Goal: Task Accomplishment & Management: Use online tool/utility

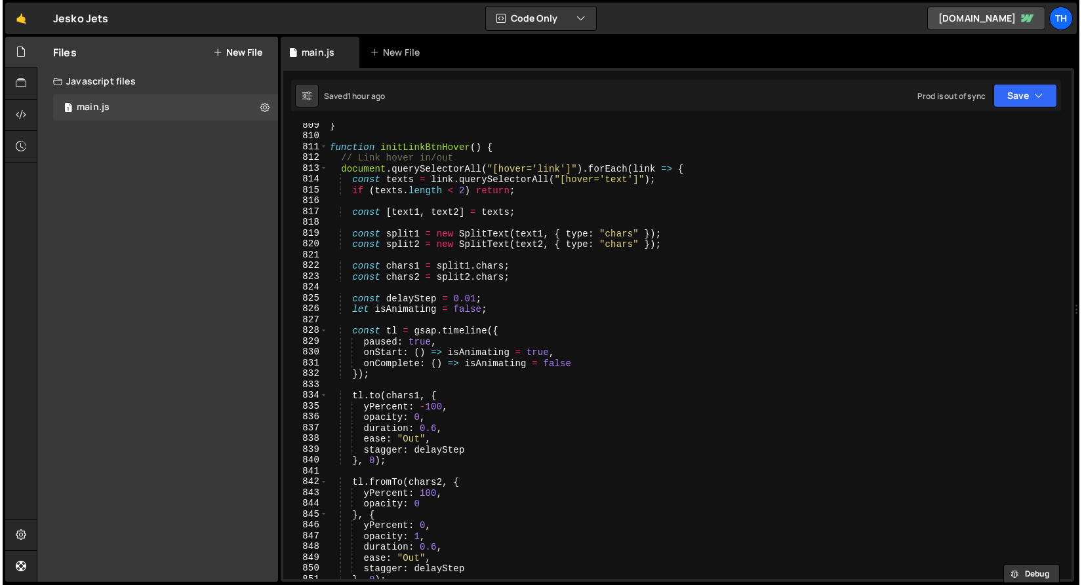
scroll to position [8592, 0]
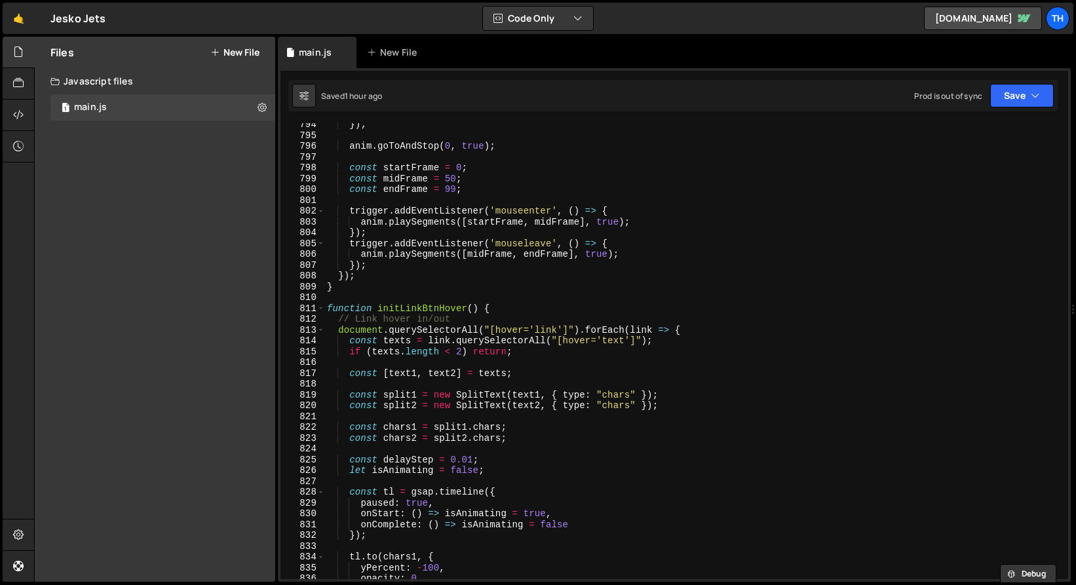
click at [325, 307] on div "}) ; anim . goToAndStop ( 0 , true ) ; const startFrame = 0 ; const midFrame = …" at bounding box center [696, 358] width 744 height 478
click at [320, 307] on span at bounding box center [320, 309] width 7 height 11
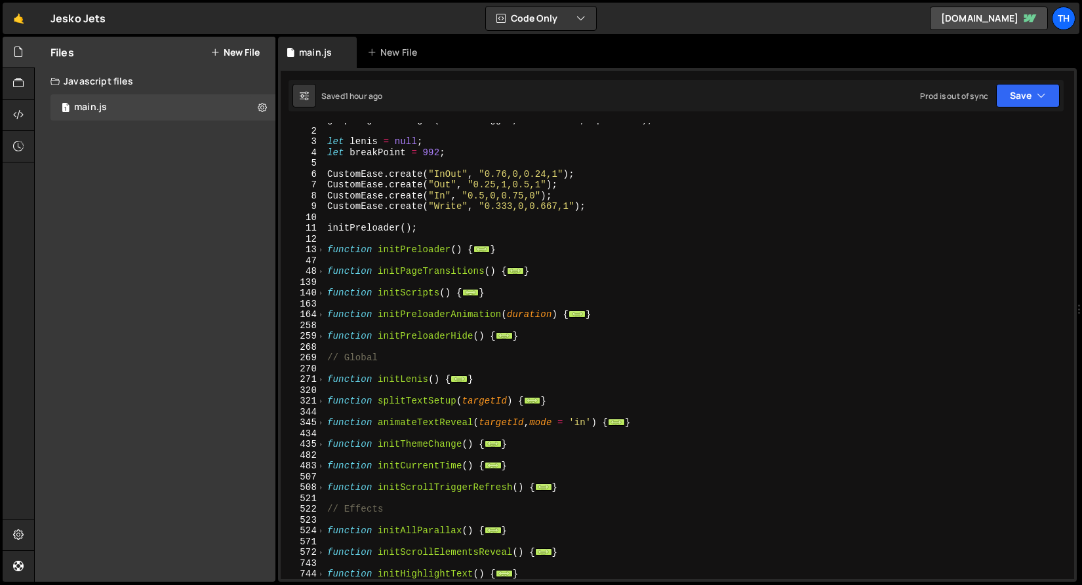
scroll to position [103, 0]
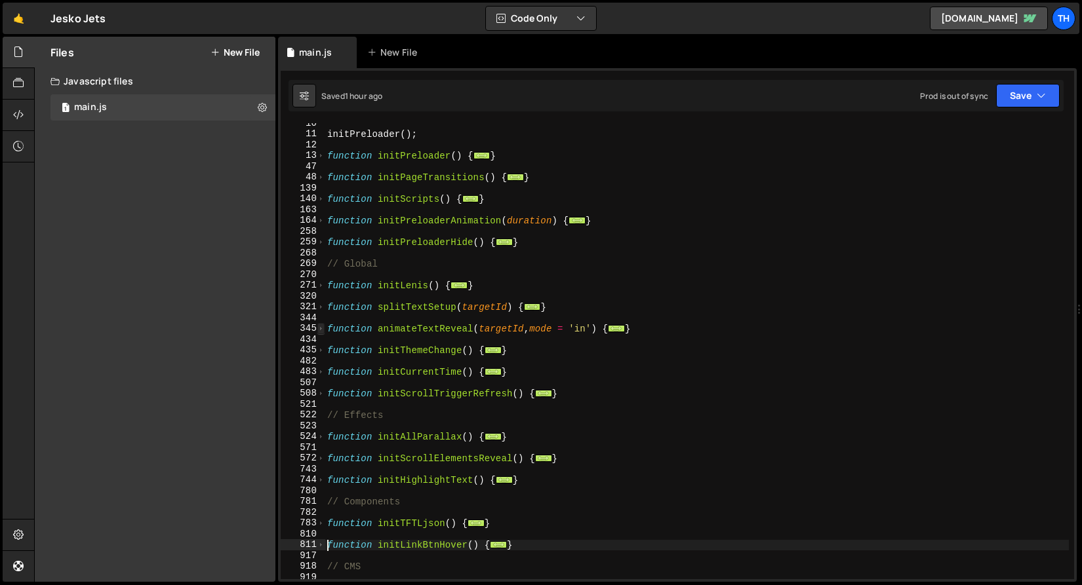
click at [318, 327] on span at bounding box center [320, 328] width 7 height 11
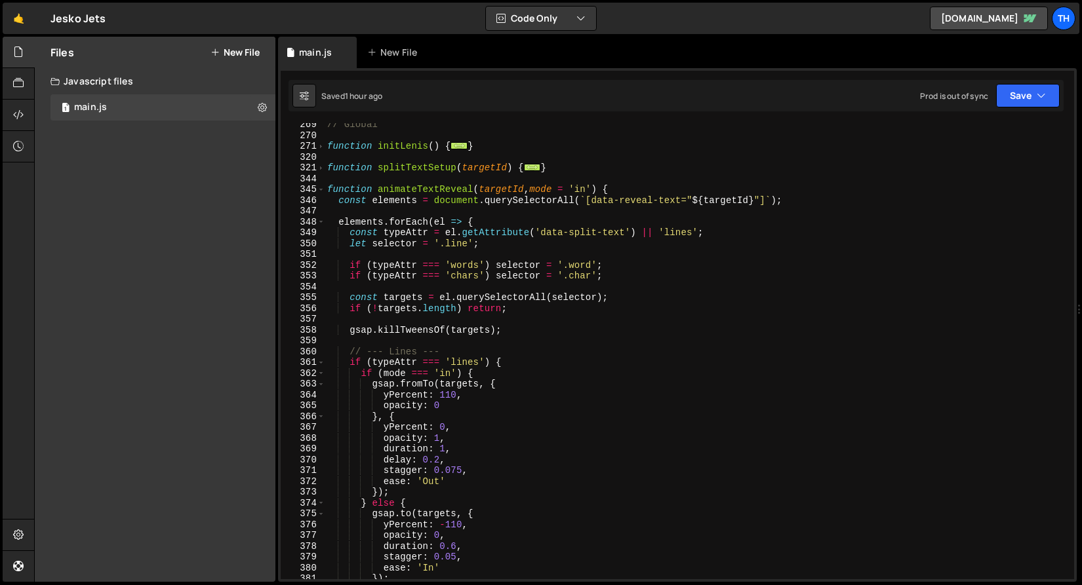
scroll to position [241, 0]
click at [322, 191] on span at bounding box center [320, 189] width 7 height 11
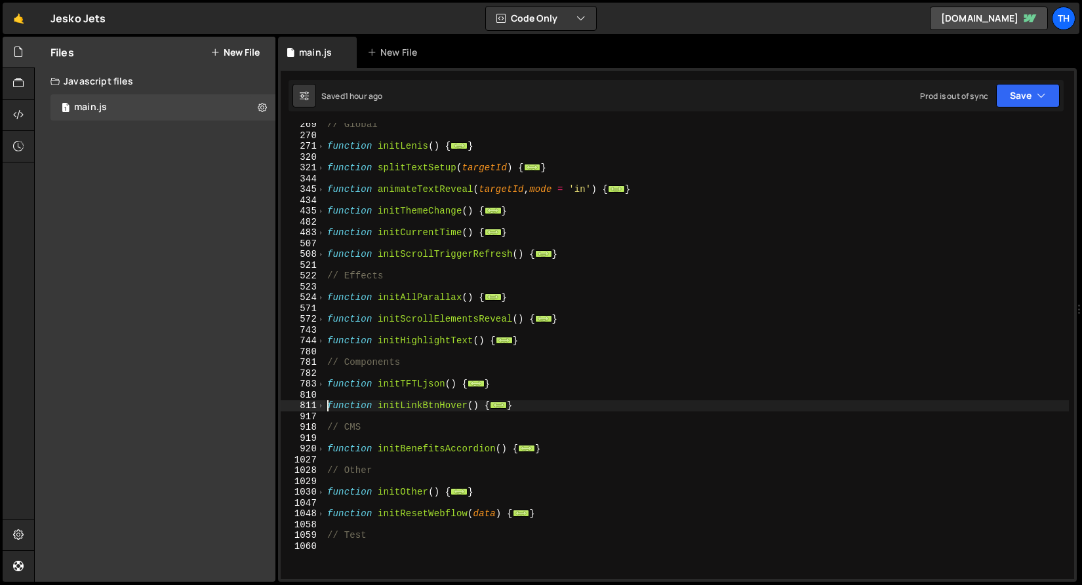
click at [324, 321] on div "572" at bounding box center [303, 319] width 45 height 11
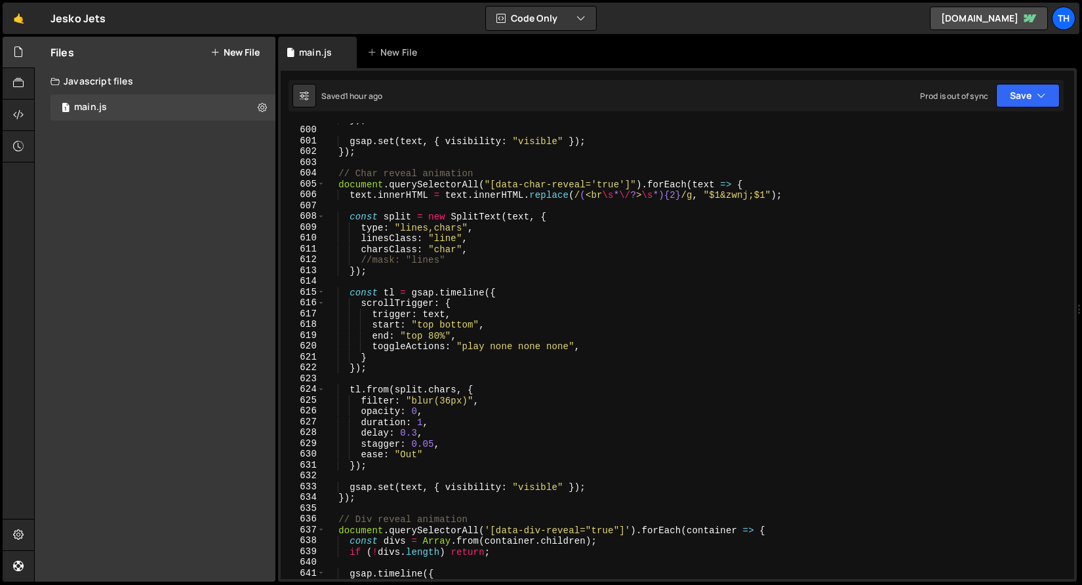
scroll to position [734, 0]
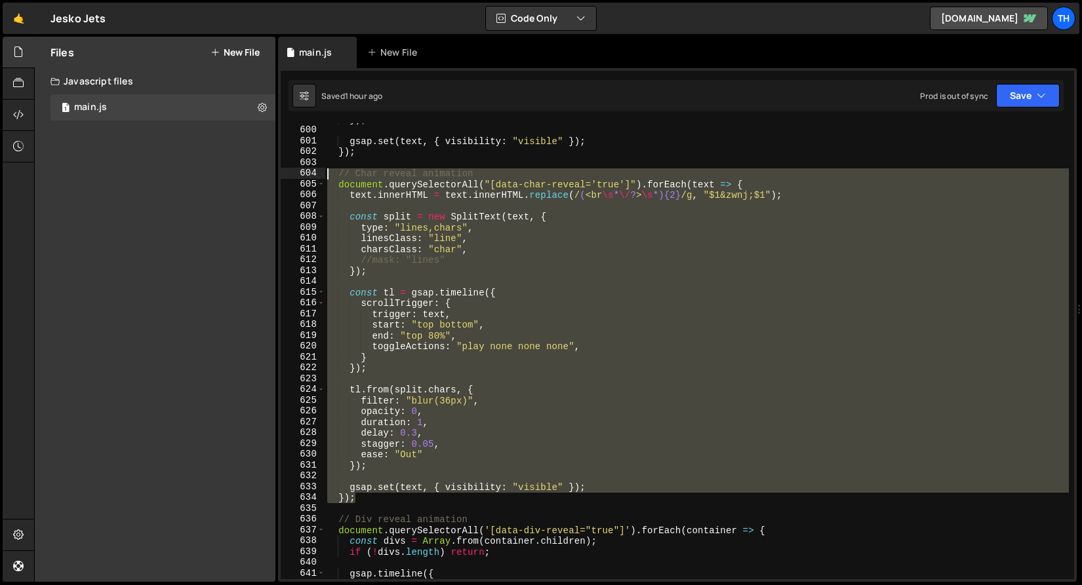
drag, startPoint x: 365, startPoint y: 496, endPoint x: 222, endPoint y: 176, distance: 350.6
click at [222, 176] on div "Files New File Javascript files 1 main.js 0 CSS files Copy share link Edit File…" at bounding box center [558, 310] width 1048 height 546
click at [448, 251] on div "}) ; gsap . set ( text , { visibility : "visible" }) ; }) ; // Char reveal anim…" at bounding box center [696, 351] width 744 height 456
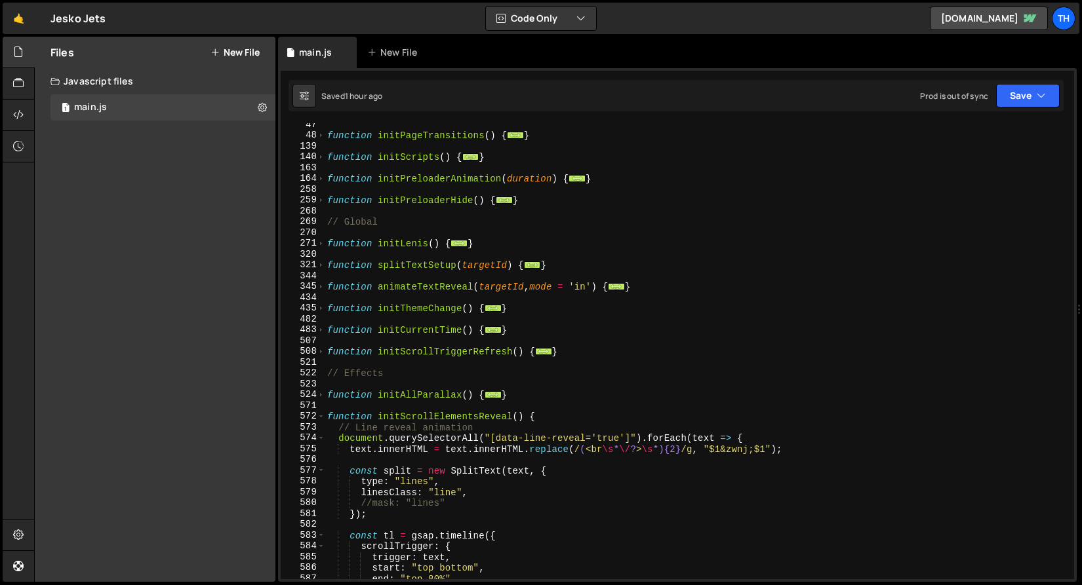
scroll to position [0, 0]
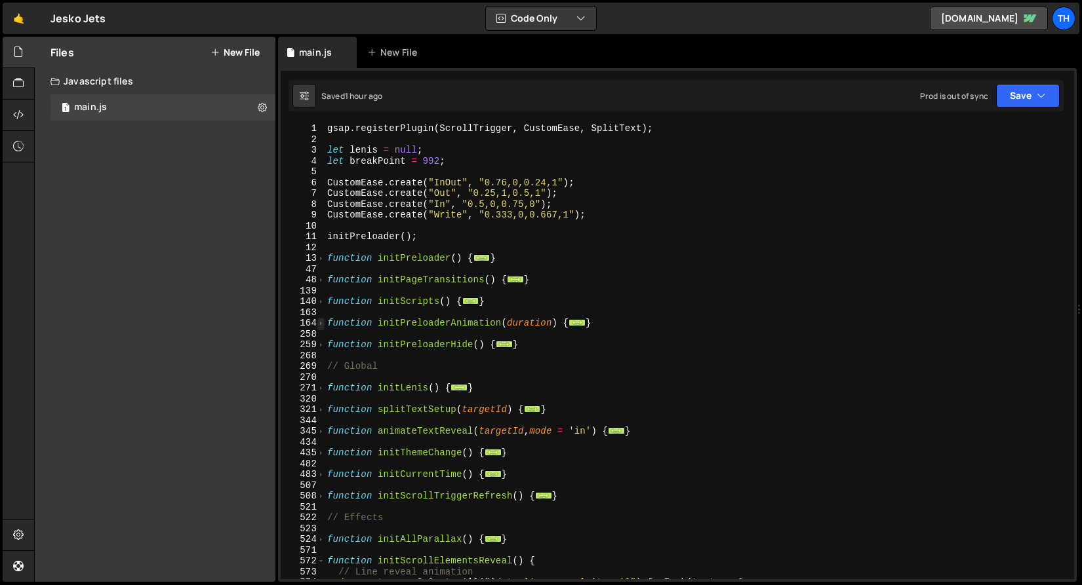
click at [318, 320] on span at bounding box center [320, 323] width 7 height 11
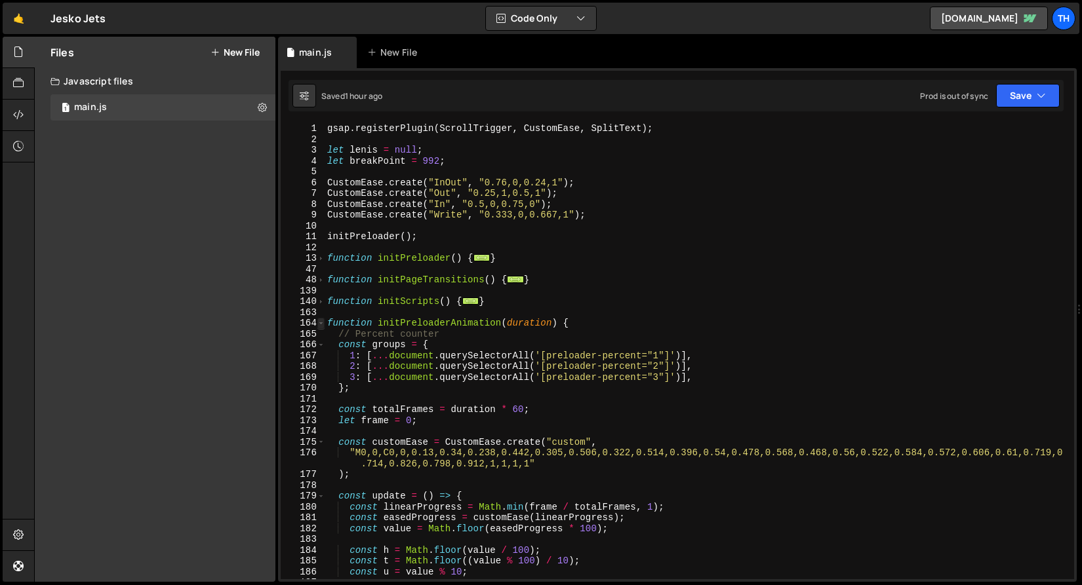
click at [318, 320] on span at bounding box center [320, 323] width 7 height 11
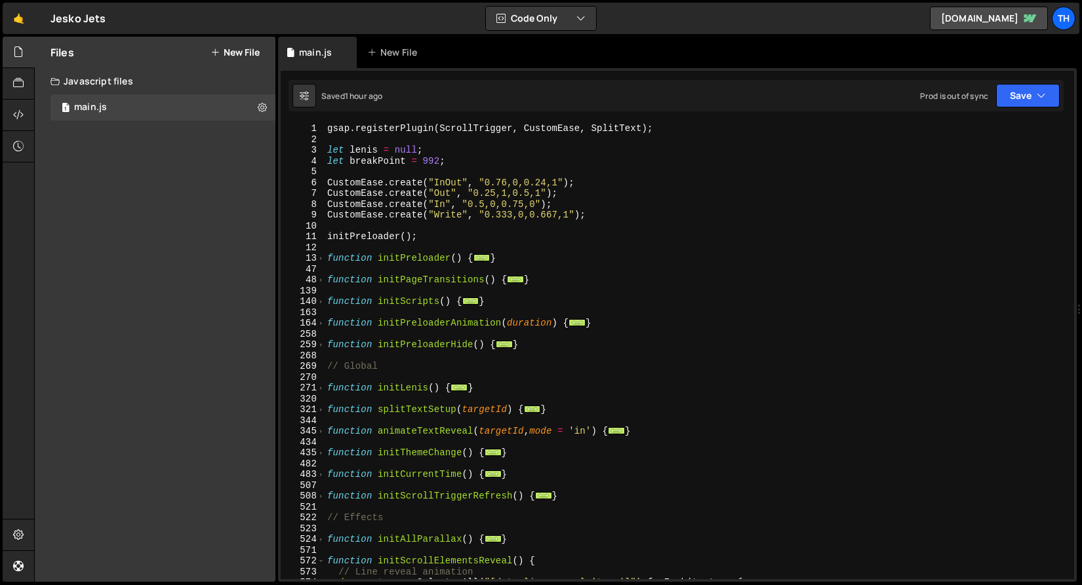
click at [317, 426] on div "345" at bounding box center [303, 431] width 45 height 11
type textarea "function animateTextReveal(targetId, mode = 'in') { const elements = document.q…"
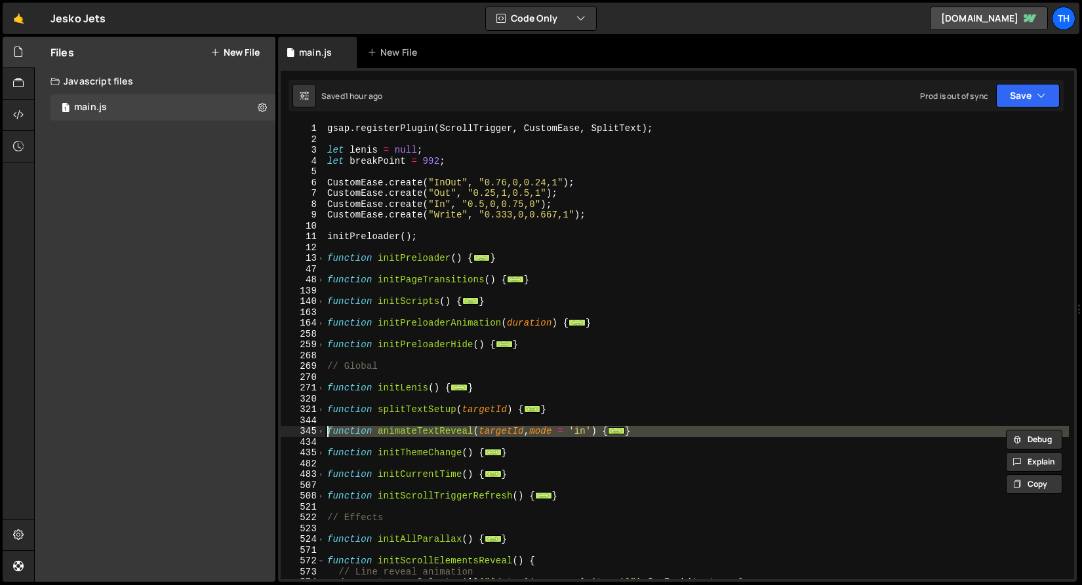
click at [336, 396] on div "gsap . registerPlugin ( ScrollTrigger , CustomEase , SplitText ) ; let [PERSON_…" at bounding box center [696, 362] width 744 height 478
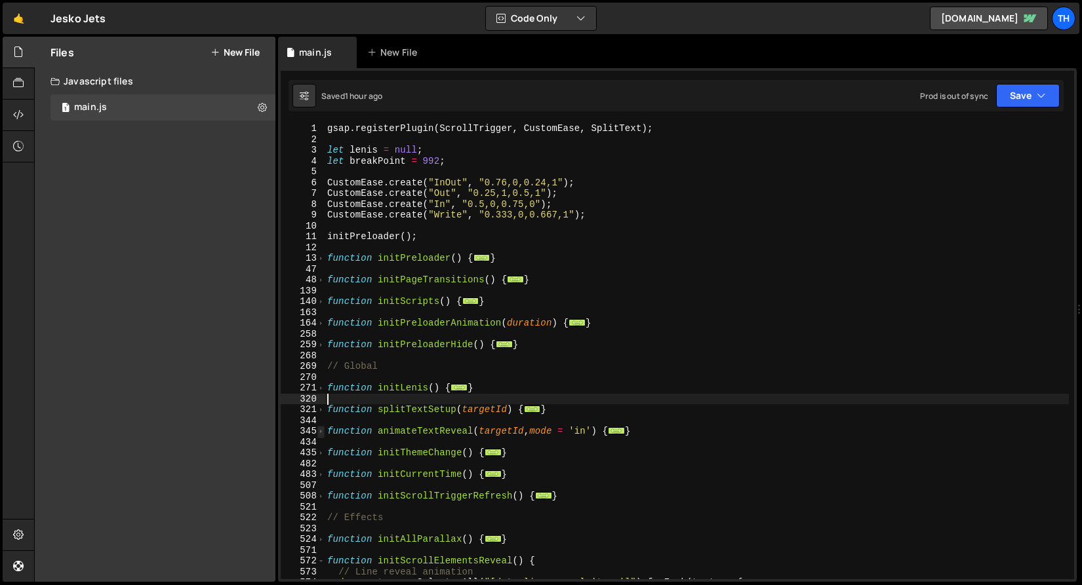
click at [322, 429] on span at bounding box center [320, 431] width 7 height 11
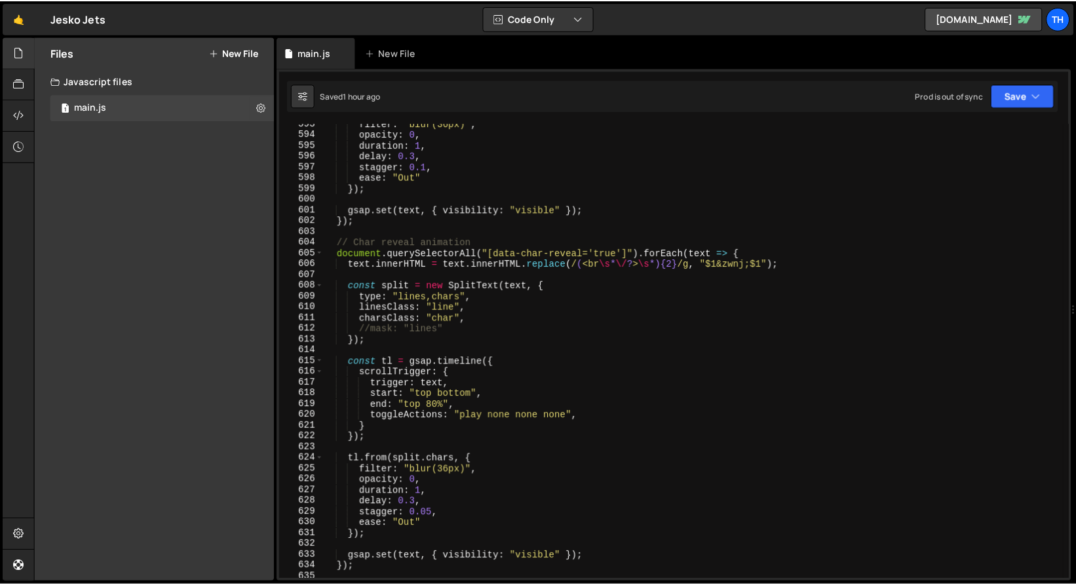
scroll to position [708, 0]
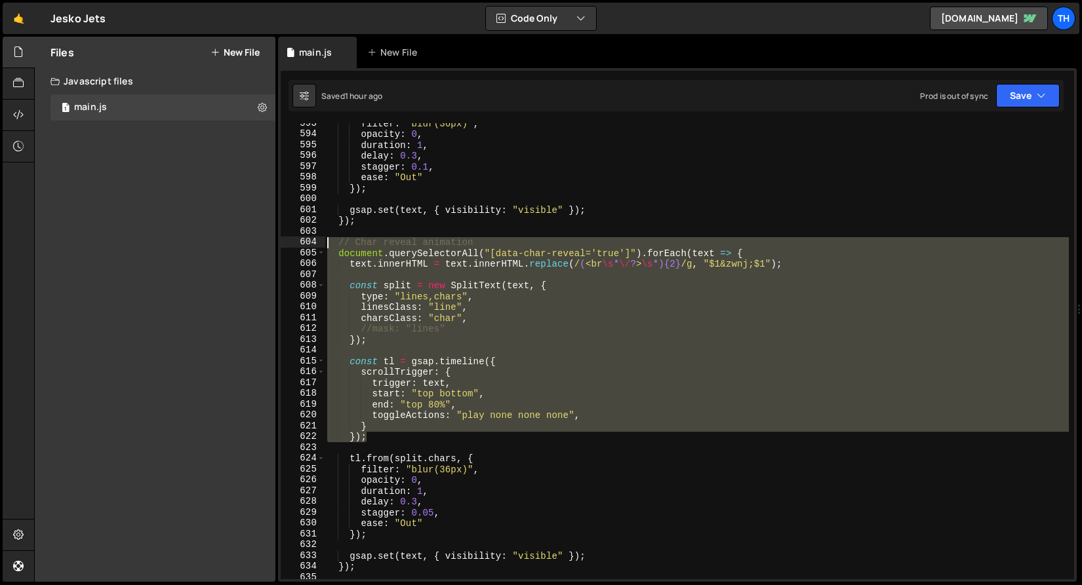
drag, startPoint x: 394, startPoint y: 437, endPoint x: 195, endPoint y: 244, distance: 277.2
click at [195, 245] on div "Files New File Javascript files 1 main.js 0 CSS files Copy share link Edit File…" at bounding box center [558, 310] width 1048 height 546
paste textarea "});"
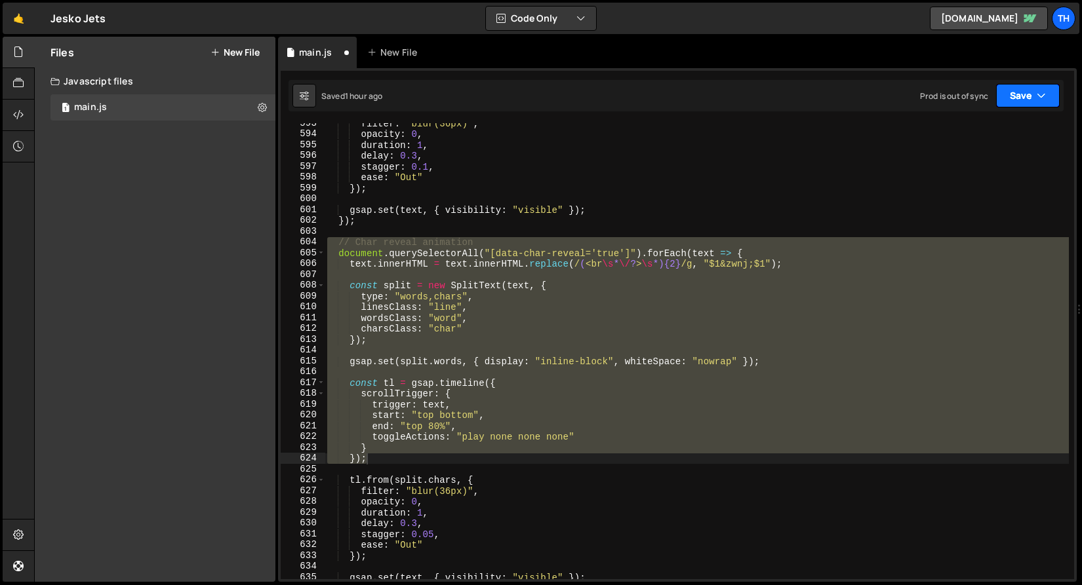
click at [1019, 102] on button "Save" at bounding box center [1028, 96] width 64 height 24
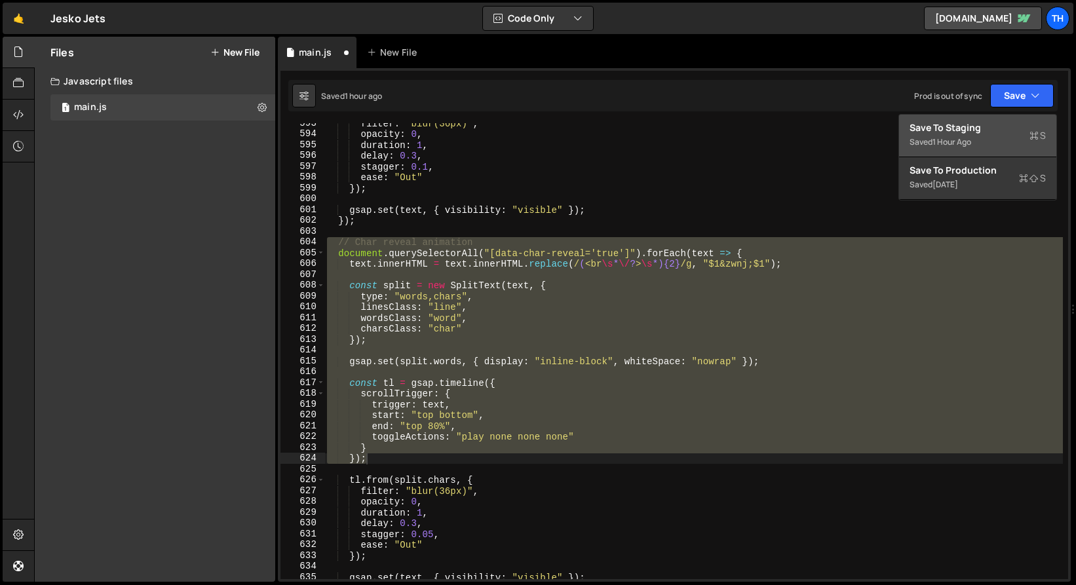
click at [987, 129] on div "Save to Staging S" at bounding box center [978, 127] width 136 height 13
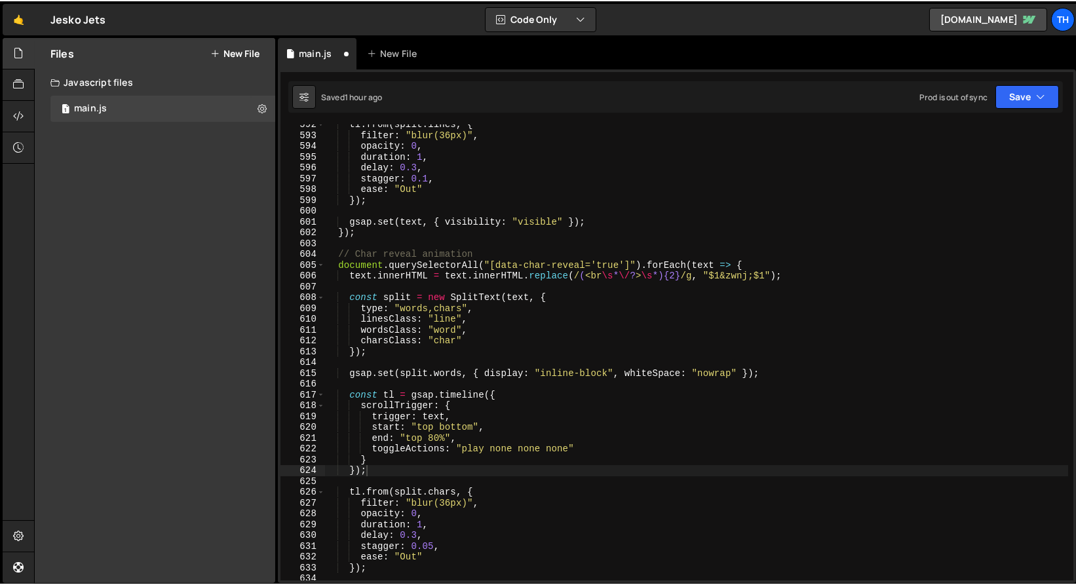
scroll to position [6408, 0]
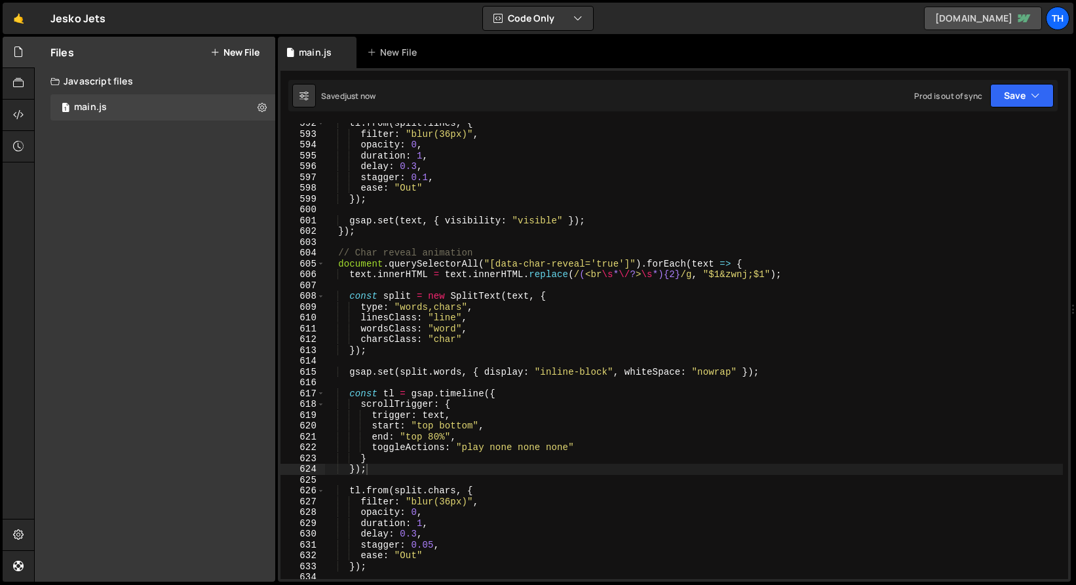
click at [936, 23] on link "[DOMAIN_NAME]" at bounding box center [983, 19] width 118 height 24
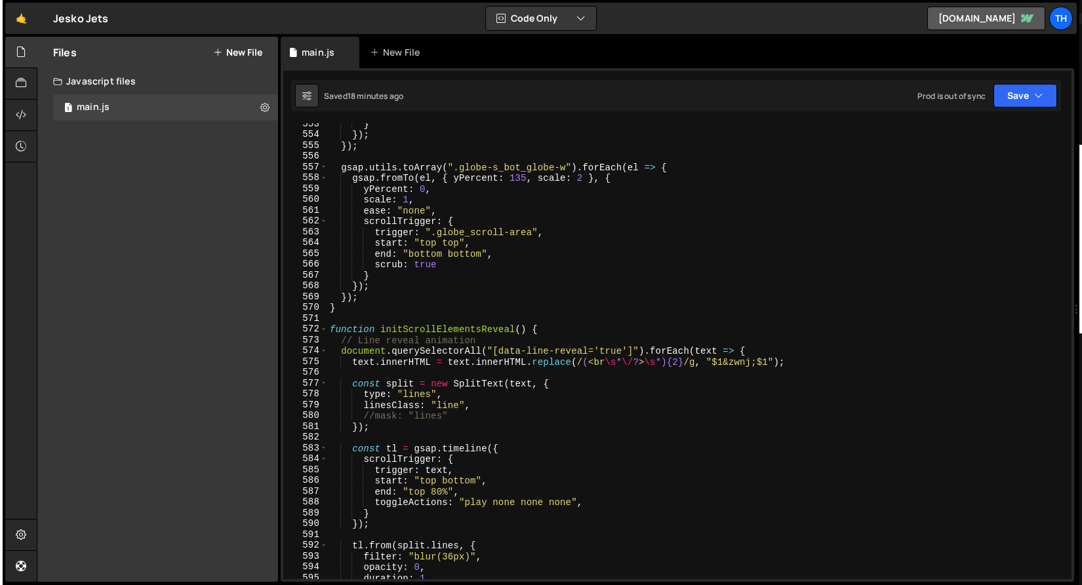
scroll to position [5986, 0]
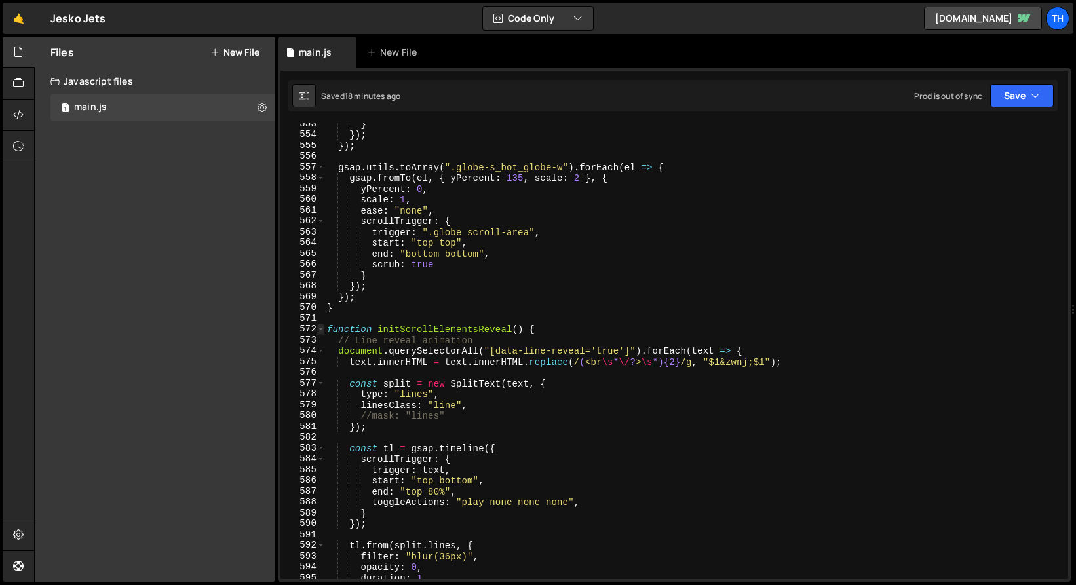
click at [321, 331] on span at bounding box center [320, 329] width 7 height 11
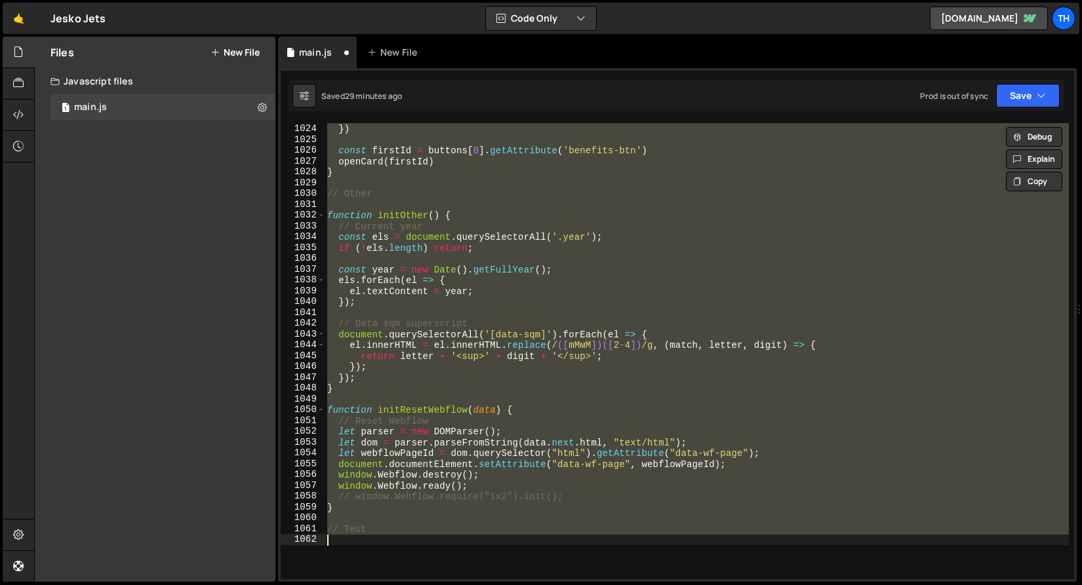
scroll to position [11076, 0]
click at [326, 410] on div "}) }) const firstId = buttons [ 0 ] . getAttribute ( 'benefits-btn' ) openCard …" at bounding box center [696, 351] width 744 height 456
type textarea "function initResetWebflow(data) {"
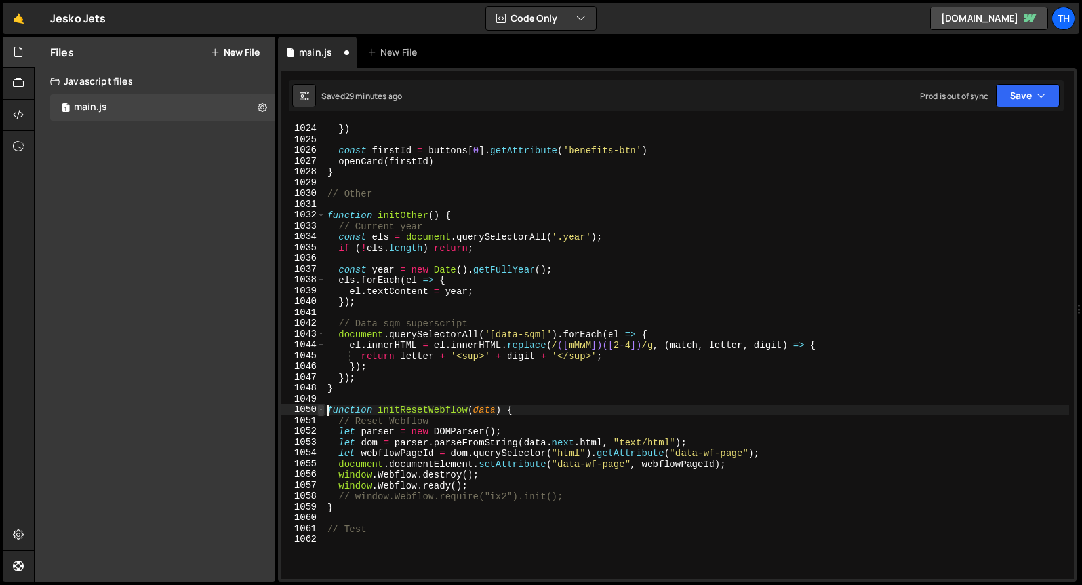
click at [319, 410] on span at bounding box center [320, 409] width 7 height 11
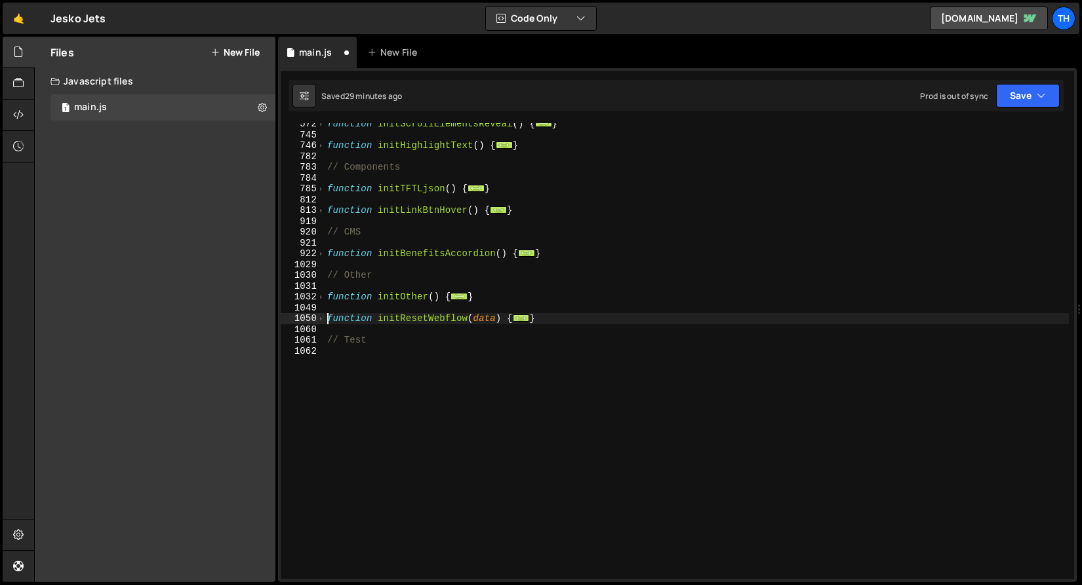
scroll to position [0, 0]
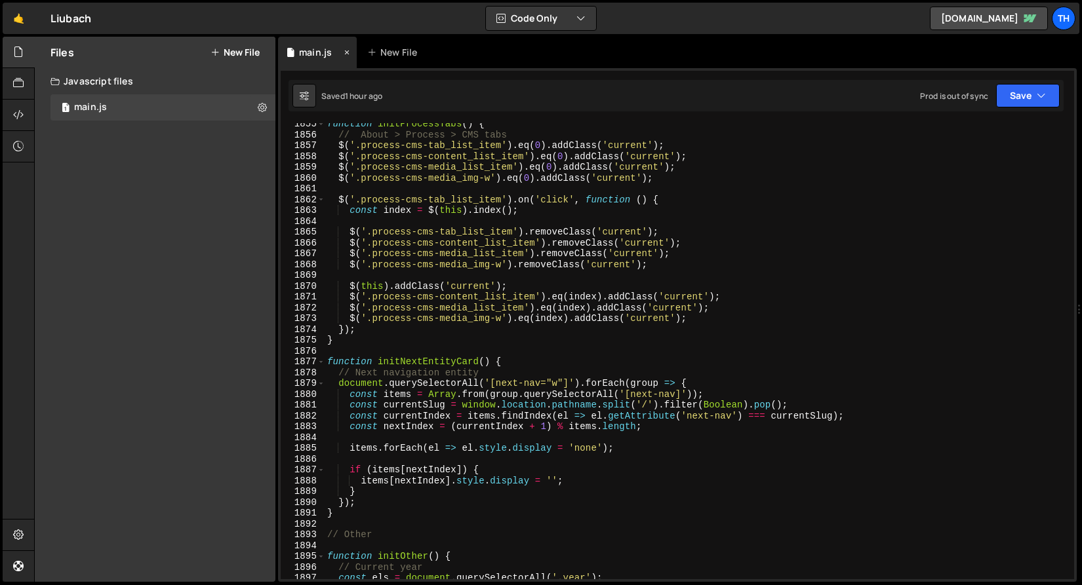
scroll to position [3465, 0]
click at [326, 363] on div "function initProcessTabs ( ) { // About > Process > CMS tabs $ ( '.process-cms-…" at bounding box center [696, 358] width 744 height 478
type textarea "function initNextEntityCard() {"
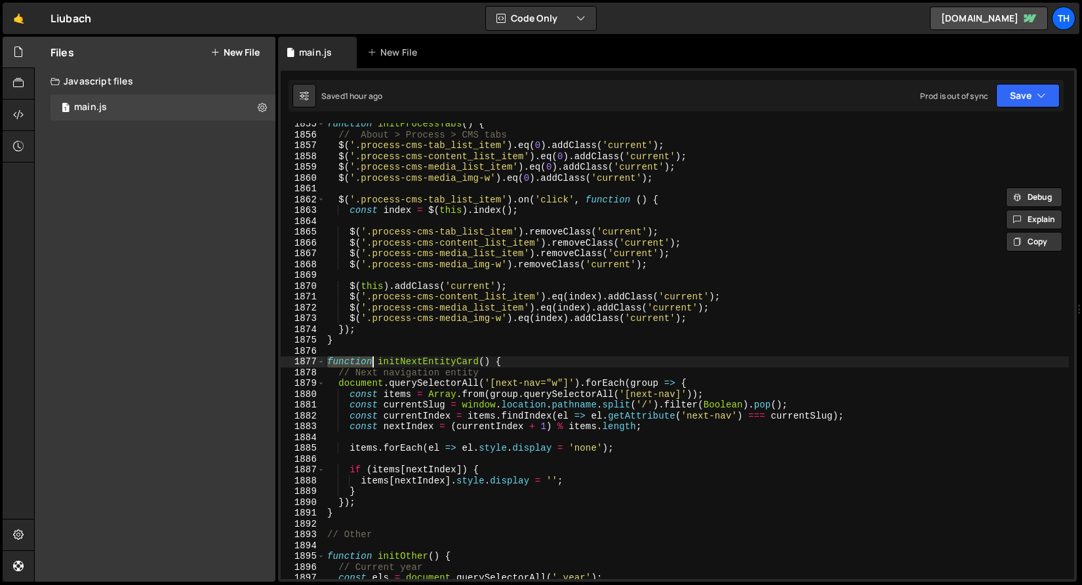
click at [326, 362] on div "function initProcessTabs ( ) { // About > Process > CMS tabs $ ( '.process-cms-…" at bounding box center [696, 358] width 744 height 478
click at [324, 361] on span at bounding box center [320, 362] width 7 height 11
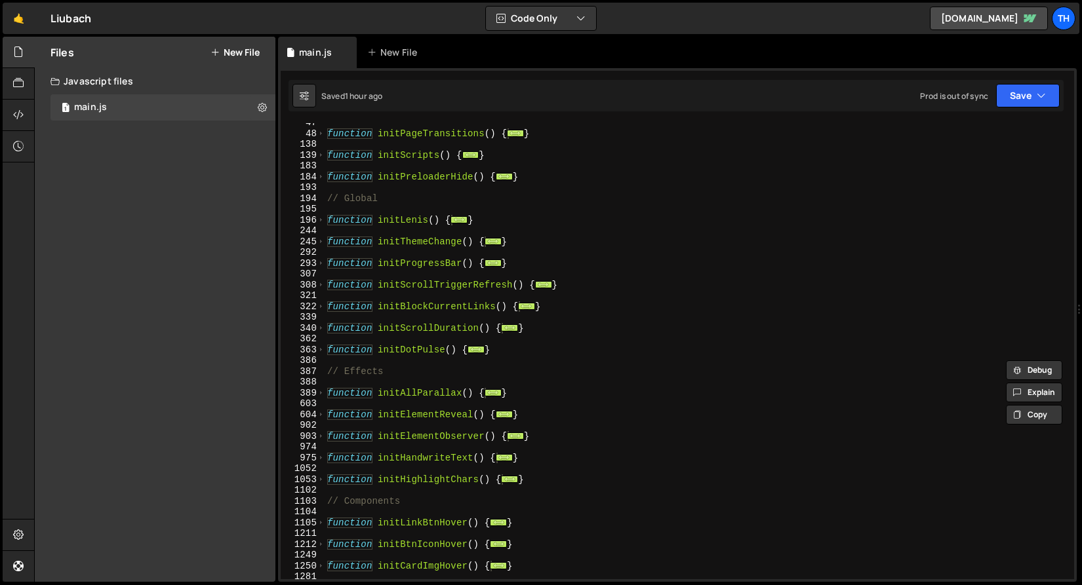
scroll to position [157, 0]
click at [351, 277] on div "function initPageTransitions ( ) { ... } function initScripts ( ) { ... } funct…" at bounding box center [696, 356] width 744 height 478
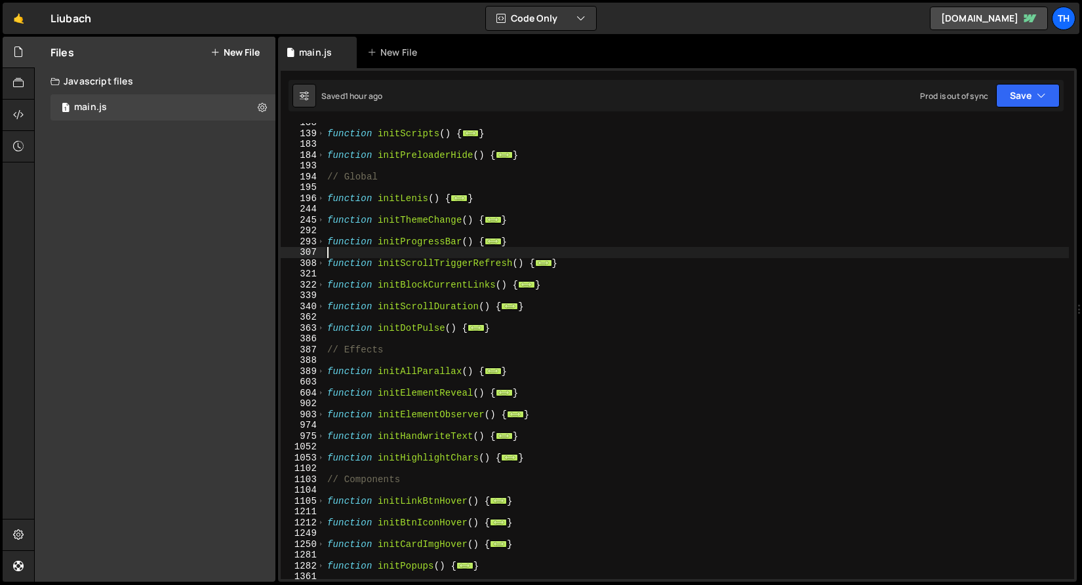
scroll to position [195, 0]
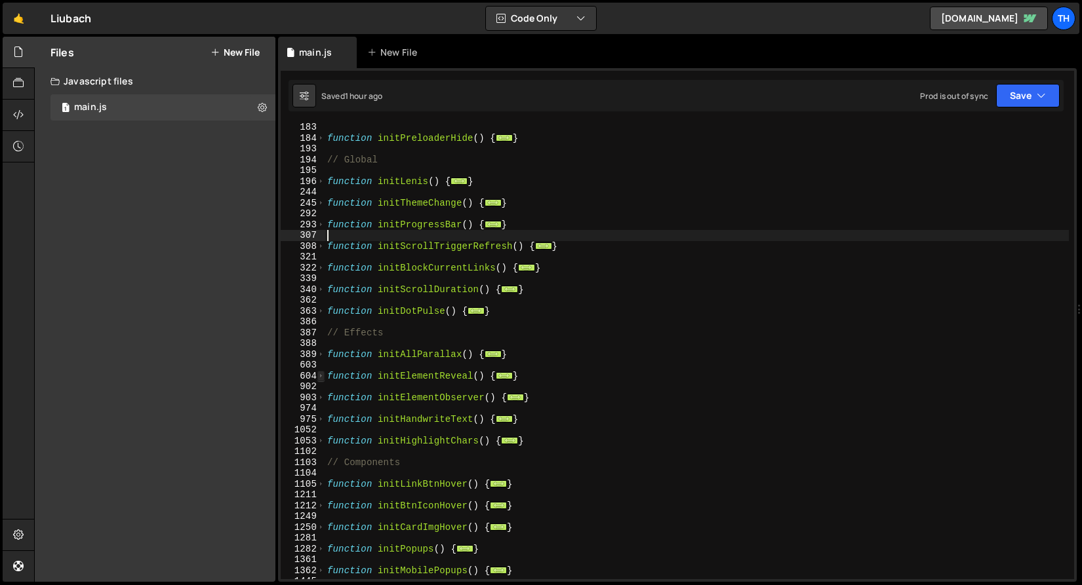
click at [321, 376] on span at bounding box center [320, 376] width 7 height 11
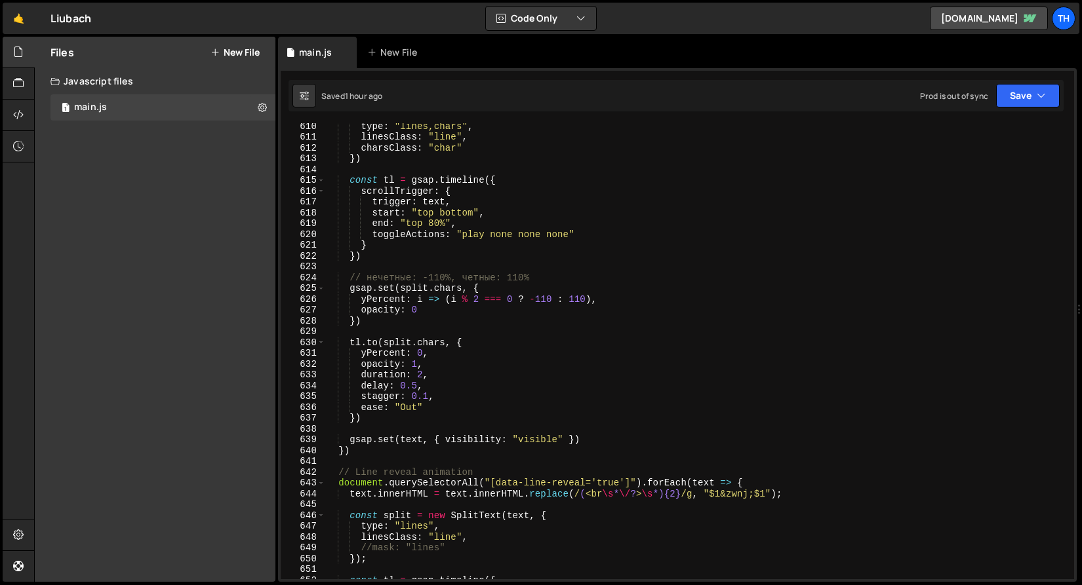
scroll to position [422, 0]
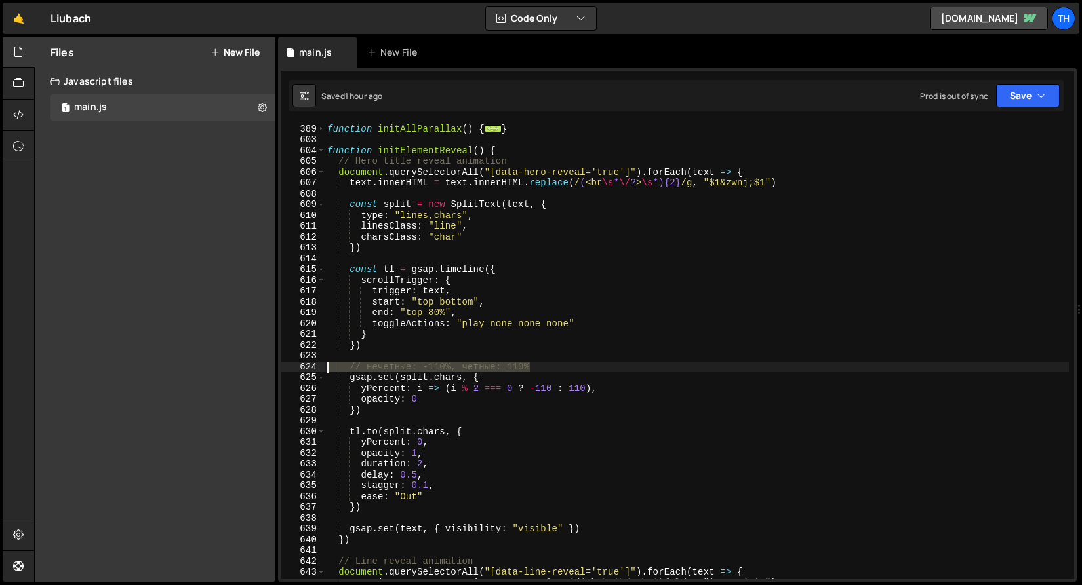
drag, startPoint x: 515, startPoint y: 365, endPoint x: 284, endPoint y: 372, distance: 230.2
click at [284, 372] on div "388 389 603 604 605 606 607 608 609 610 611 612 613 614 615 616 617 618 619 620…" at bounding box center [677, 351] width 793 height 456
type textarea "// нечетные: -110%, четные: 110%"
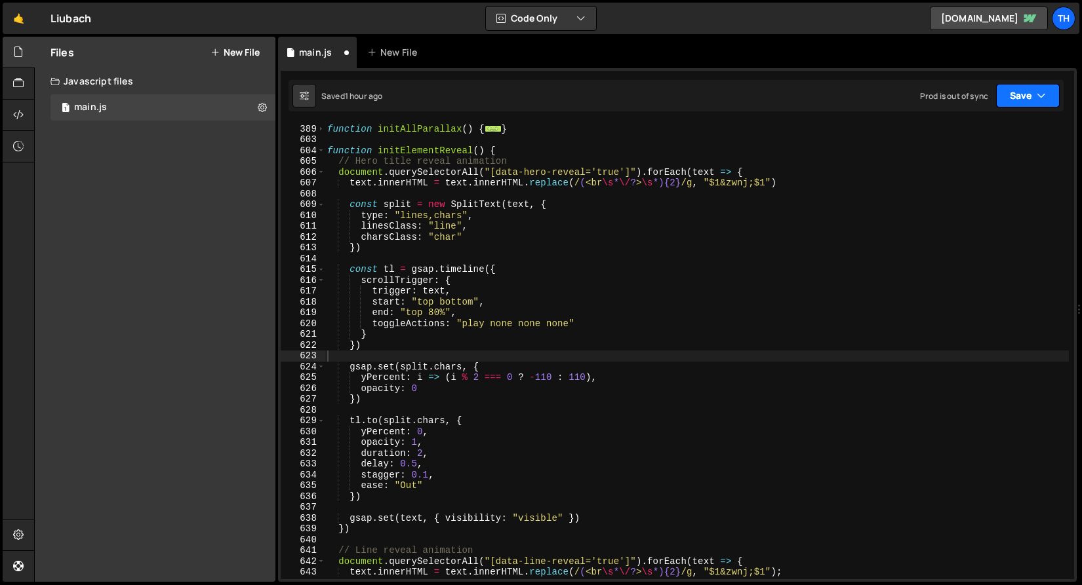
click at [1019, 105] on button "Save" at bounding box center [1028, 96] width 64 height 24
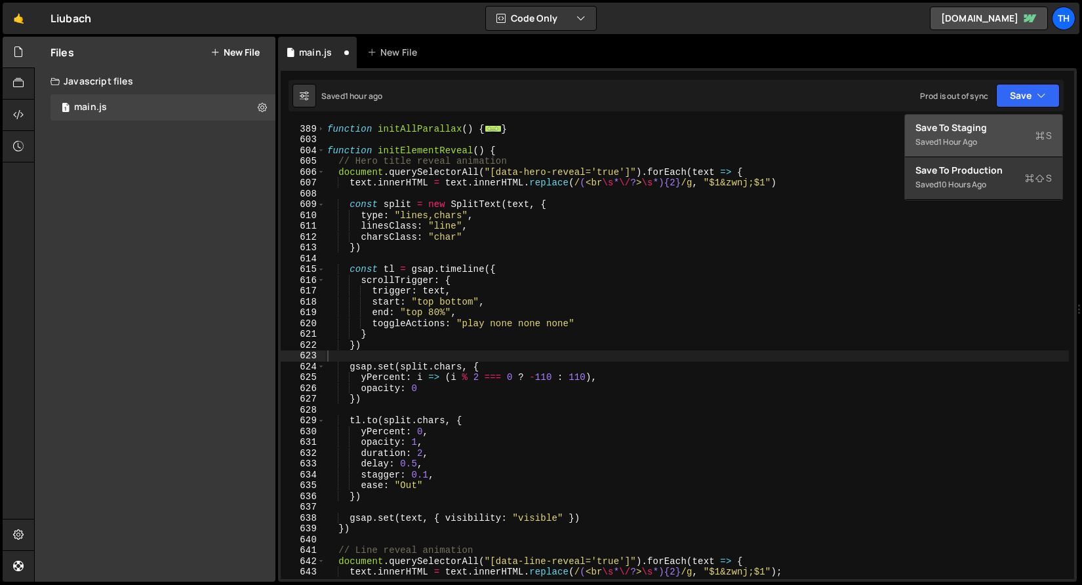
click at [1014, 121] on div "Save to Staging S" at bounding box center [983, 127] width 136 height 13
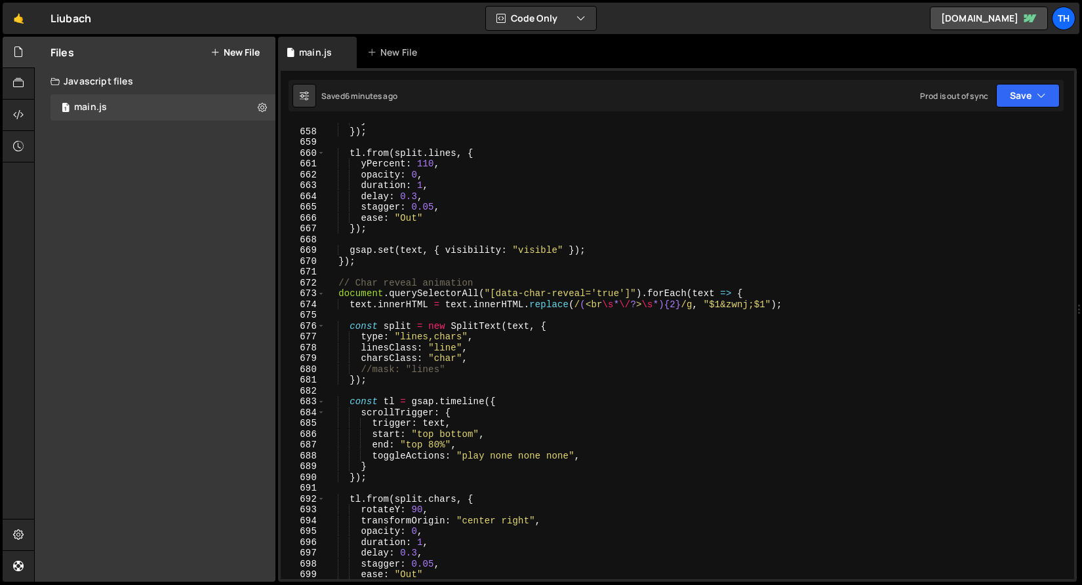
scroll to position [6913, 0]
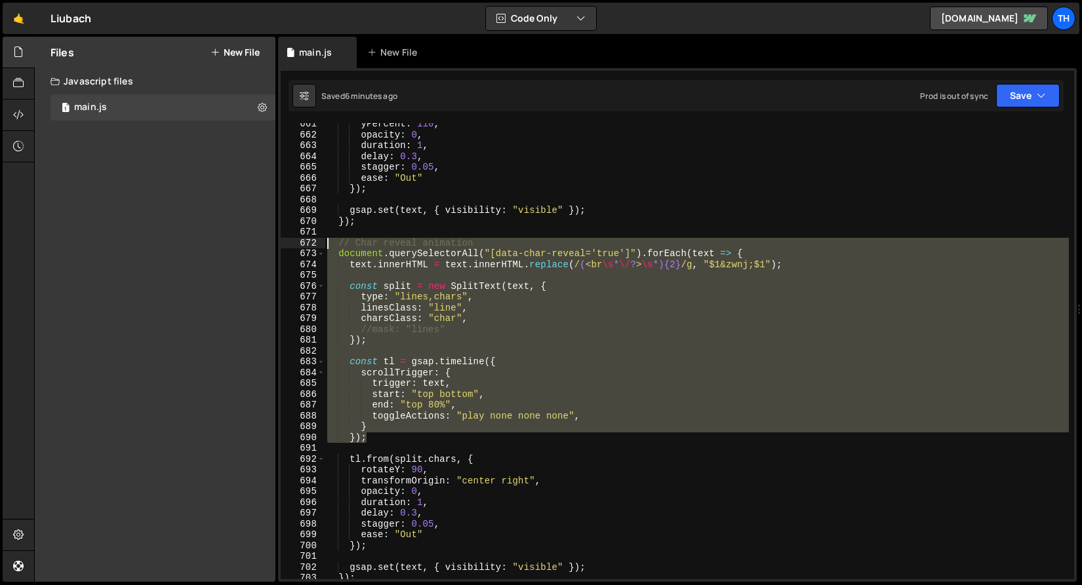
drag, startPoint x: 383, startPoint y: 435, endPoint x: 191, endPoint y: 242, distance: 271.6
click at [191, 242] on div "Files New File Javascript files 1 main.js 0 CSS files Copy share link Edit File…" at bounding box center [558, 310] width 1048 height 546
paste textarea "});"
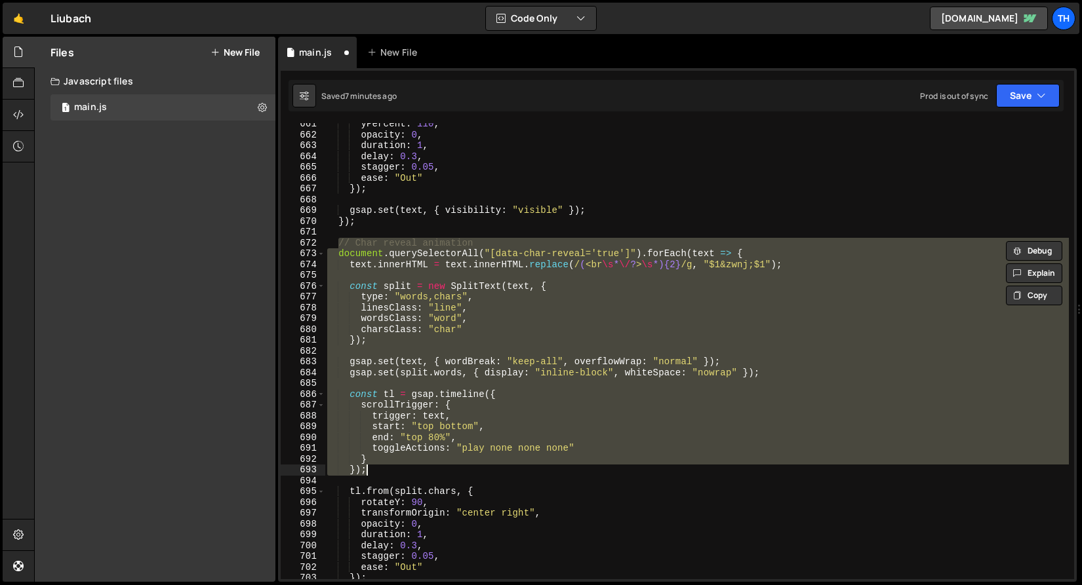
click at [402, 307] on div "yPercent : 110 , opacity : 0 , duration : 1 , delay : 0.3 , stagger : 0.05 , ea…" at bounding box center [696, 351] width 744 height 456
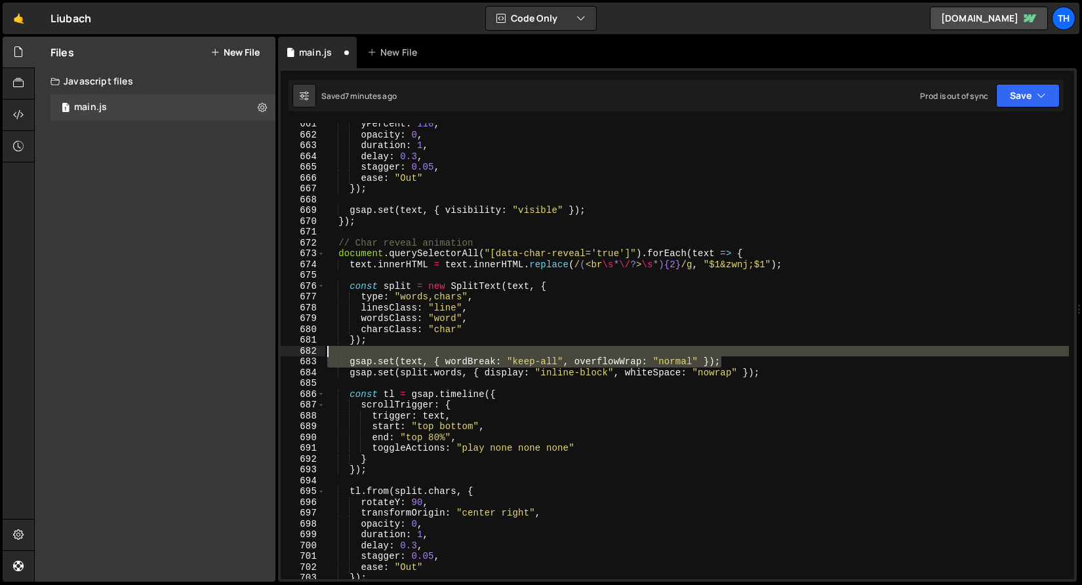
drag, startPoint x: 743, startPoint y: 364, endPoint x: 201, endPoint y: 355, distance: 542.2
click at [201, 357] on div "Files New File Javascript files 1 main.js 0 CSS files Copy share link Edit File…" at bounding box center [558, 310] width 1048 height 546
type textarea "gsap.set(text, { wordBreak: "keep-all", overflowWrap: "normal" });"
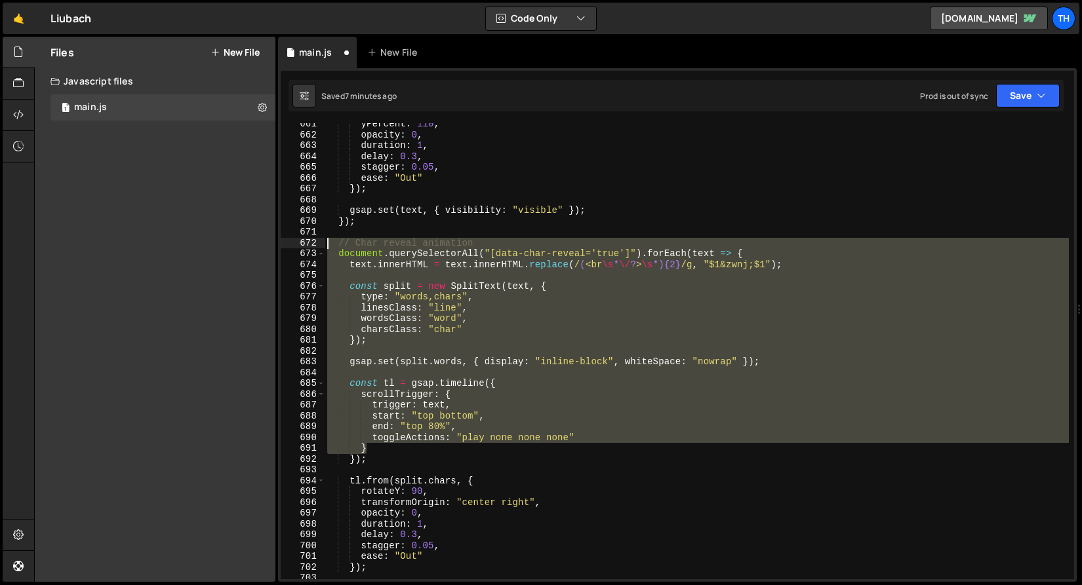
drag, startPoint x: 391, startPoint y: 451, endPoint x: 178, endPoint y: 246, distance: 295.8
click at [178, 246] on div "Files New File Javascript files 1 main.js 0 CSS files Copy share link Edit File…" at bounding box center [558, 310] width 1048 height 546
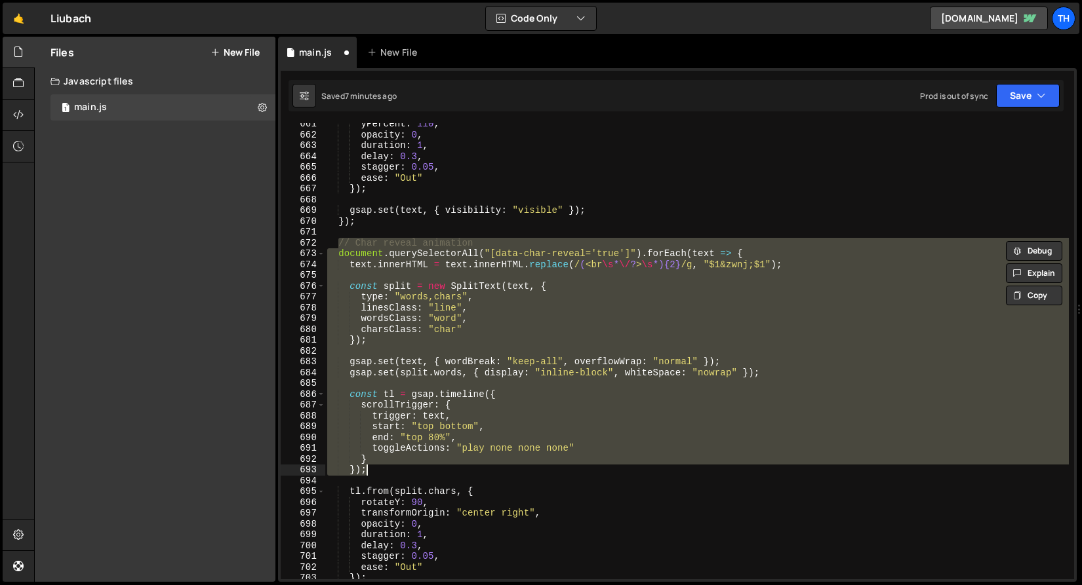
click at [563, 359] on div "yPercent : 110 , opacity : 0 , duration : 1 , delay : 0.3 , stagger : 0.05 , ea…" at bounding box center [696, 351] width 744 height 456
type textarea "gsap.set(text, { wordBreak: "keep-all", overflowWrap: "normal" });"
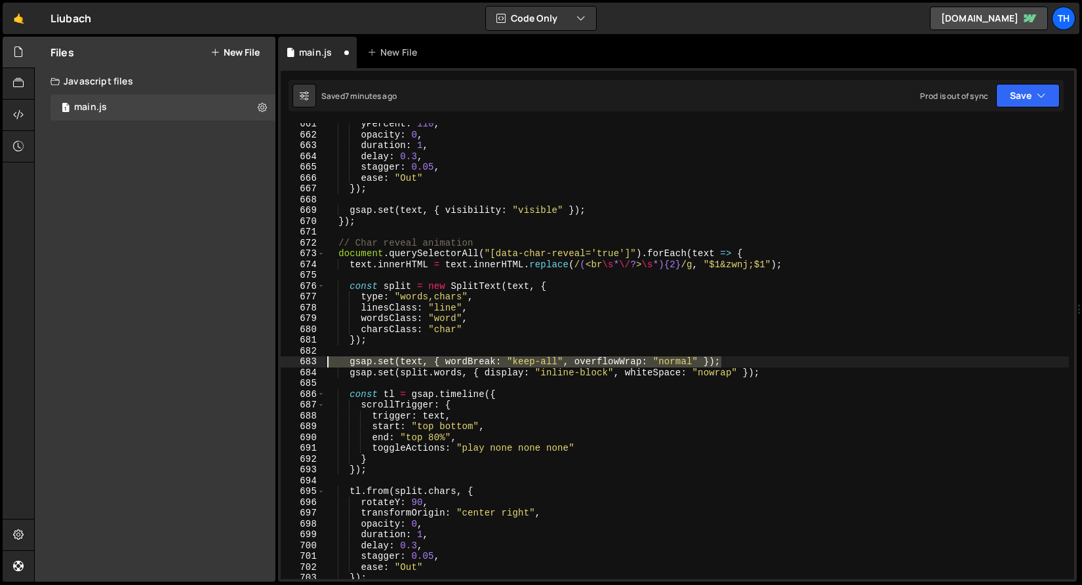
drag, startPoint x: 728, startPoint y: 363, endPoint x: 226, endPoint y: 359, distance: 502.1
click at [226, 359] on div "Files New File Javascript files 1 main.js 0 CSS files Copy share link Edit File…" at bounding box center [558, 310] width 1048 height 546
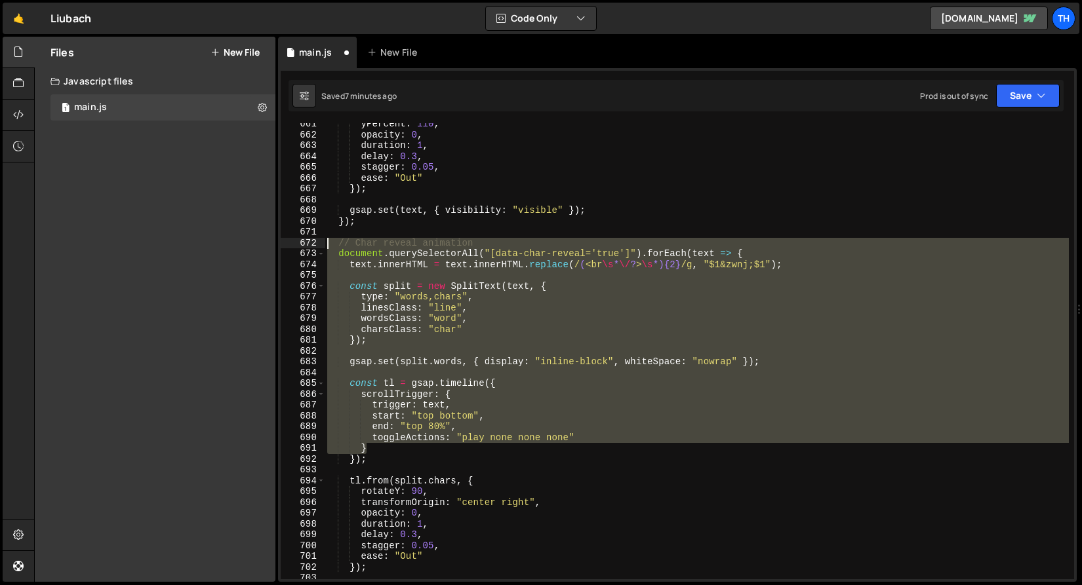
drag, startPoint x: 402, startPoint y: 452, endPoint x: 149, endPoint y: 239, distance: 330.4
click at [149, 239] on div "Files New File Javascript files 1 main.js 0 CSS files Copy share link Edit File…" at bounding box center [558, 310] width 1048 height 546
click at [378, 454] on div "yPercent : 110 , opacity : 0 , duration : 1 , delay : 0.3 , stagger : 0.05 , ea…" at bounding box center [696, 358] width 744 height 478
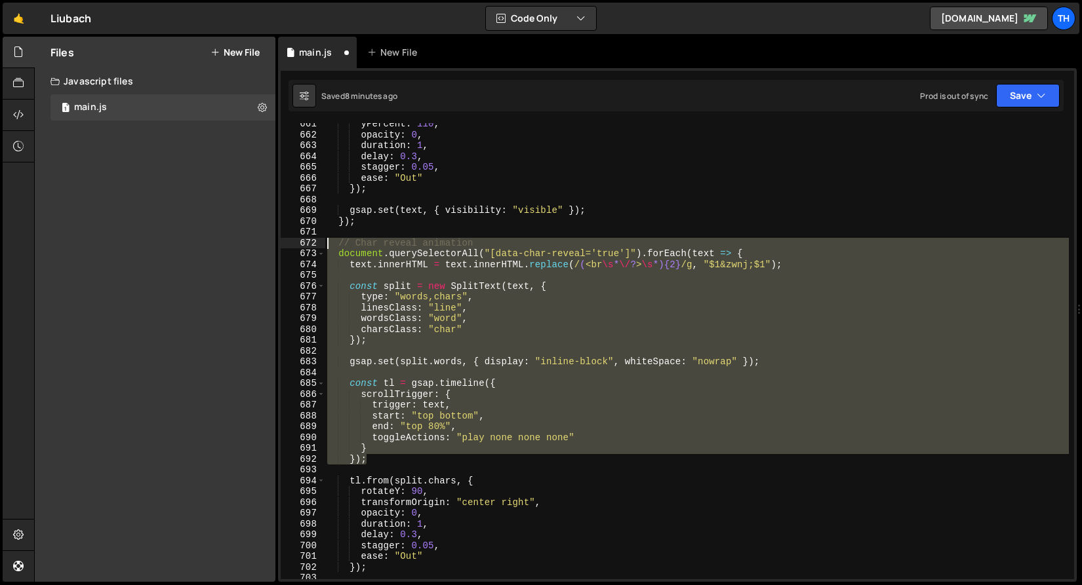
drag, startPoint x: 379, startPoint y: 458, endPoint x: 216, endPoint y: 245, distance: 268.5
click at [216, 245] on div "Files New File Javascript files 1 main.js 0 CSS files Copy share link Edit File…" at bounding box center [558, 310] width 1048 height 546
type textarea "// Char reveal animation document.querySelectorAll("[data-char-reveal='true']")…"
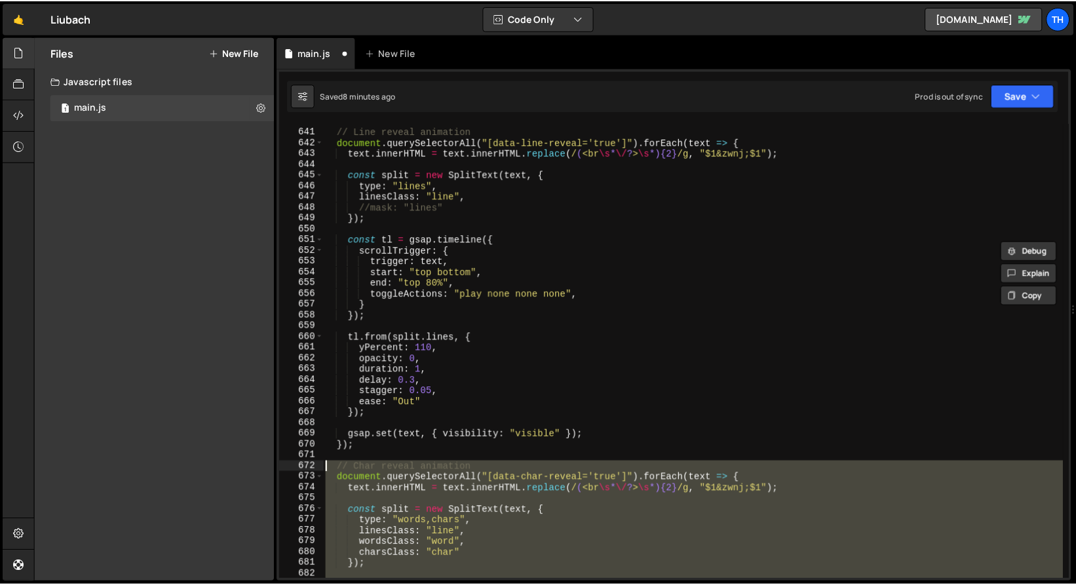
scroll to position [6599, 0]
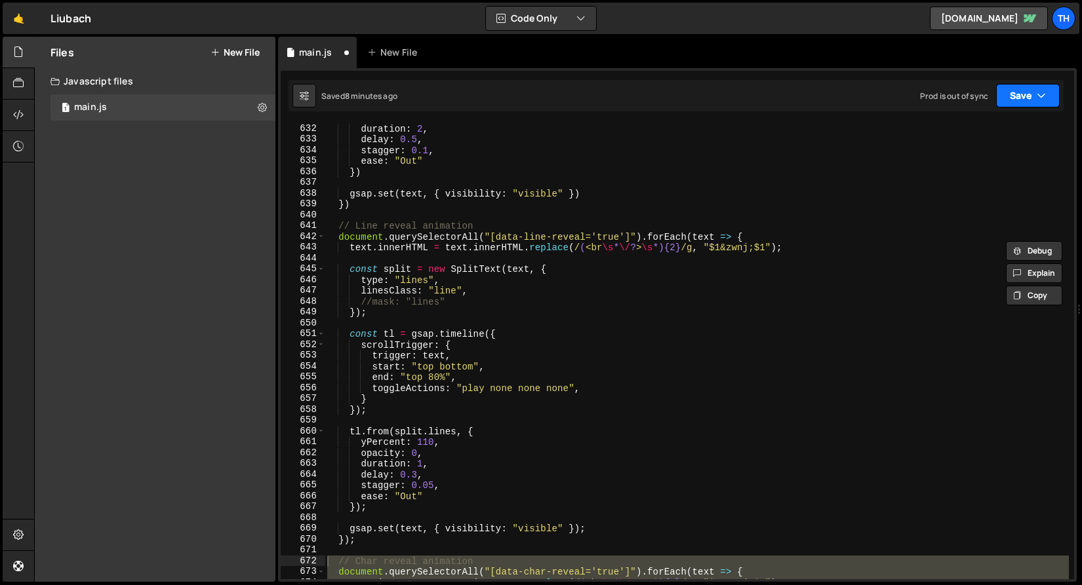
click at [1039, 98] on icon "button" at bounding box center [1040, 95] width 9 height 13
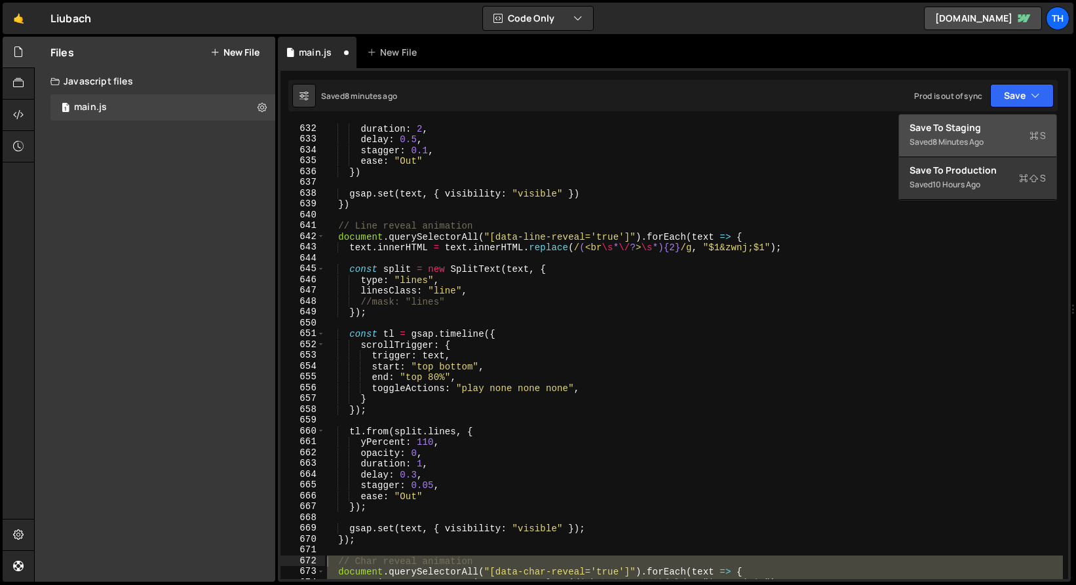
click at [1003, 135] on div "Saved 8 minutes ago" at bounding box center [978, 142] width 136 height 16
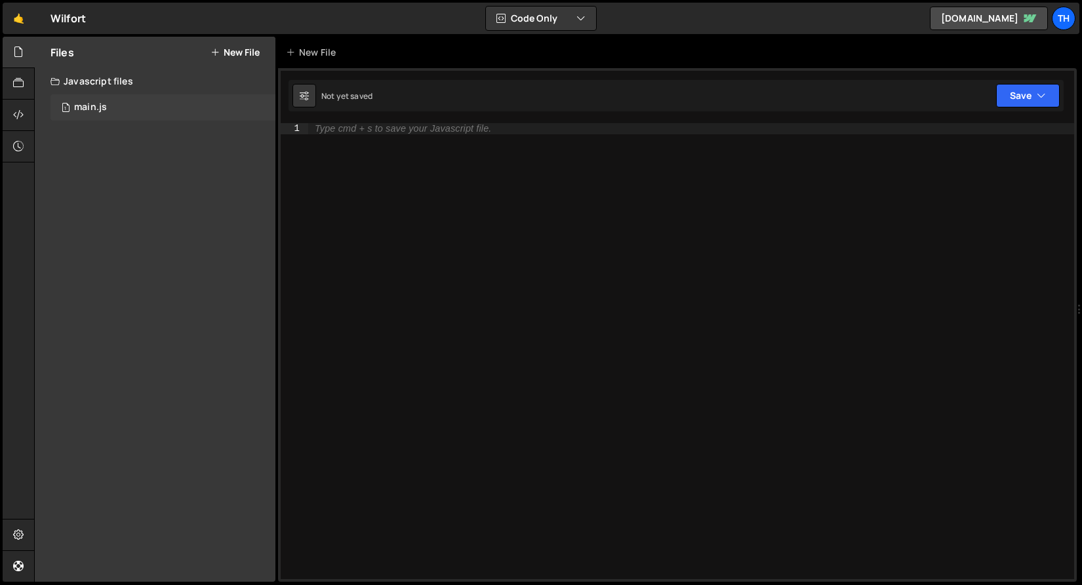
click at [109, 109] on div "1 main.js 0" at bounding box center [162, 107] width 225 height 26
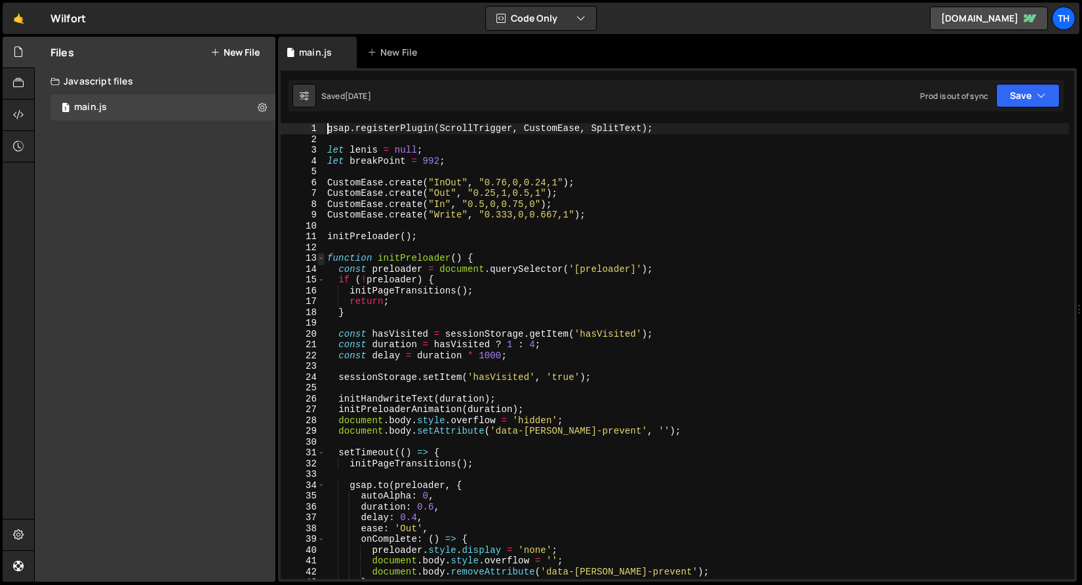
click at [321, 256] on span at bounding box center [320, 258] width 7 height 11
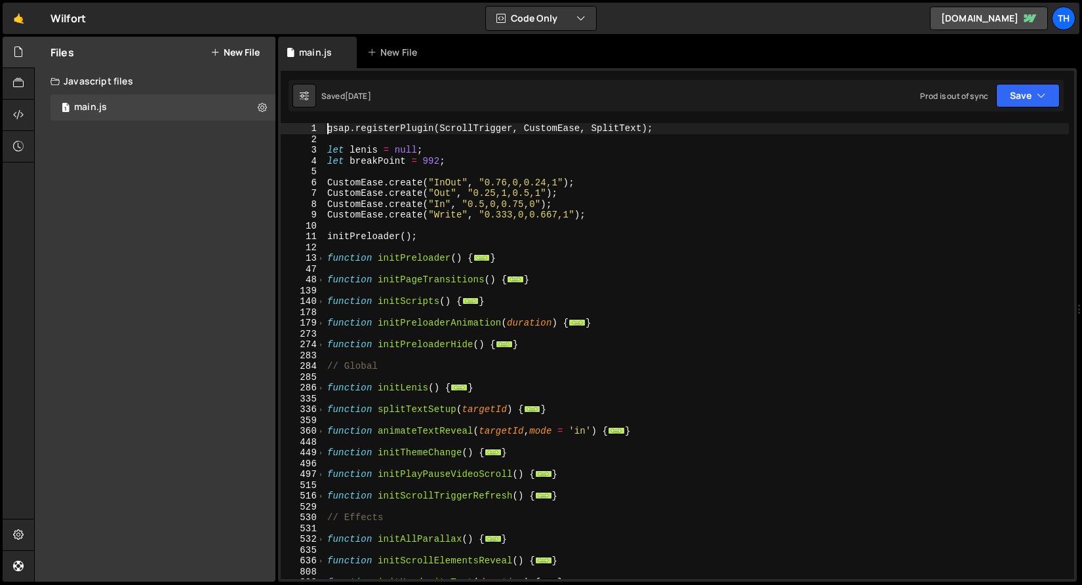
click at [314, 326] on div "179" at bounding box center [303, 323] width 45 height 11
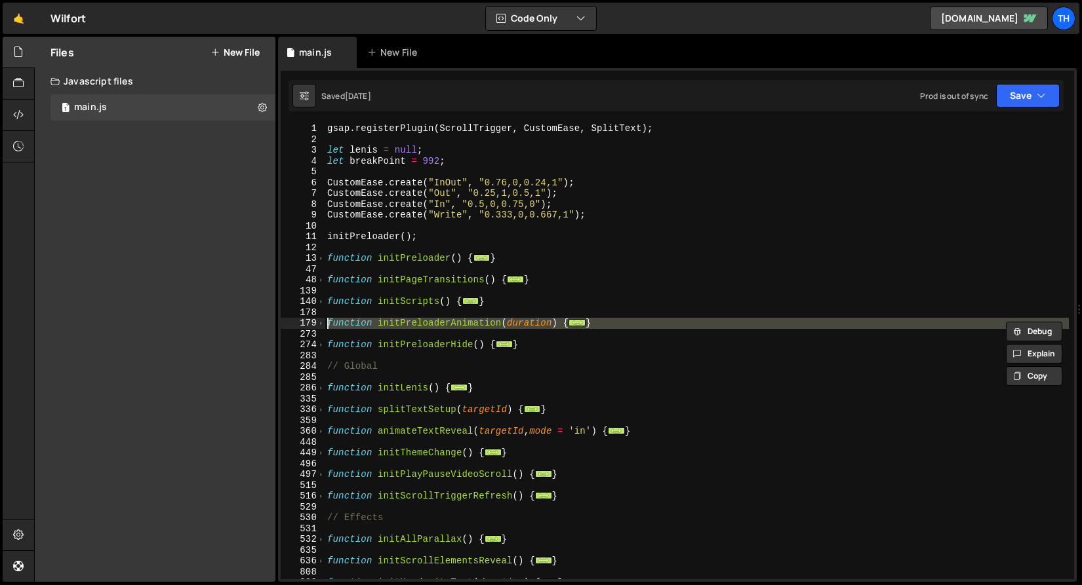
scroll to position [97, 0]
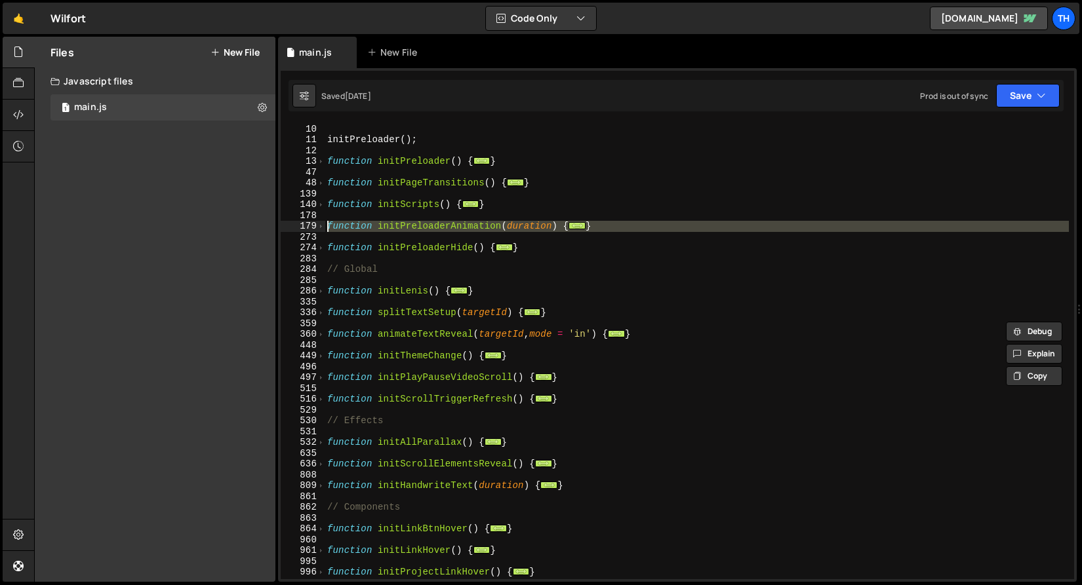
click at [324, 337] on div "360" at bounding box center [303, 334] width 45 height 11
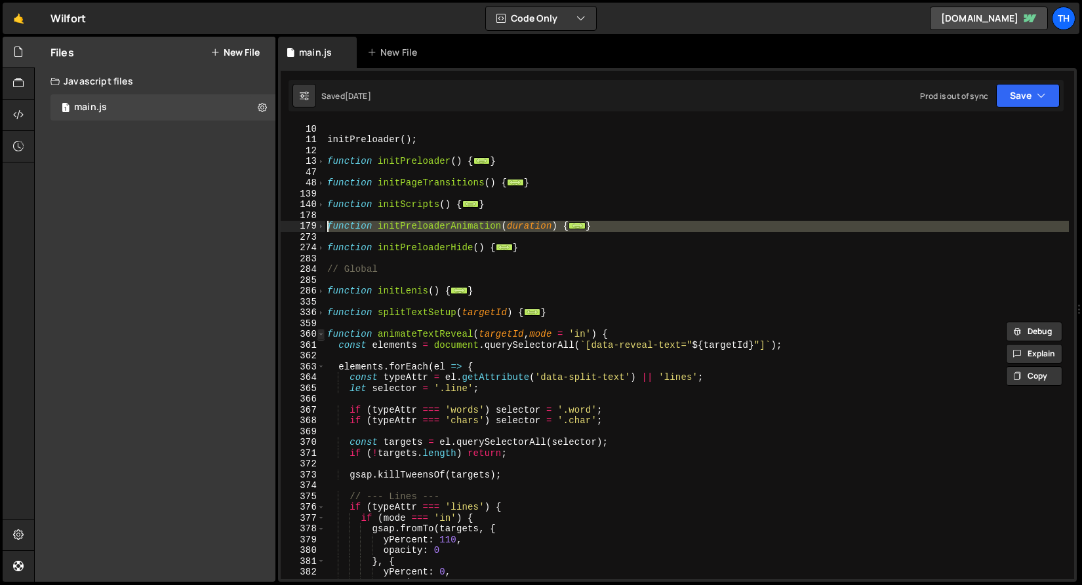
click at [322, 333] on span at bounding box center [320, 334] width 7 height 11
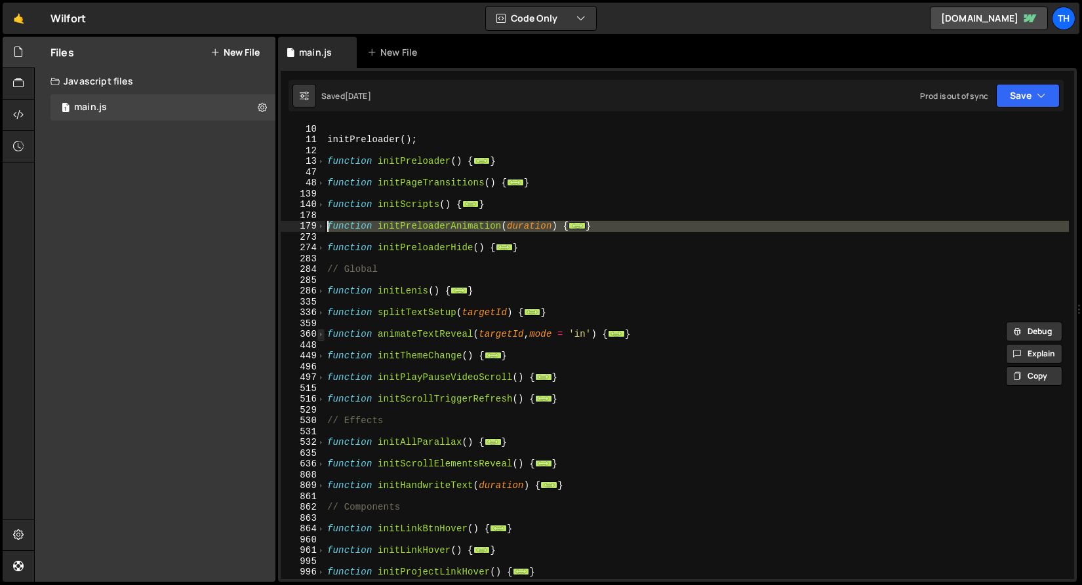
click at [322, 333] on span at bounding box center [320, 334] width 7 height 11
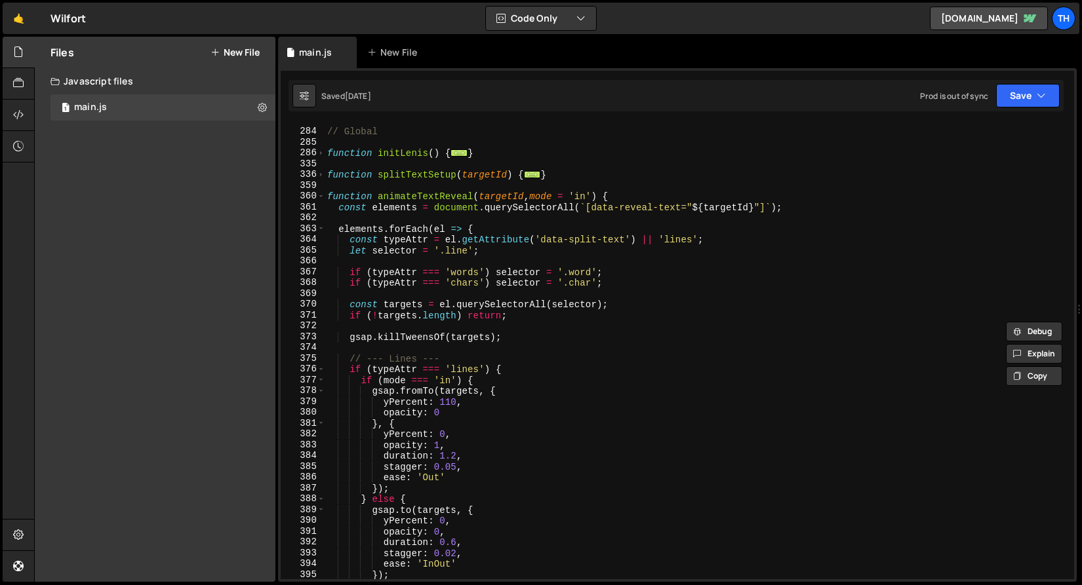
scroll to position [265, 0]
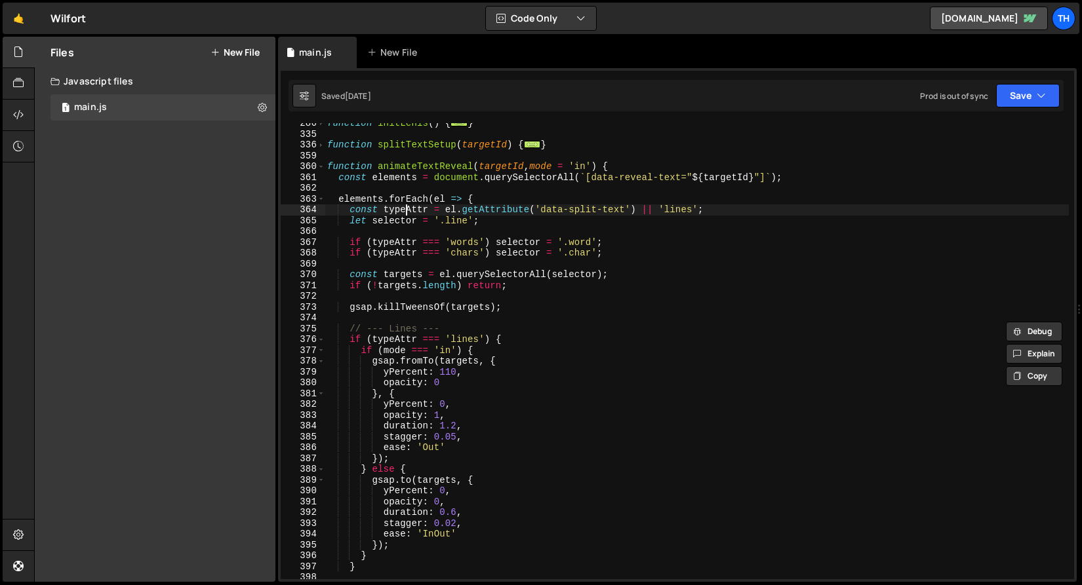
click at [404, 210] on div "function initLenis ( ) { ... } function splitTextSetup ( targetId ) { ... } fun…" at bounding box center [696, 357] width 744 height 478
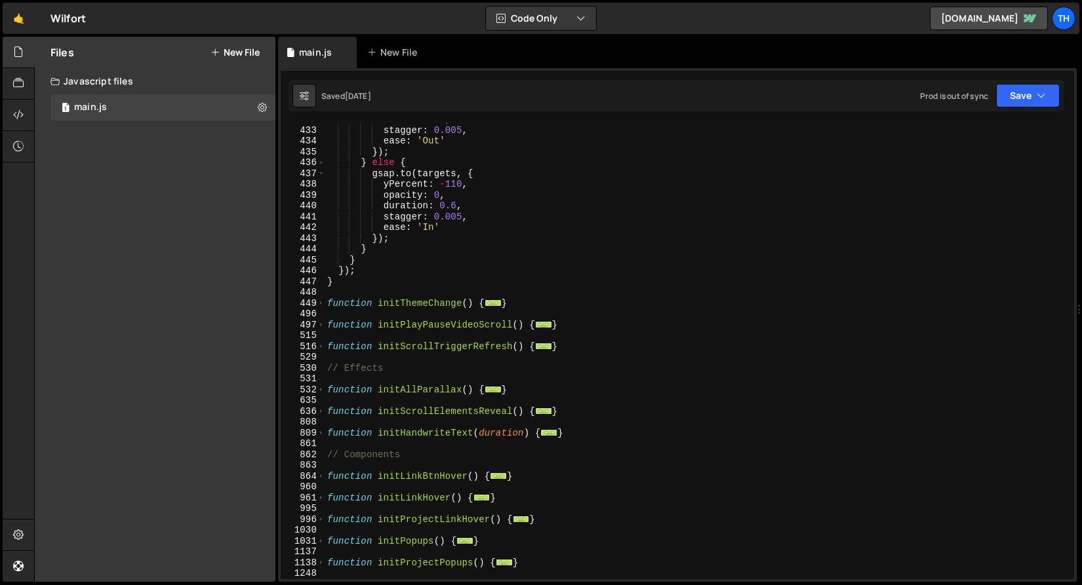
scroll to position [1246, 0]
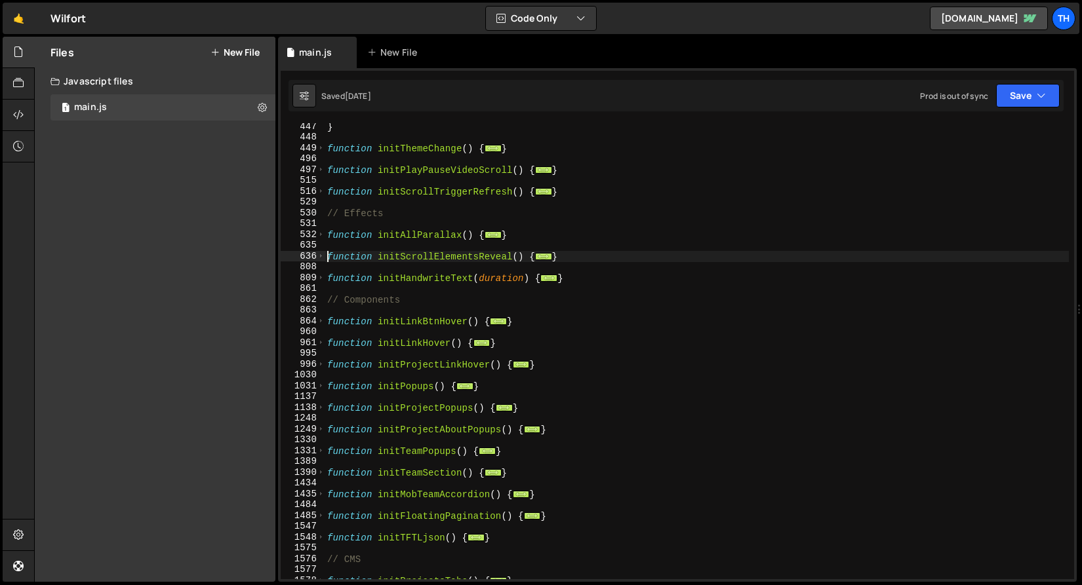
click at [326, 258] on div "} function initThemeChange ( ) { ... } function initPlayPauseVideoScroll ( ) { …" at bounding box center [696, 360] width 744 height 478
click at [324, 261] on div "636" at bounding box center [303, 256] width 45 height 11
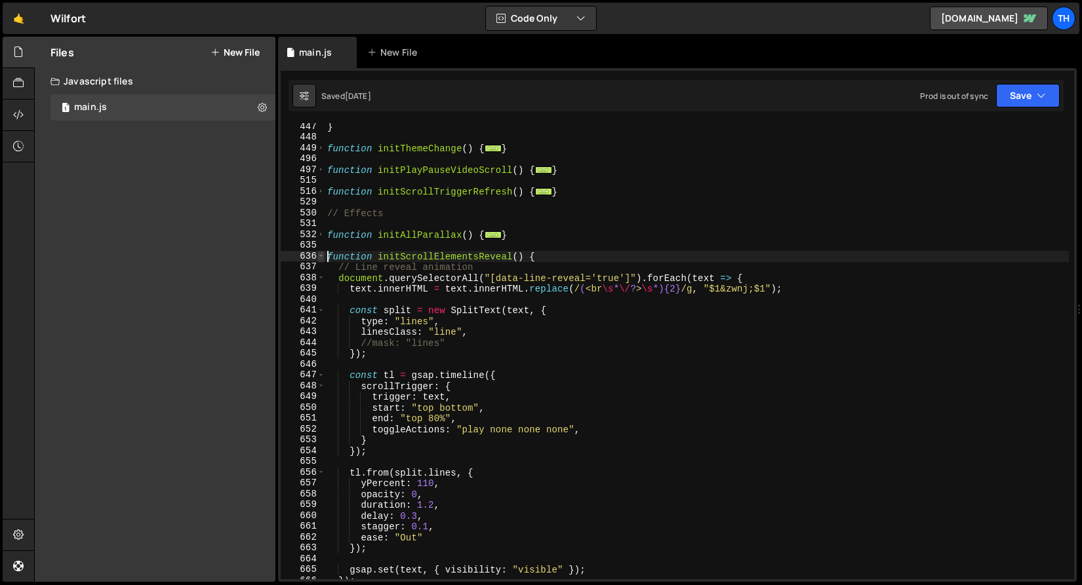
click at [323, 260] on div "636" at bounding box center [303, 256] width 45 height 11
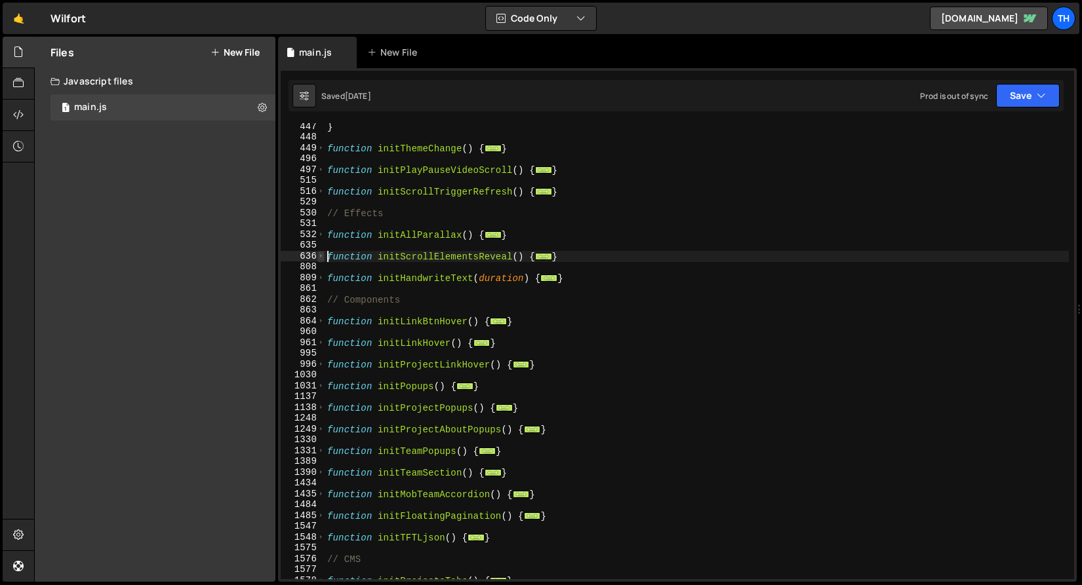
click at [323, 259] on span at bounding box center [320, 256] width 7 height 11
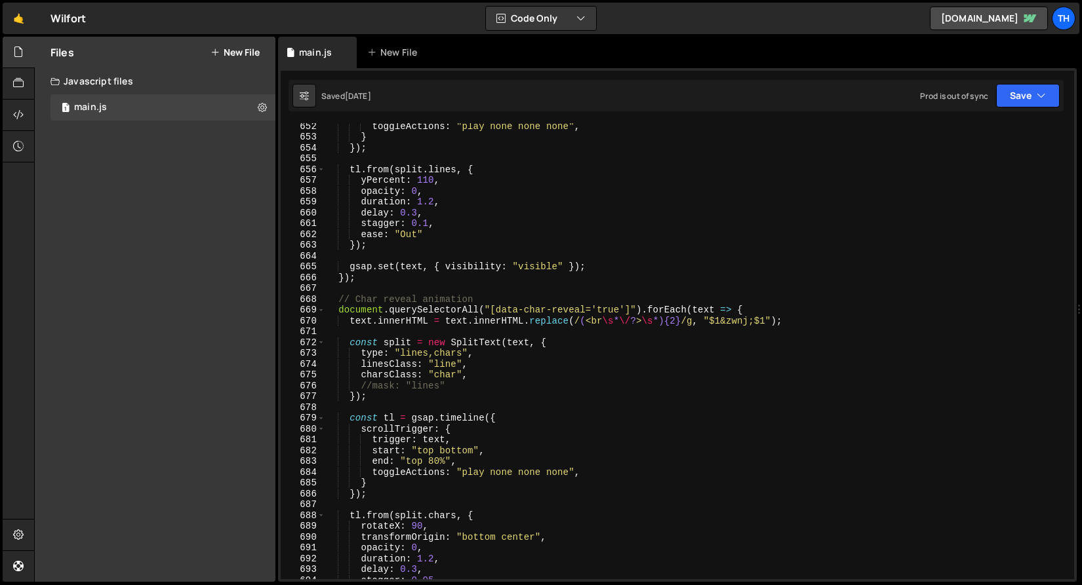
scroll to position [1630, 0]
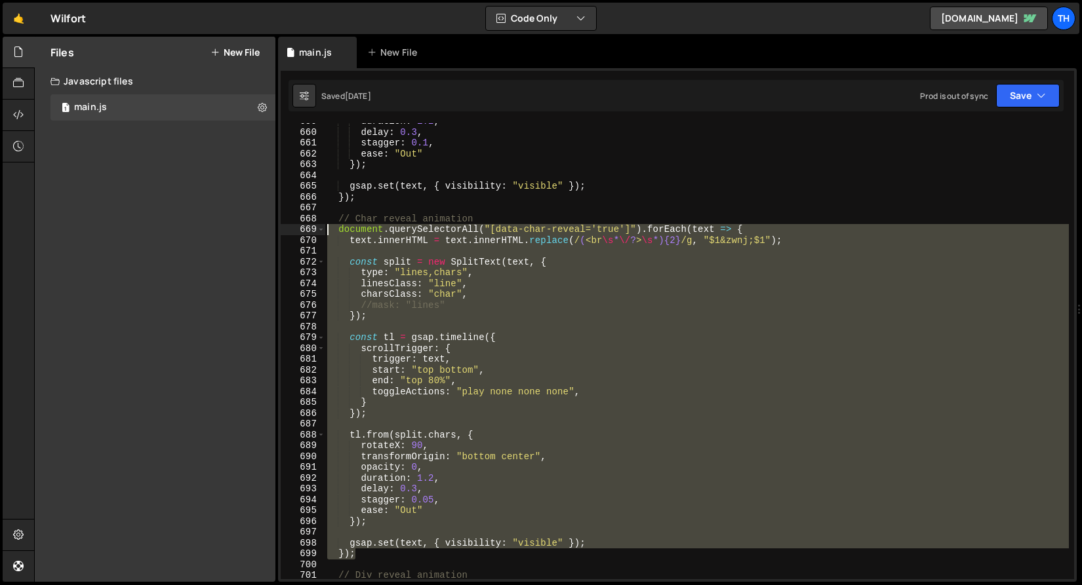
drag, startPoint x: 370, startPoint y: 555, endPoint x: 201, endPoint y: 229, distance: 367.1
click at [201, 229] on div "Files New File Javascript files 1 main.js 0 CSS files Copy share link Edit File…" at bounding box center [558, 310] width 1048 height 546
type textarea "document.querySelectorAll("[data-char-reveal='true']").forEach(text => { text.i…"
click at [415, 529] on div "duration : 1.2 , delay : 0.3 , stagger : 0.1 , ease : "Out" }) ; gsap . set ( t…" at bounding box center [696, 351] width 744 height 456
drag, startPoint x: 357, startPoint y: 555, endPoint x: 208, endPoint y: 218, distance: 368.6
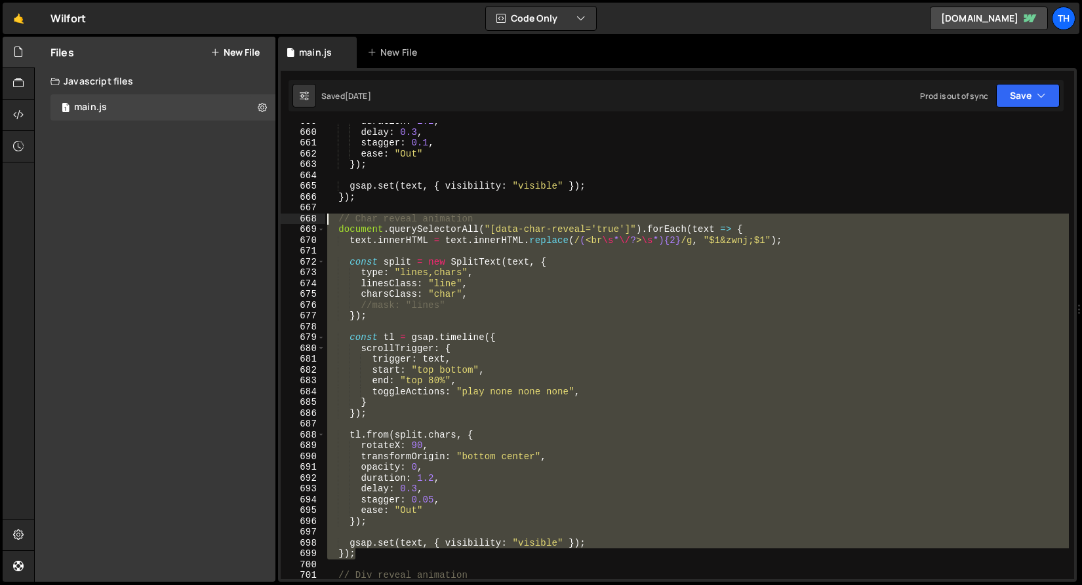
click at [208, 218] on div "Files New File Javascript files 1 main.js 0 CSS files Copy share link Edit File…" at bounding box center [558, 310] width 1048 height 546
type textarea "// Char reveal animation document.querySelectorAll("[data-char-reveal='true']")…"
click at [392, 328] on div "duration : 1.2 , delay : 0.3 , stagger : 0.1 , ease : "Out" }) ; gsap . set ( t…" at bounding box center [696, 351] width 744 height 456
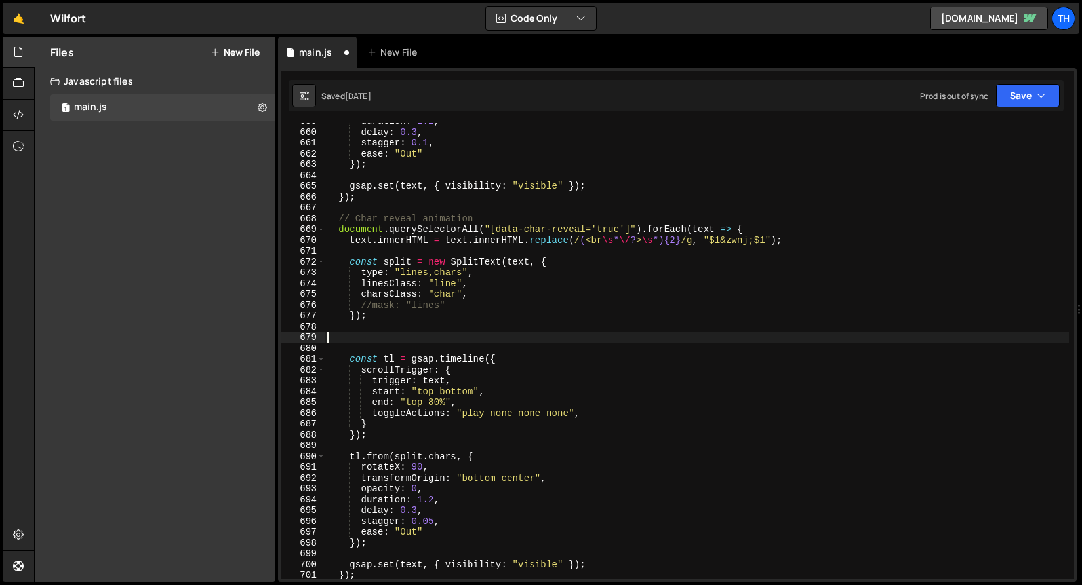
paste textarea "gsap.set(split.words, { display: "inline-block", whiteSpace: "nowrap" });"
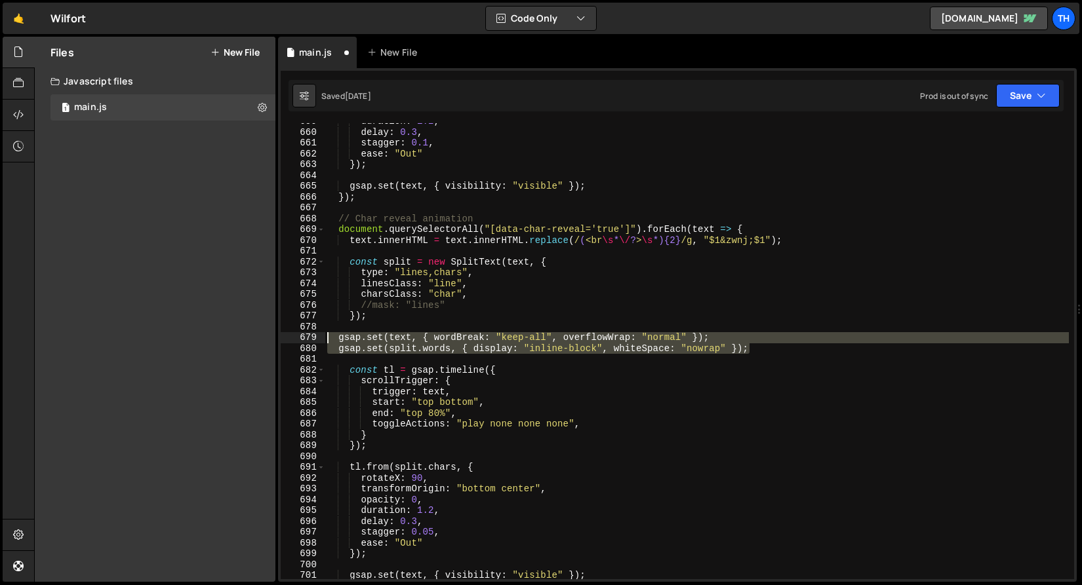
drag, startPoint x: 756, startPoint y: 349, endPoint x: 205, endPoint y: 337, distance: 551.4
click at [205, 337] on div "Files New File Javascript files 1 main.js 0 CSS files Copy share link Edit File…" at bounding box center [558, 310] width 1048 height 546
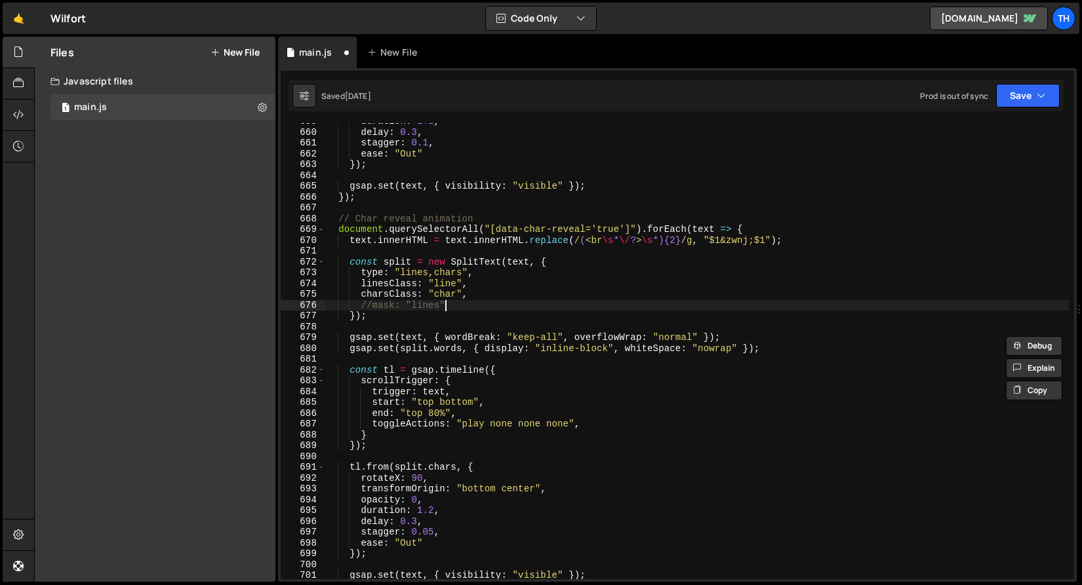
click at [444, 304] on div "duration : 1.2 , delay : 0.3 , stagger : 0.1 , ease : "Out" }) ; gsap . set ( t…" at bounding box center [696, 355] width 744 height 478
type textarea "//mask: "lines""
click at [1032, 101] on button "Save" at bounding box center [1028, 96] width 64 height 24
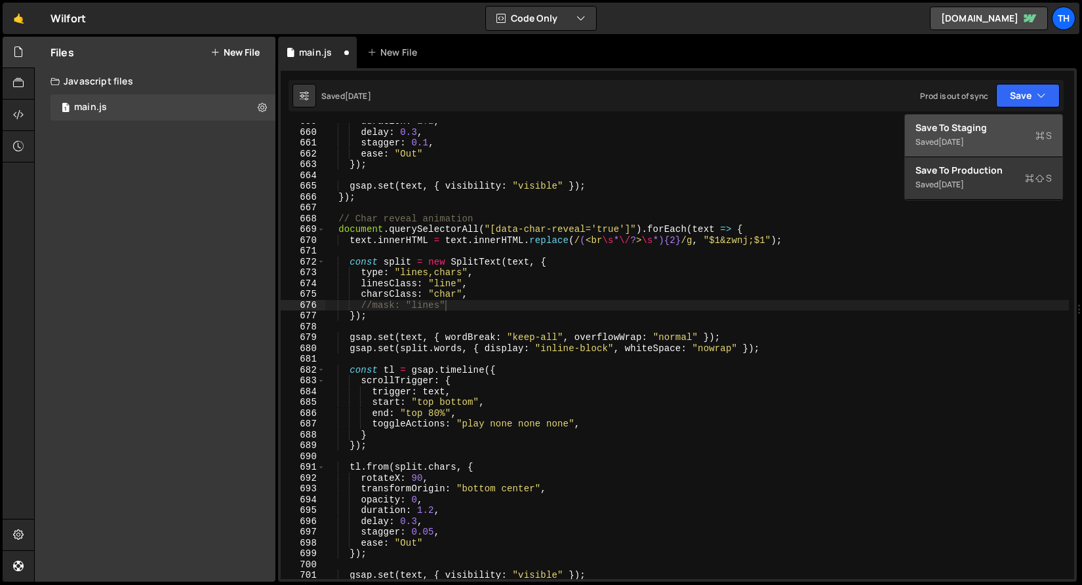
click at [1017, 125] on div "Save to Staging S" at bounding box center [983, 127] width 136 height 13
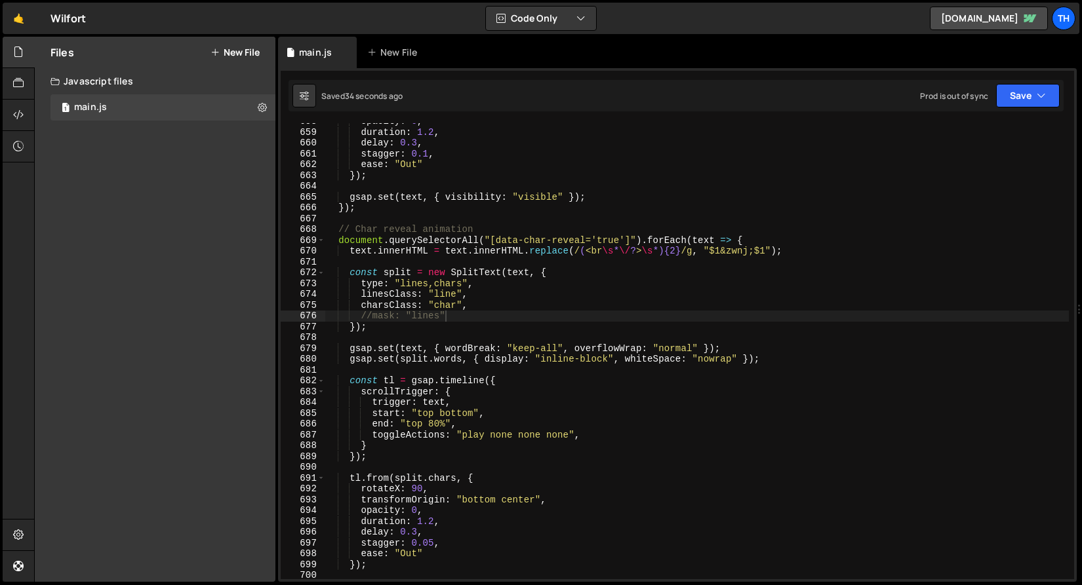
click at [416, 340] on div "opacity : 0 , duration : 1.2 , delay : 0.3 , stagger : 0.1 , ease : "Out" }) ; …" at bounding box center [696, 355] width 744 height 478
click at [414, 343] on div "opacity : 0 , duration : 1.2 , delay : 0.3 , stagger : 0.1 , ease : "Out" }) ; …" at bounding box center [696, 355] width 744 height 478
click at [412, 345] on div "opacity : 0 , duration : 1.2 , delay : 0.3 , stagger : 0.1 , ease : "Out" }) ; …" at bounding box center [696, 355] width 744 height 478
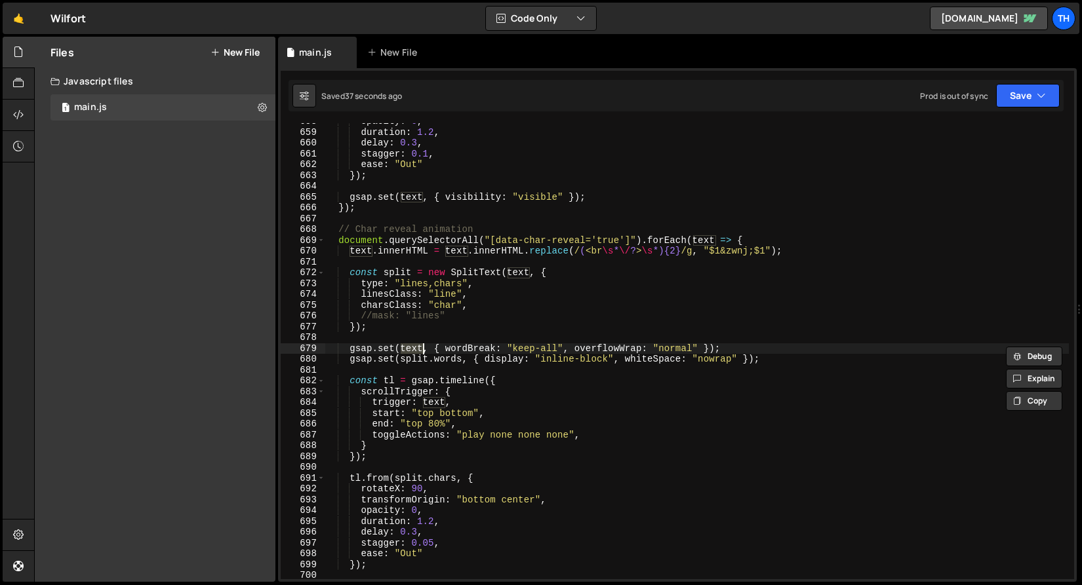
click at [431, 343] on div "opacity : 0 , duration : 1.2 , delay : 0.3 , stagger : 0.1 , ease : "Out" }) ; …" at bounding box center [696, 355] width 744 height 478
click at [412, 359] on div "opacity : 0 , duration : 1.2 , delay : 0.3 , stagger : 0.1 , ease : "Out" }) ; …" at bounding box center [696, 355] width 744 height 478
type textarea "gsap.set(split.words, { display: "inline-block", whiteSpace: "nowrap" });"
click at [412, 359] on div "opacity : 0 , duration : 1.2 , delay : 0.3 , stagger : 0.1 , ease : "Out" }) ; …" at bounding box center [696, 355] width 744 height 478
click at [422, 341] on div "opacity : 0 , duration : 1.2 , delay : 0.3 , stagger : 0.1 , ease : "Out" }) ; …" at bounding box center [696, 355] width 744 height 478
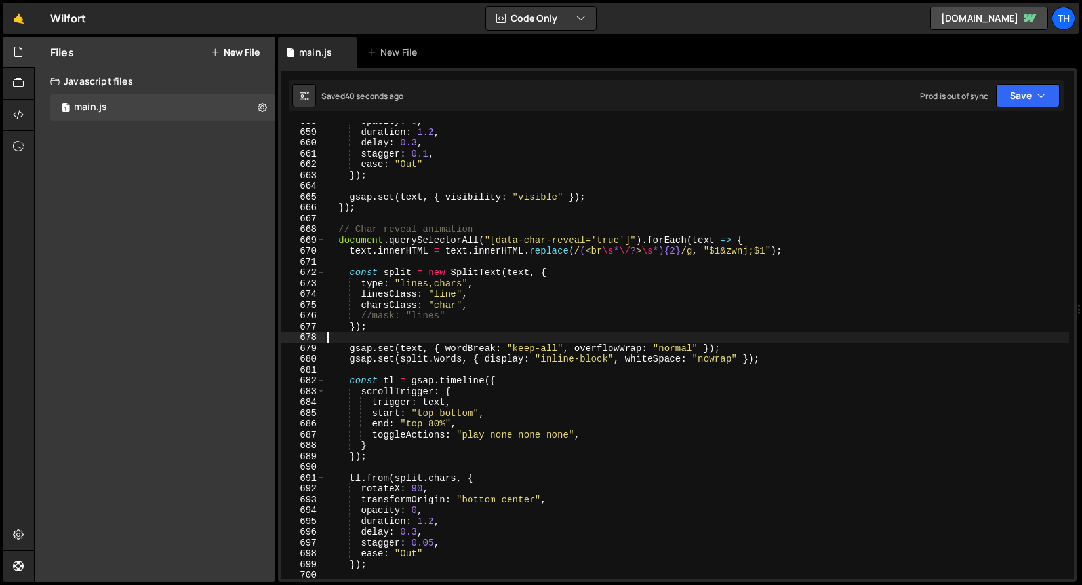
click at [436, 360] on div "opacity : 0 , duration : 1.2 , delay : 0.3 , stagger : 0.1 , ease : "Out" }) ; …" at bounding box center [696, 355] width 744 height 478
click at [368, 307] on div "opacity : 0 , duration : 1.2 , delay : 0.3 , stagger : 0.1 , ease : "Out" }) ; …" at bounding box center [696, 355] width 744 height 478
click at [446, 353] on div "opacity : 0 , duration : 1.2 , delay : 0.3 , stagger : 0.1 , ease : "Out" }) ; …" at bounding box center [696, 355] width 744 height 478
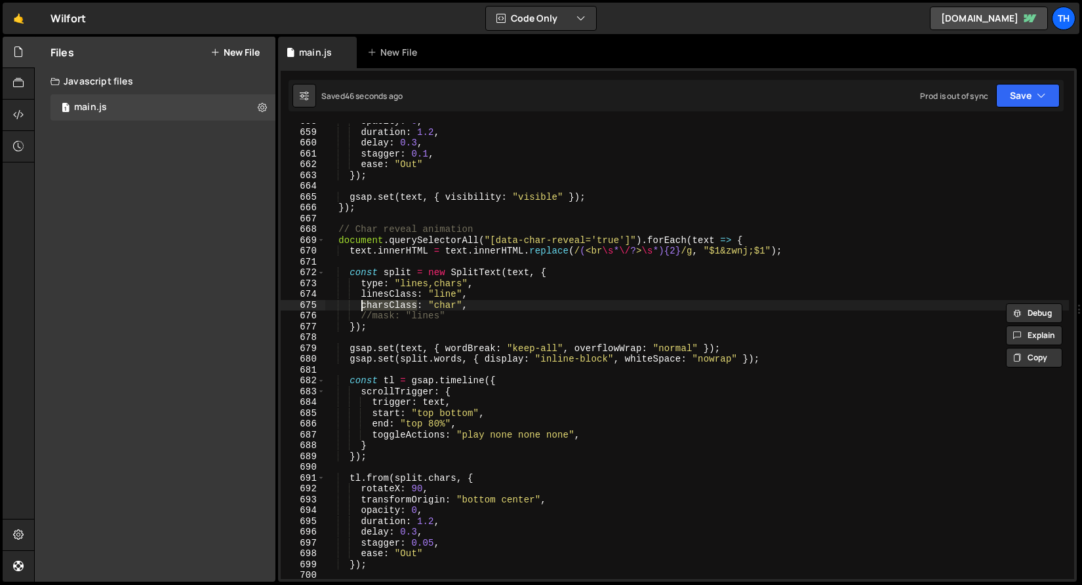
type textarea "gsap.set(text, { wordBreak: "keep-all", overflowWrap: "normal" });"
click at [446, 353] on div "opacity : 0 , duration : 1.2 , delay : 0.3 , stagger : 0.1 , ease : "Out" }) ; …" at bounding box center [696, 355] width 744 height 478
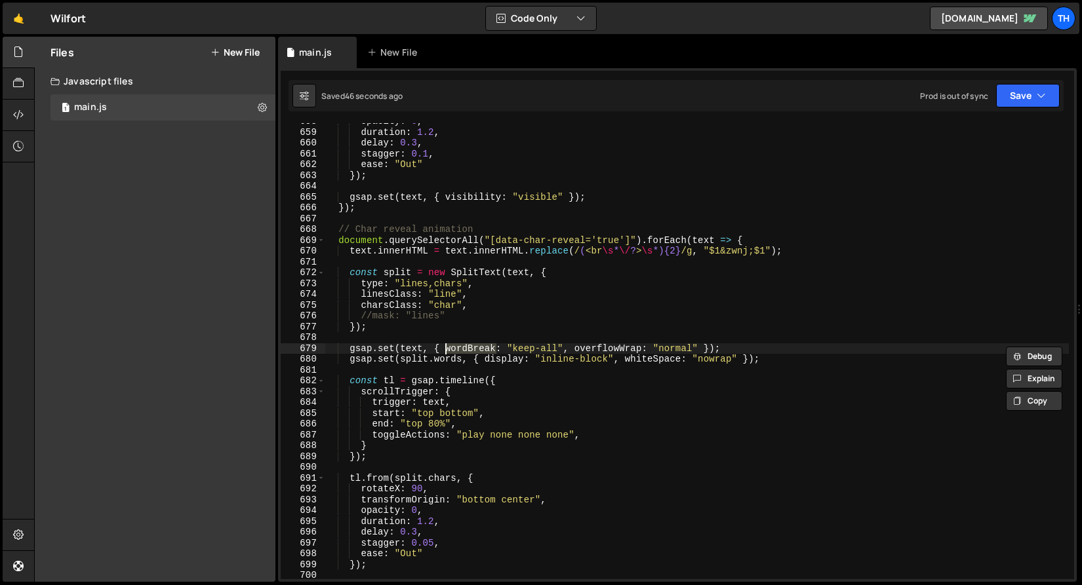
click at [444, 365] on div "opacity : 0 , duration : 1.2 , delay : 0.3 , stagger : 0.1 , ease : "Out" }) ; …" at bounding box center [696, 355] width 744 height 478
click at [450, 362] on div "opacity : 0 , duration : 1.2 , delay : 0.3 , stagger : 0.1 , ease : "Out" }) ; …" at bounding box center [696, 355] width 744 height 478
click at [442, 280] on div "opacity : 0 , duration : 1.2 , delay : 0.3 , stagger : 0.1 , ease : "Out" }) ; …" at bounding box center [696, 355] width 744 height 478
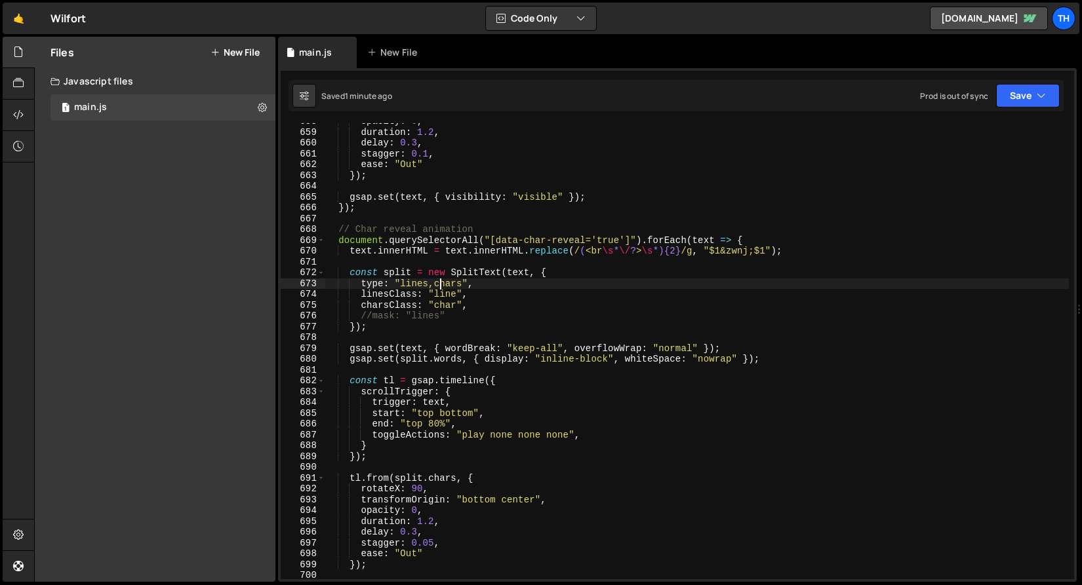
click at [442, 280] on div "opacity : 0 , duration : 1.2 , delay : 0.3 , stagger : 0.1 , ease : "Out" }) ; …" at bounding box center [696, 355] width 744 height 478
click at [437, 356] on div "opacity : 0 , duration : 1.2 , delay : 0.3 , stagger : 0.1 , ease : "Out" }) ; …" at bounding box center [696, 355] width 744 height 478
click at [452, 364] on div "opacity : 0 , duration : 1.2 , delay : 0.3 , stagger : 0.1 , ease : "Out" }) ; …" at bounding box center [696, 355] width 744 height 478
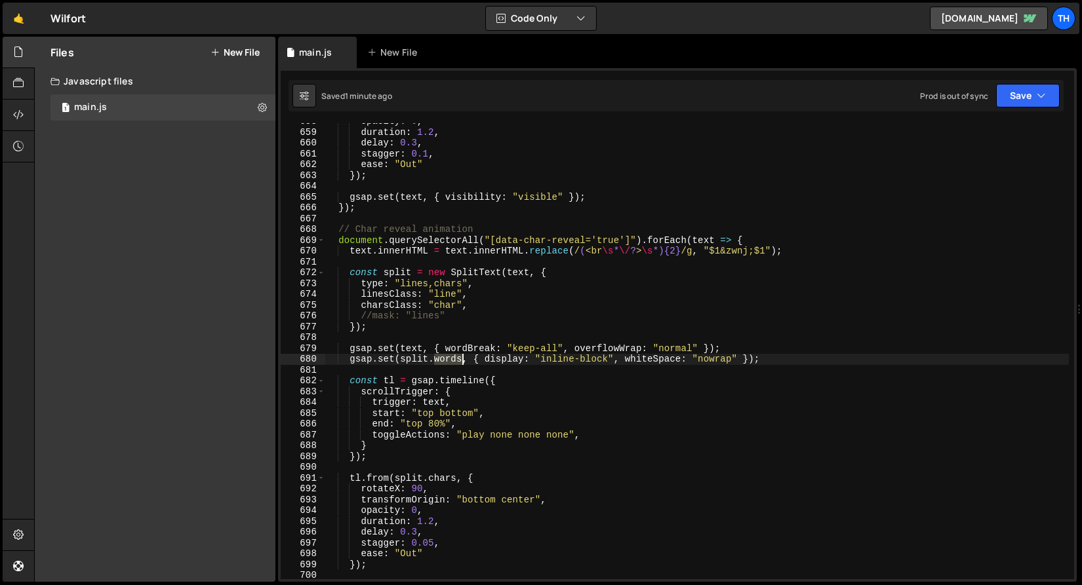
click at [452, 364] on div "opacity : 0 , duration : 1.2 , delay : 0.3 , stagger : 0.1 , ease : "Out" }) ; …" at bounding box center [696, 355] width 744 height 478
paste textarea "char"
click at [1029, 98] on button "Save" at bounding box center [1028, 96] width 64 height 24
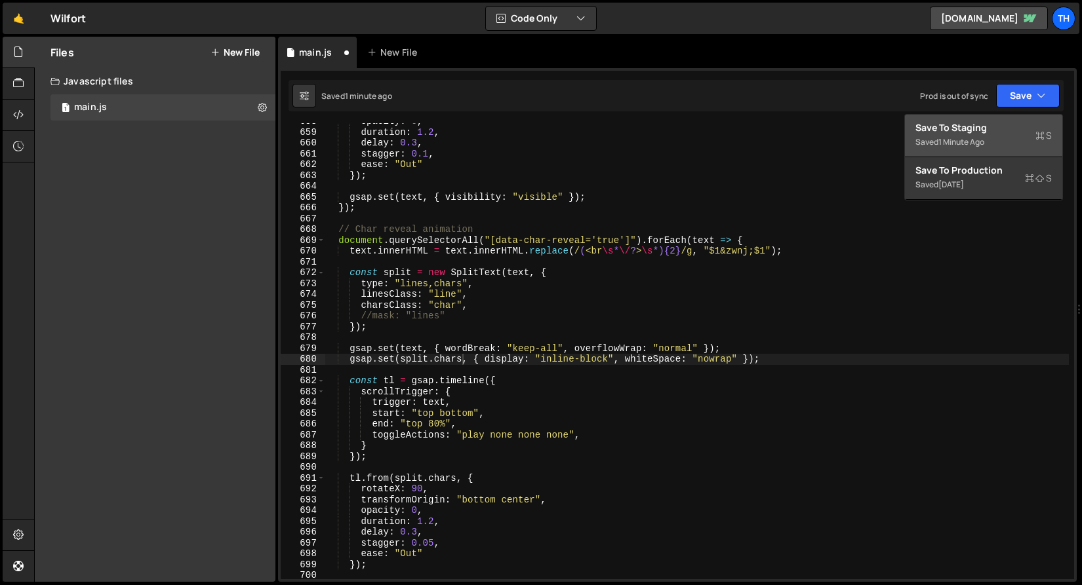
click at [1008, 134] on button "Save to Staging S Saved 1 minute ago" at bounding box center [983, 136] width 157 height 43
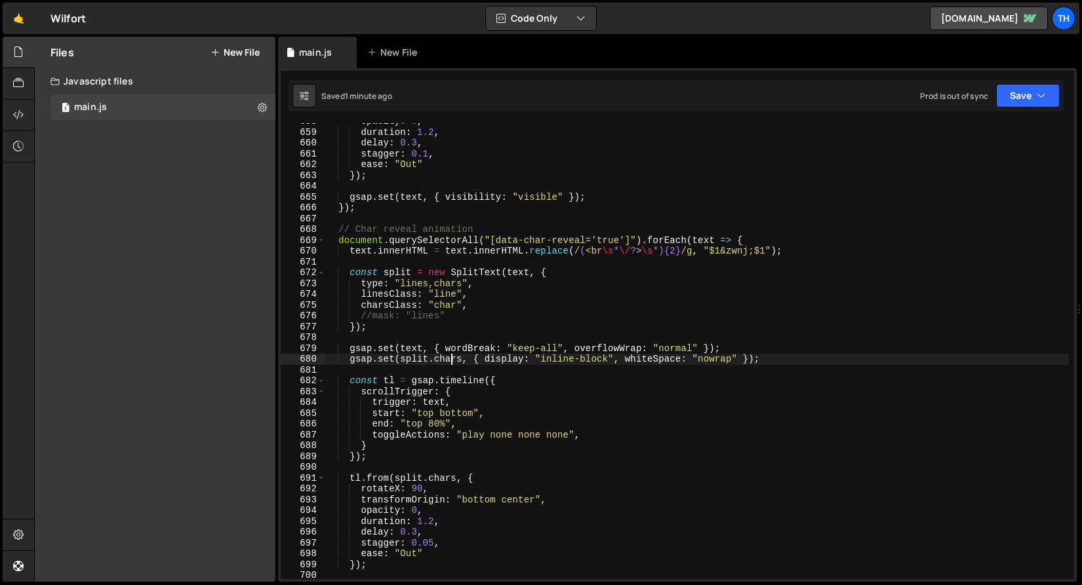
click at [452, 357] on div "opacity : 0 , duration : 1.2 , delay : 0.3 , stagger : 0.1 , ease : "Out" }) ; …" at bounding box center [696, 355] width 744 height 478
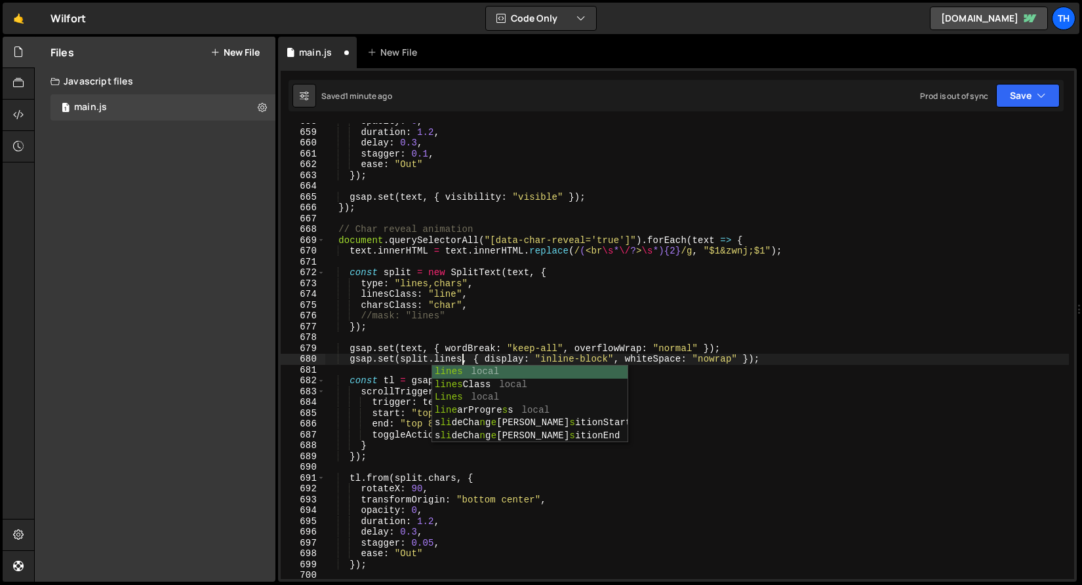
scroll to position [0, 9]
click at [452, 360] on div "opacity : 0 , duration : 1.2 , delay : 0.3 , stagger : 0.1 , ease : "Out" }) ; …" at bounding box center [696, 355] width 744 height 478
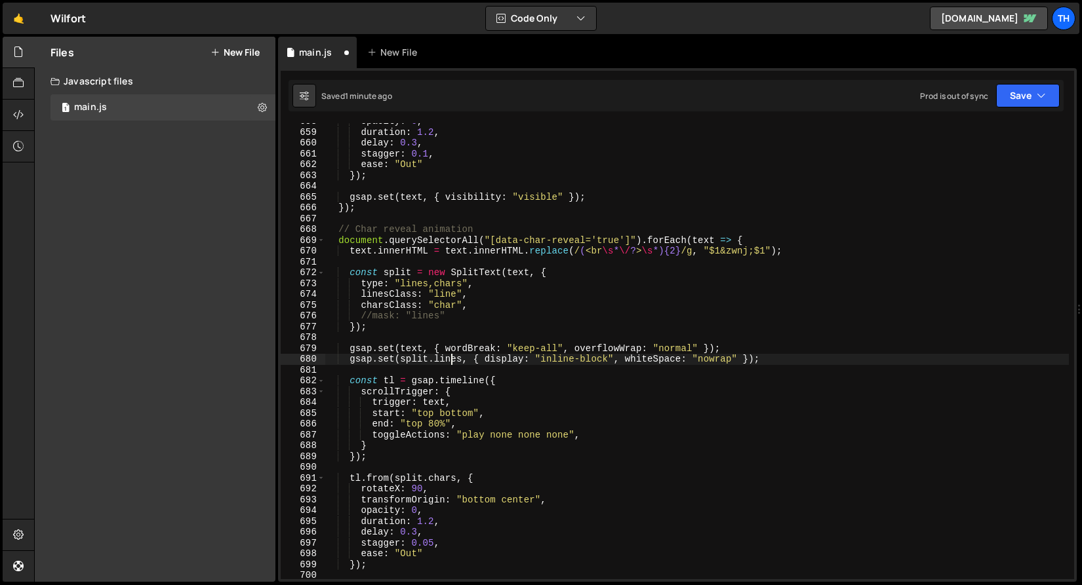
click at [452, 360] on div "opacity : 0 , duration : 1.2 , delay : 0.3 , stagger : 0.1 , ease : "Out" }) ; …" at bounding box center [696, 355] width 744 height 478
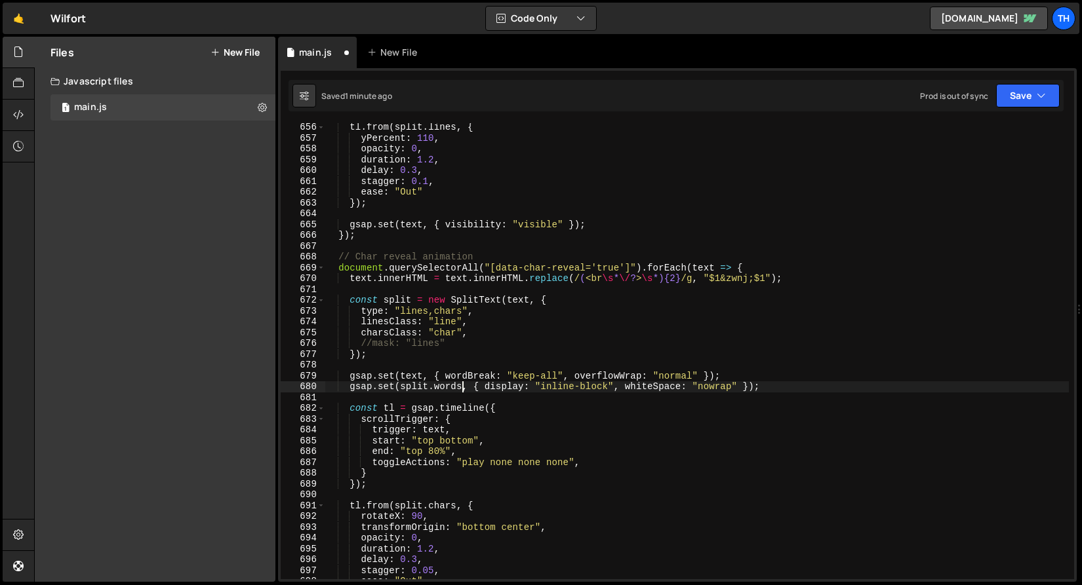
click at [323, 256] on div "668" at bounding box center [303, 257] width 45 height 11
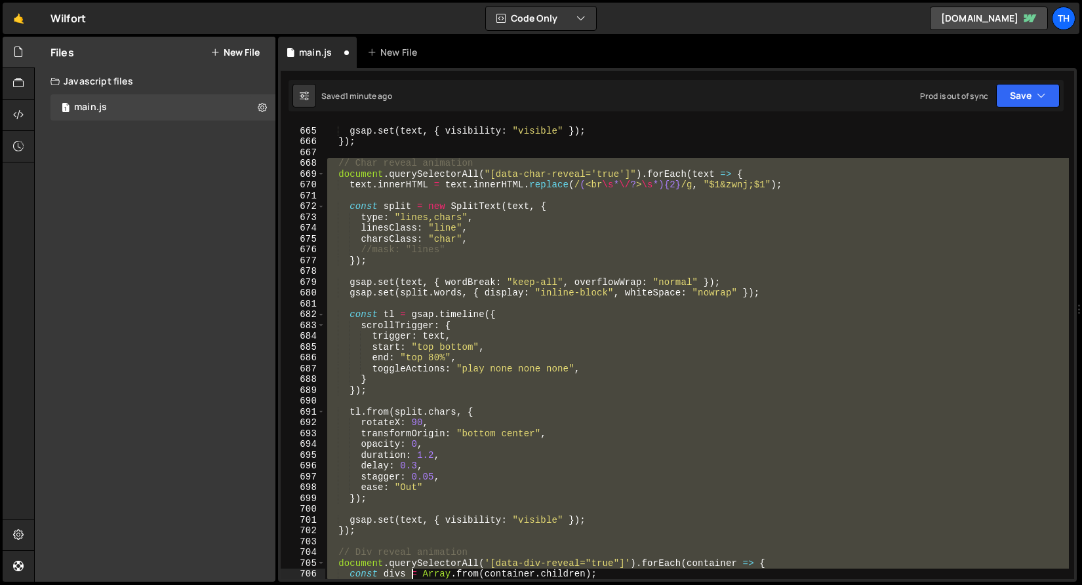
scroll to position [7320, 0]
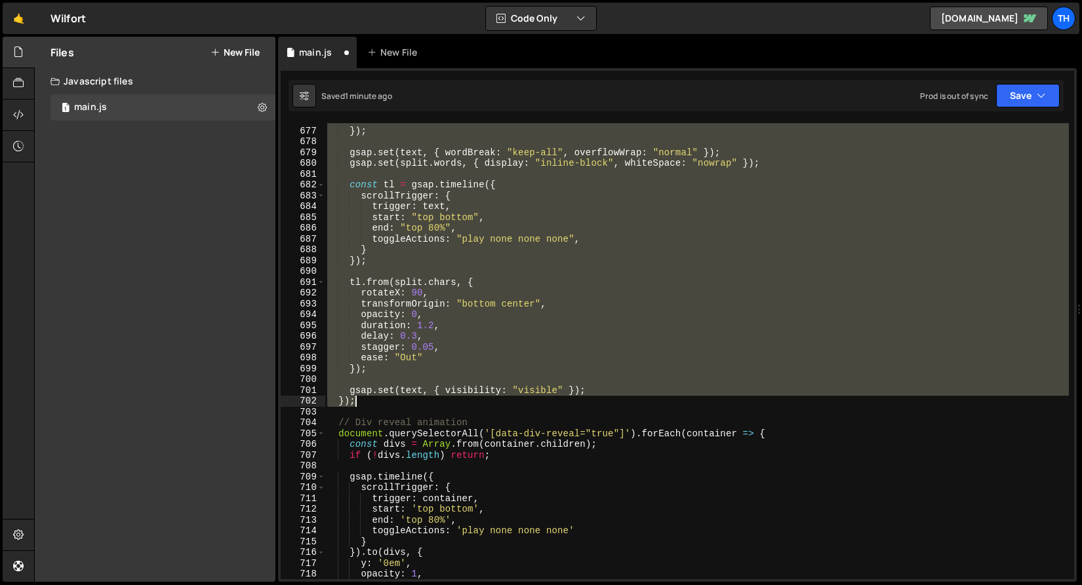
drag, startPoint x: 326, startPoint y: 256, endPoint x: 399, endPoint y: 401, distance: 161.8
click at [399, 401] on div "//mask: "lines" }) ; gsap . set ( text , { wordBreak : "keep-all" , overflowWra…" at bounding box center [696, 354] width 744 height 478
paste textarea
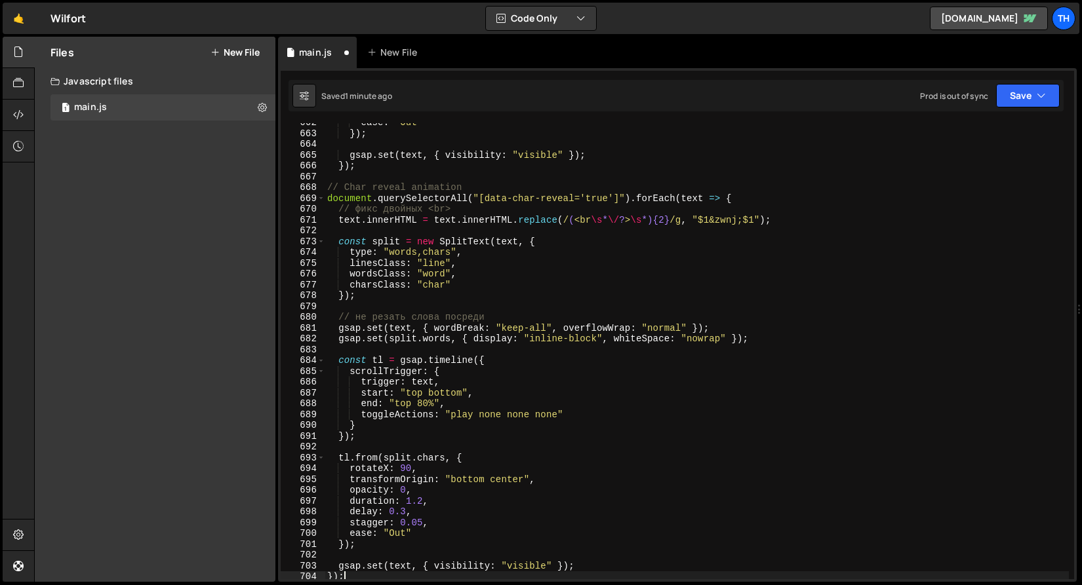
scroll to position [7166, 0]
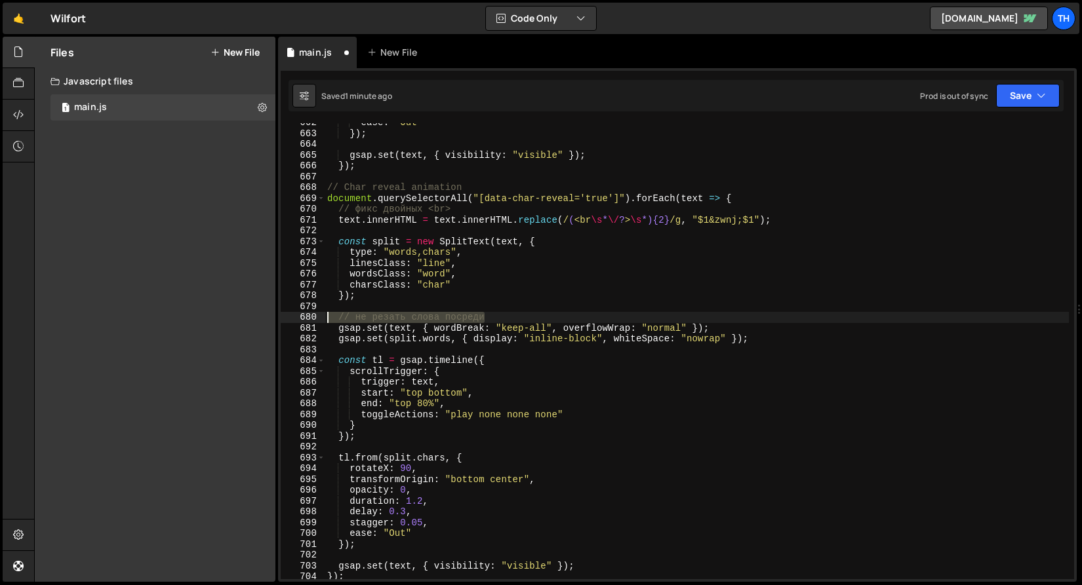
drag, startPoint x: 520, startPoint y: 313, endPoint x: 283, endPoint y: 314, distance: 237.3
click at [283, 314] on div "}); 662 663 664 665 666 667 668 669 670 671 672 673 674 675 676 677 678 679 680…" at bounding box center [677, 351] width 793 height 456
type textarea "// не резать слова посреди"
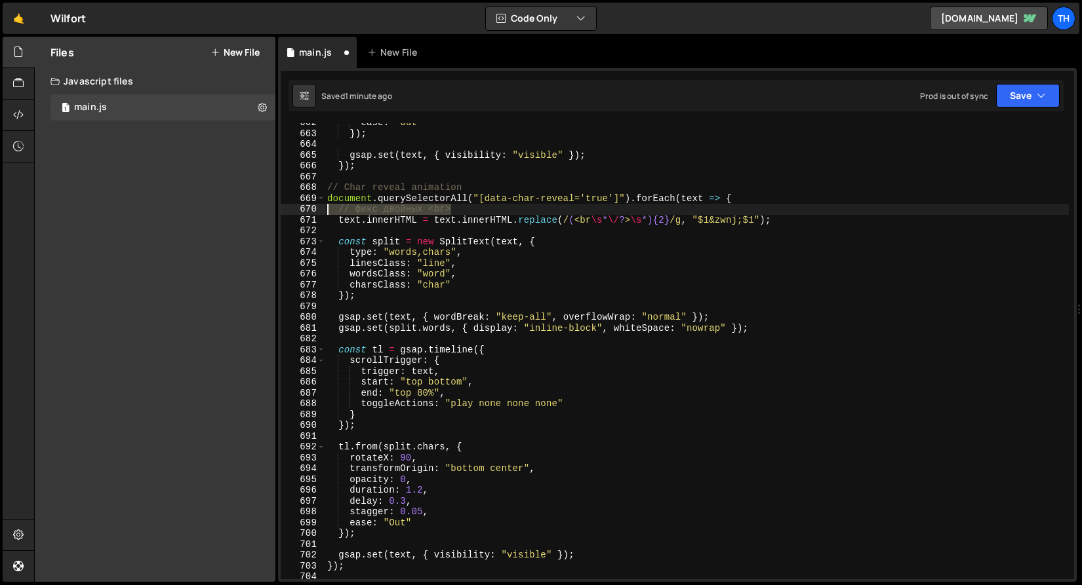
drag, startPoint x: 469, startPoint y: 212, endPoint x: 219, endPoint y: 206, distance: 250.5
click at [219, 206] on div "Files New File Javascript files 1 main.js 0 CSS files Copy share link Edit File…" at bounding box center [558, 310] width 1048 height 546
type textarea "// фикс двойных <br>"
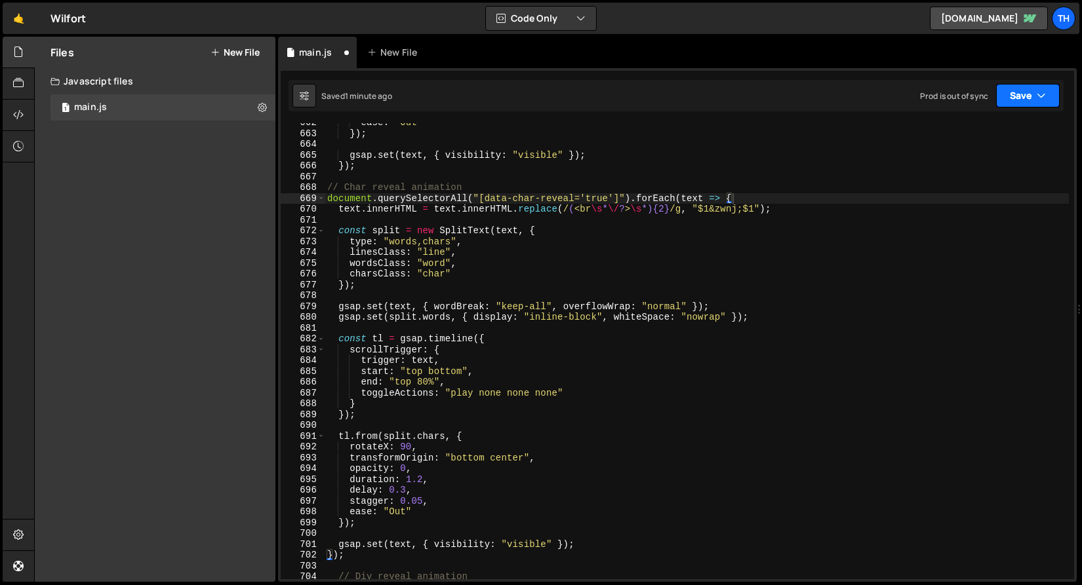
click at [1018, 94] on button "Save" at bounding box center [1028, 96] width 64 height 24
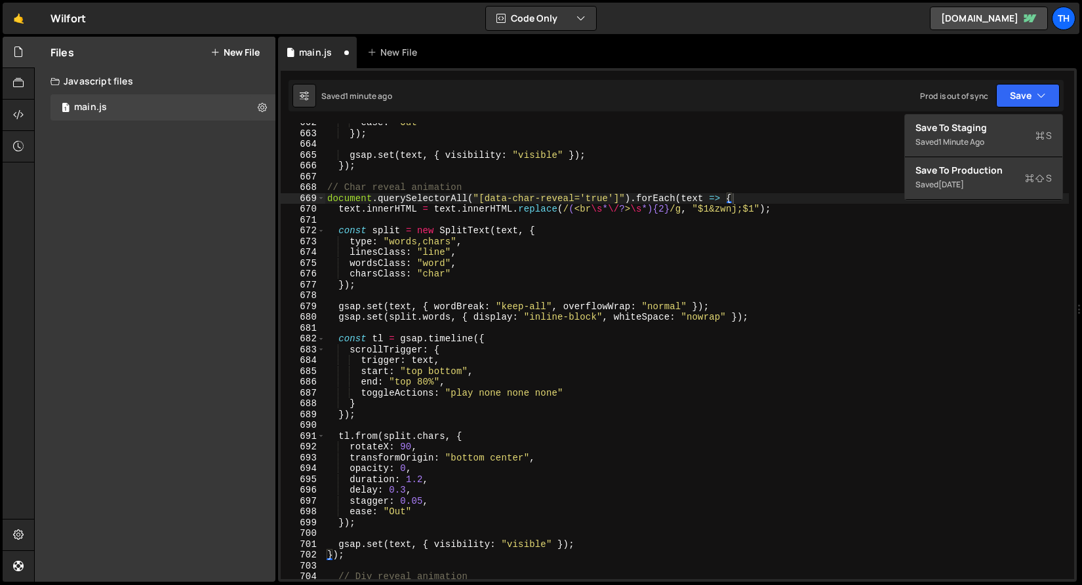
click at [1006, 113] on div "1 Type cmd + s to save your Javascript file. הההההההההההההההההההההההההההההההההה…" at bounding box center [677, 325] width 798 height 514
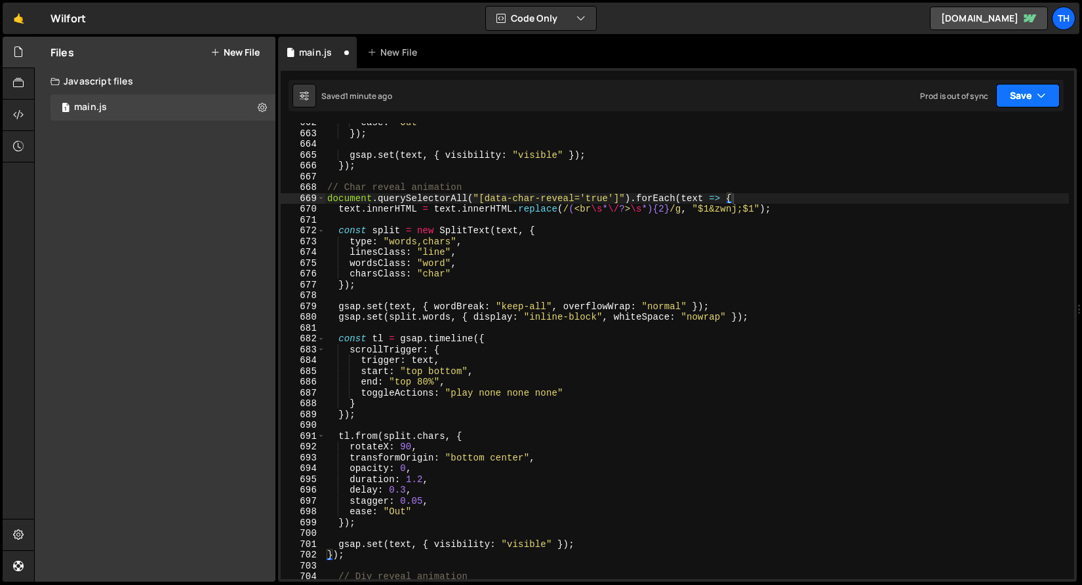
drag, startPoint x: 1012, startPoint y: 100, endPoint x: 1008, endPoint y: 115, distance: 15.1
click at [1012, 100] on button "Save" at bounding box center [1028, 96] width 64 height 24
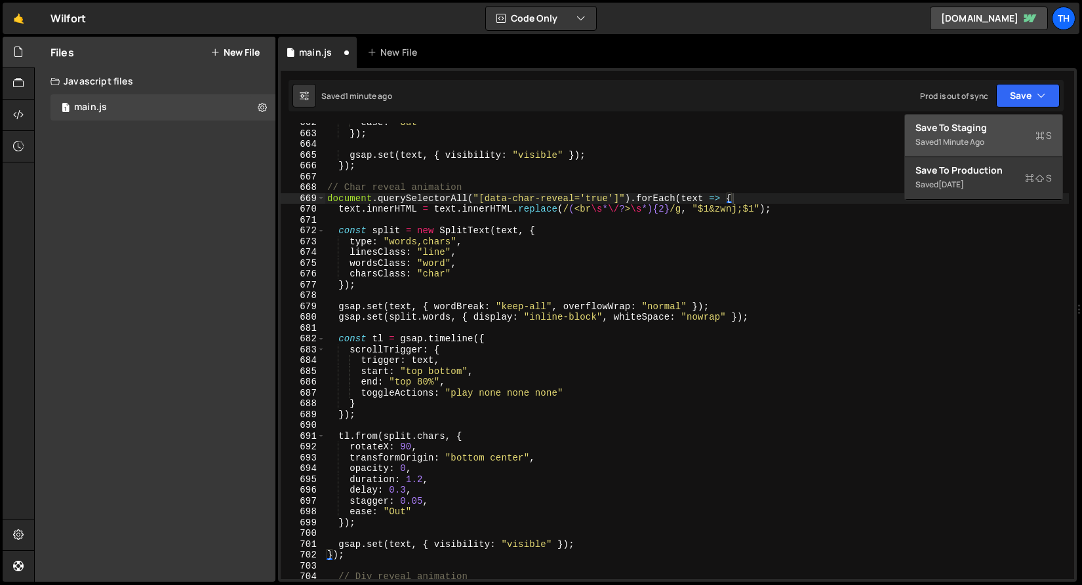
click at [1007, 121] on button "Save to Staging S Saved 1 minute ago" at bounding box center [983, 136] width 157 height 43
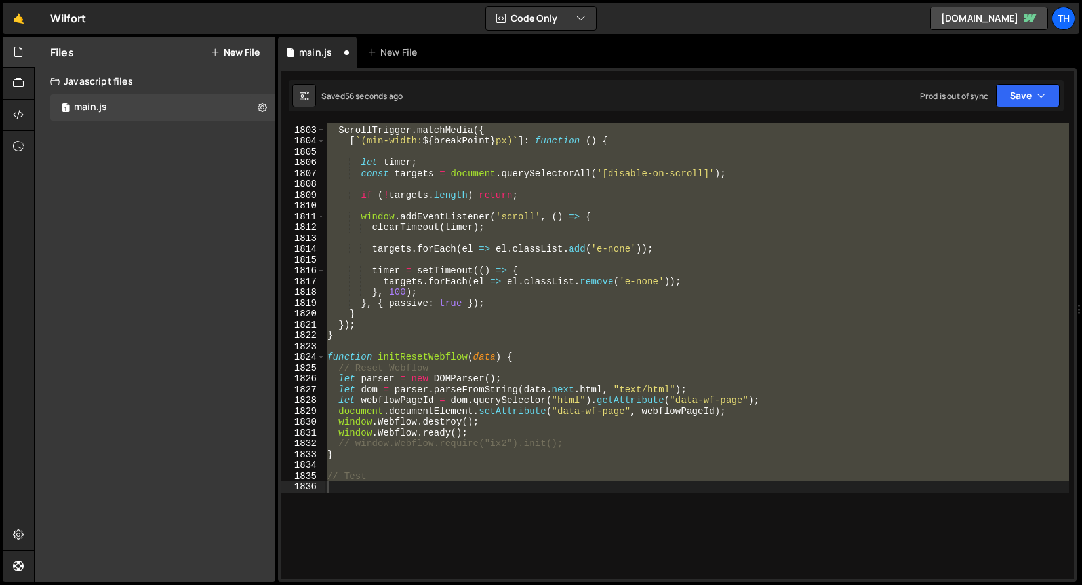
scroll to position [19459, 0]
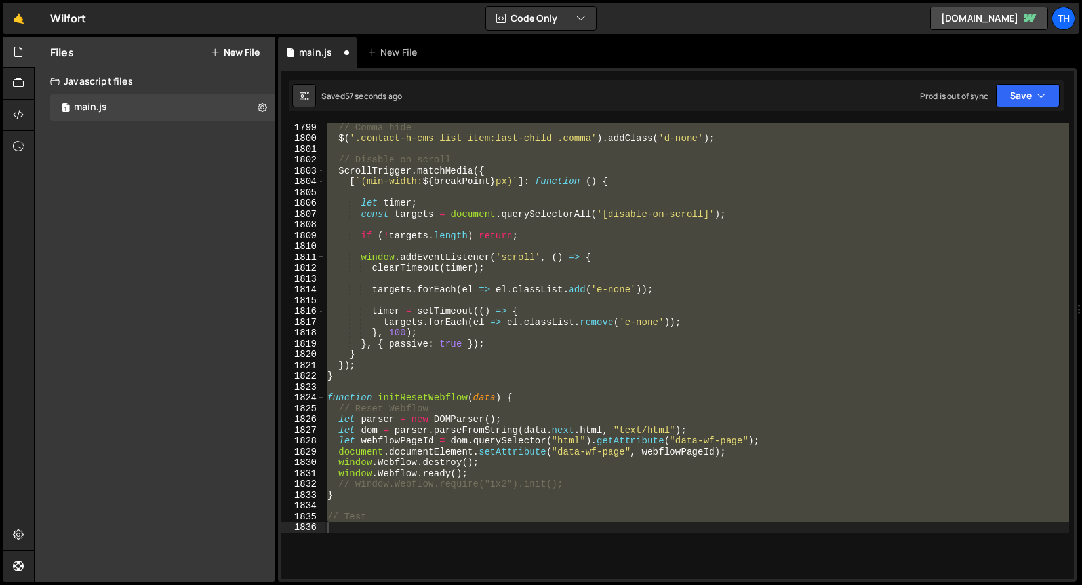
click at [463, 355] on div "// Comma hide $ ( '.contact-h-cms_list_item:last-child .comma' ) . addClass ( '…" at bounding box center [696, 351] width 744 height 456
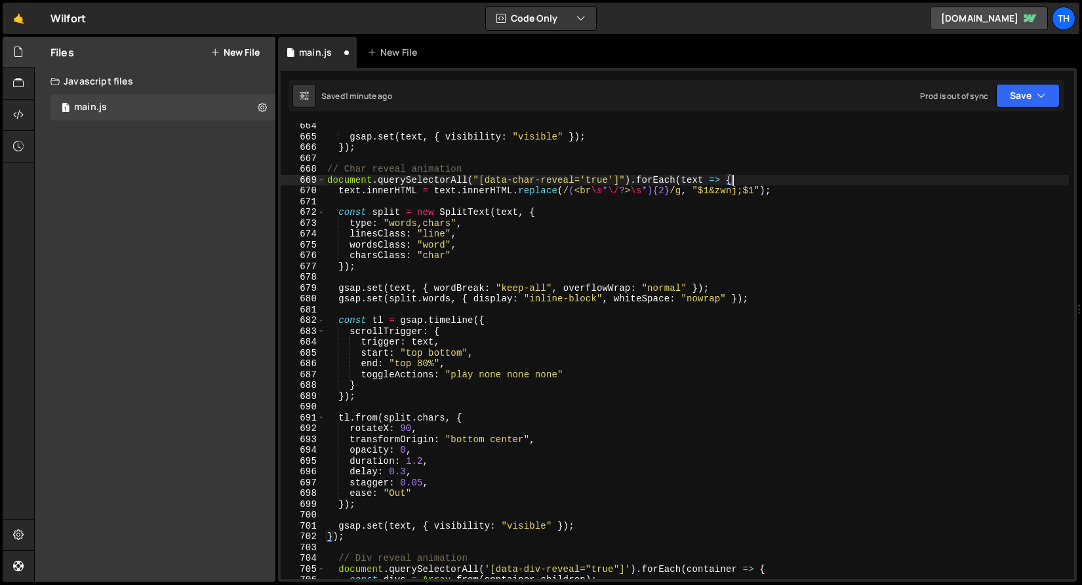
scroll to position [7184, 0]
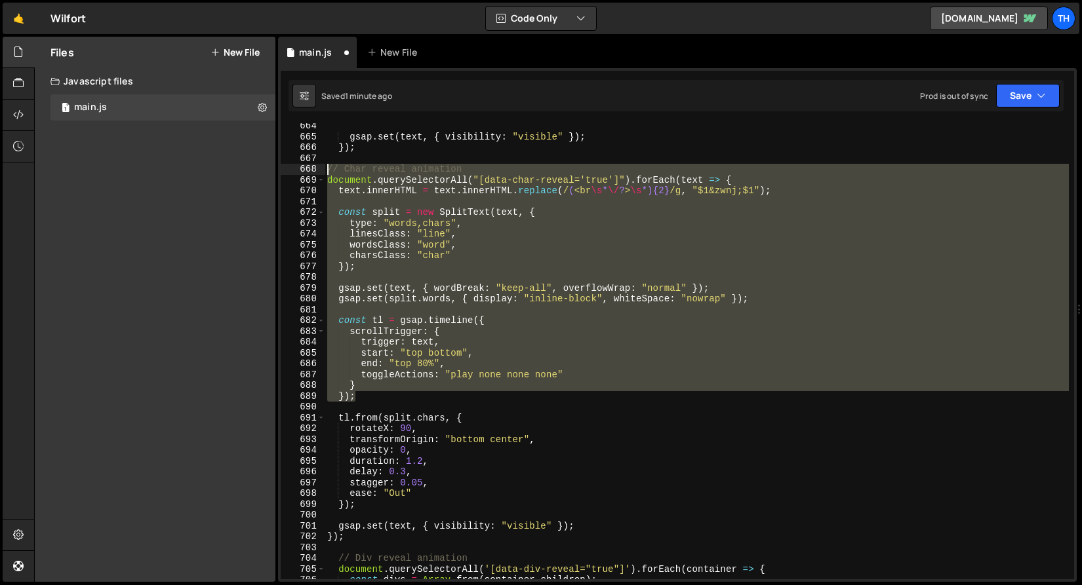
drag, startPoint x: 374, startPoint y: 399, endPoint x: 167, endPoint y: 170, distance: 309.1
click at [167, 170] on div "Files New File Javascript files 1 main.js 0 CSS files Copy share link Edit File…" at bounding box center [558, 310] width 1048 height 546
click at [376, 302] on div "gsap . set ( text , { visibility : "visible" }) ; }) ; // Char reveal animation…" at bounding box center [696, 351] width 744 height 456
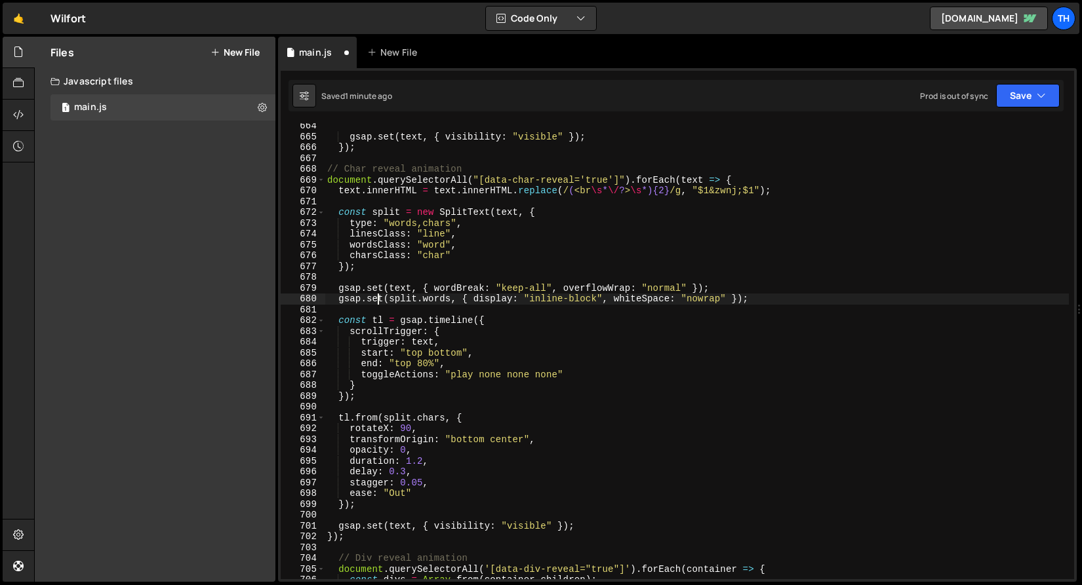
click at [342, 286] on div "gsap . set ( text , { visibility : "visible" }) ; }) ; // Char reveal animation…" at bounding box center [696, 360] width 744 height 478
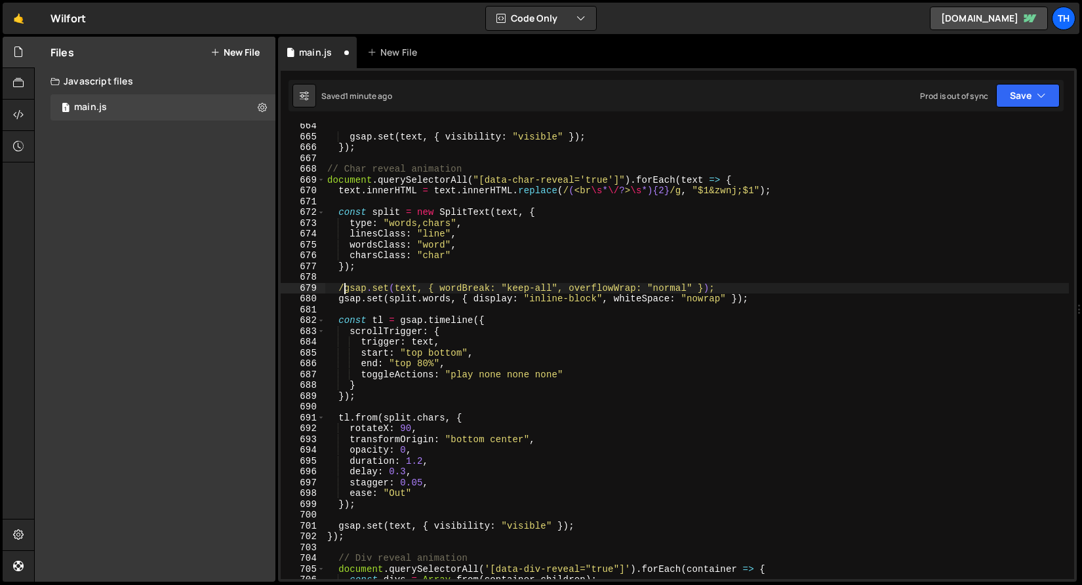
scroll to position [0, 1]
click at [1016, 94] on button "Save" at bounding box center [1028, 96] width 64 height 24
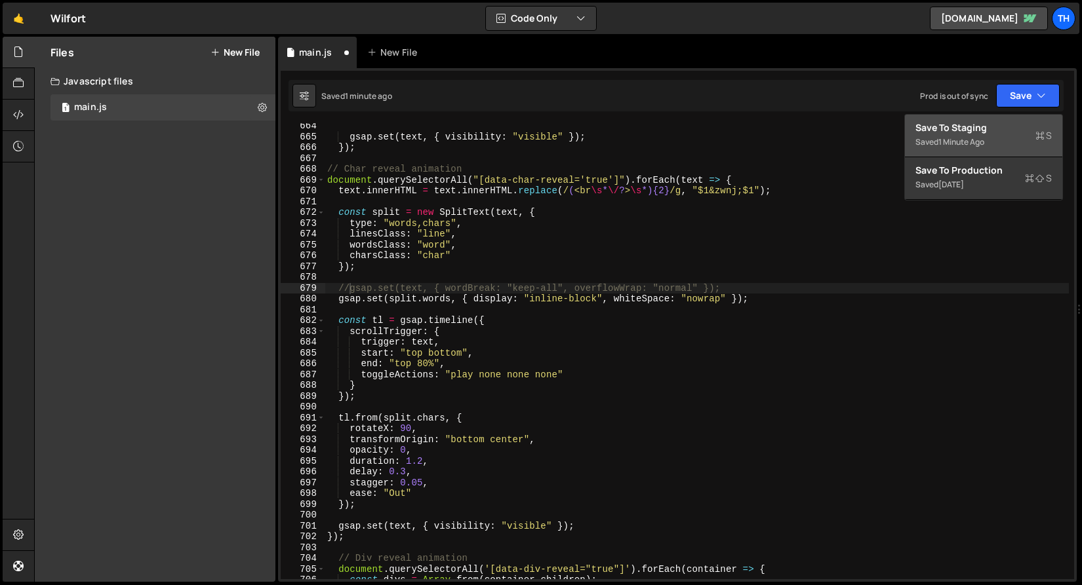
click at [996, 132] on div "Save to Staging S" at bounding box center [983, 127] width 136 height 13
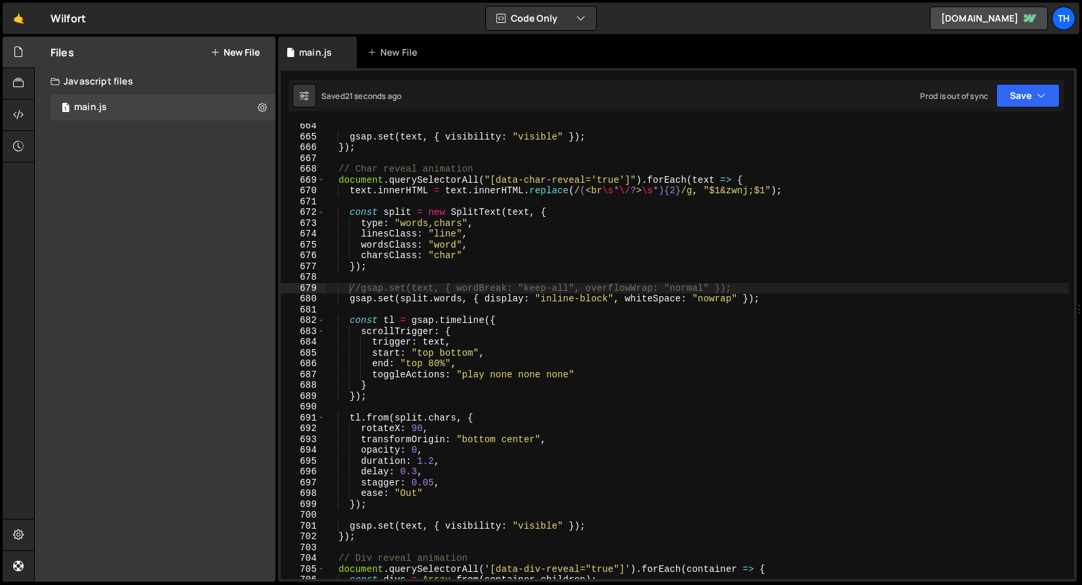
click at [538, 260] on div "gsap . set ( text , { visibility : "visible" }) ; }) ; // Char reveal animation…" at bounding box center [696, 360] width 744 height 478
drag, startPoint x: 745, startPoint y: 288, endPoint x: 277, endPoint y: 292, distance: 468.1
click at [277, 292] on div "Files New File Javascript files 1 main.js 0 CSS files Copy share link Edit File…" at bounding box center [558, 310] width 1048 height 546
type textarea "//gsap.set(text, { wordBreak: "keep-all", overflowWrap: "normal" });"
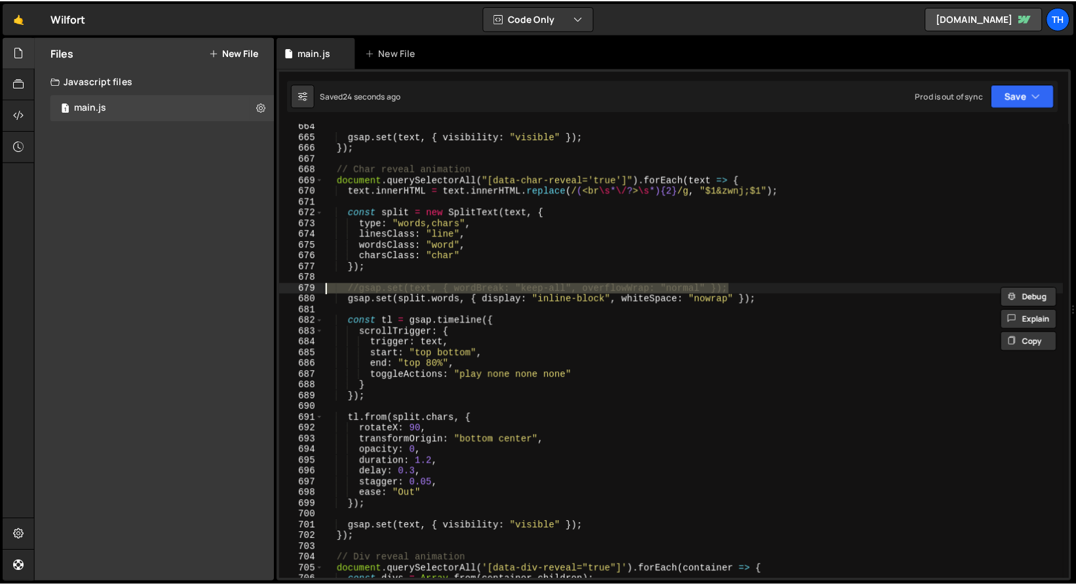
scroll to position [0, 0]
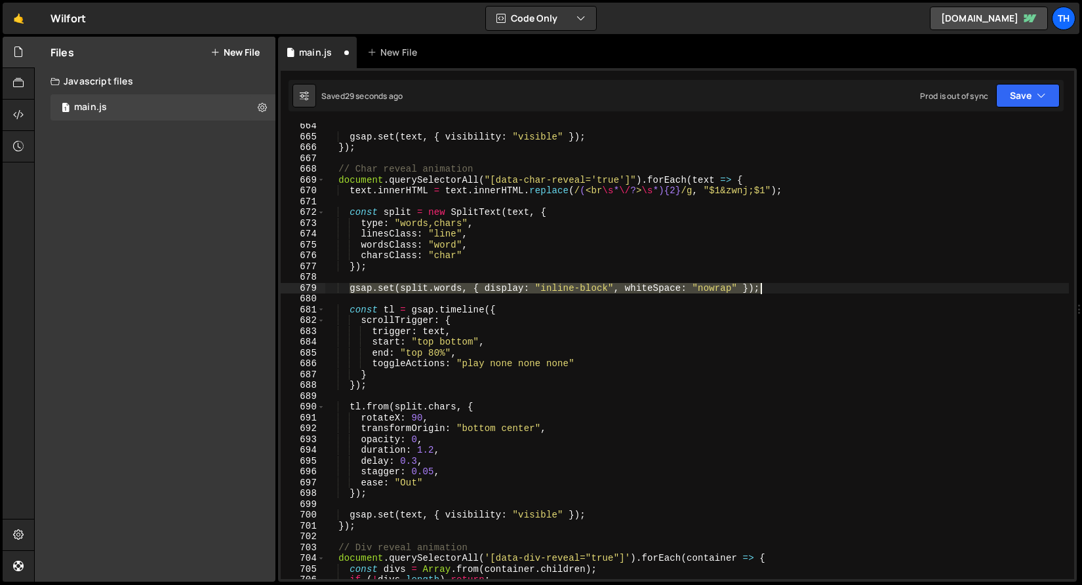
drag, startPoint x: 349, startPoint y: 289, endPoint x: 855, endPoint y: 291, distance: 505.4
click at [855, 291] on div "gsap . set ( text , { visibility : "visible" }) ; }) ; // Char reveal animation…" at bounding box center [696, 360] width 744 height 478
click at [1049, 98] on button "Save" at bounding box center [1028, 96] width 64 height 24
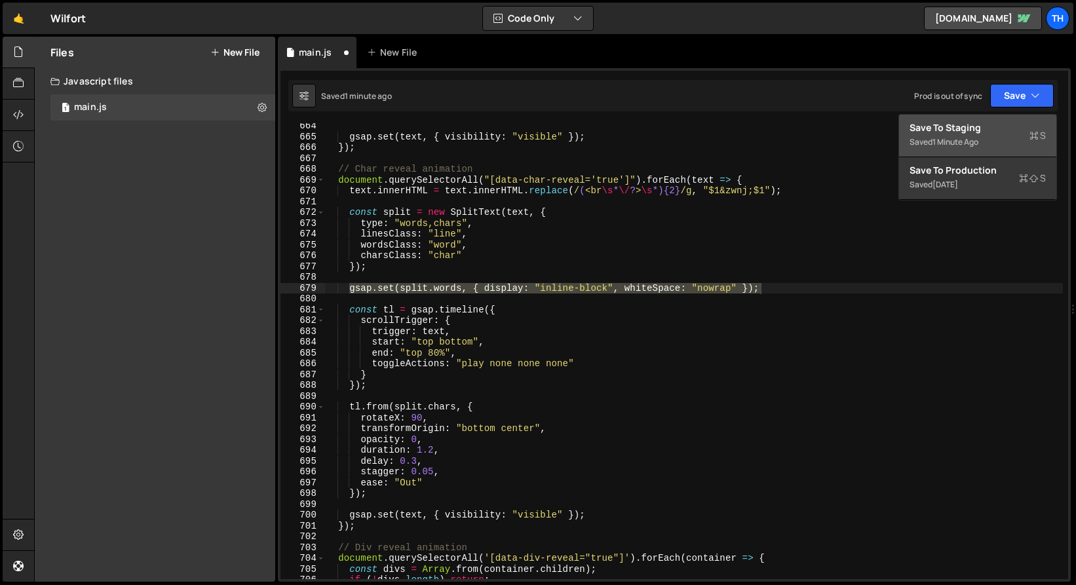
click at [1017, 128] on div "Save to Staging S" at bounding box center [978, 127] width 136 height 13
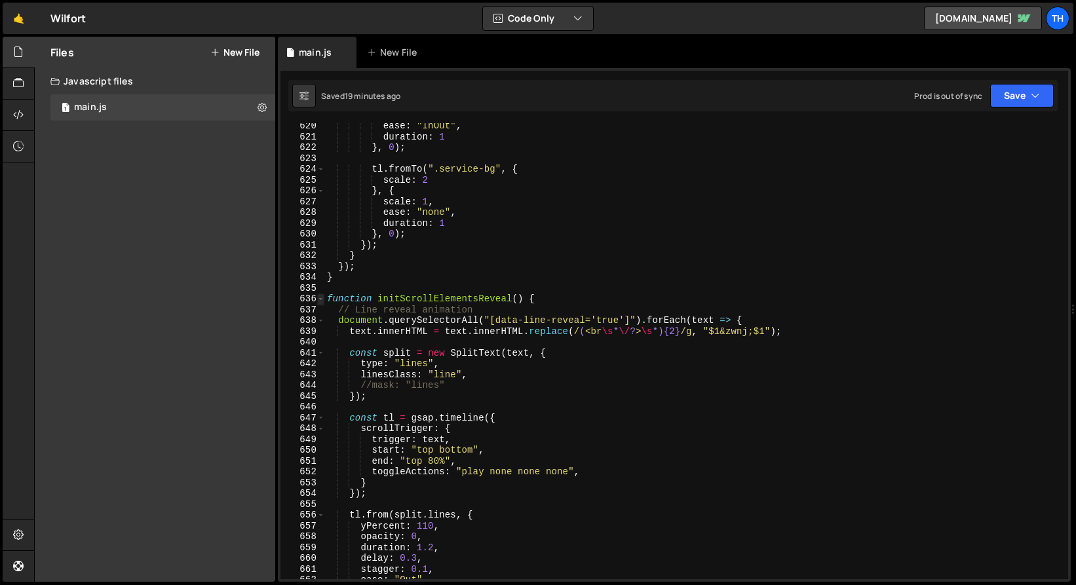
click at [318, 297] on span at bounding box center [320, 299] width 7 height 11
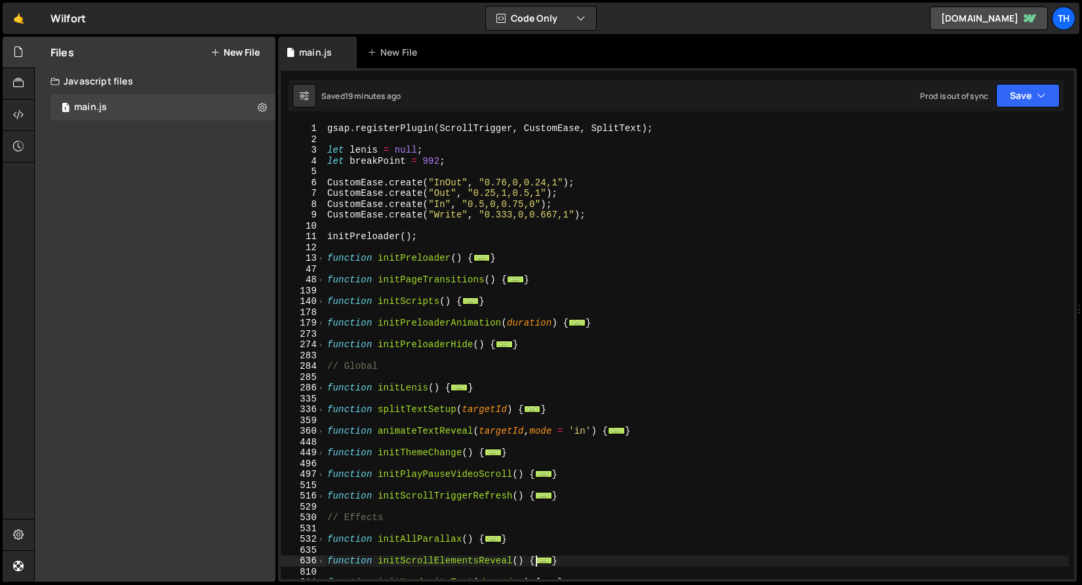
click at [326, 304] on div "gsap . registerPlugin ( ScrollTrigger , CustomEase , SplitText ) ; let lenis = …" at bounding box center [696, 362] width 744 height 478
type textarea "function initScripts() {"
click at [330, 292] on div "gsap . registerPlugin ( ScrollTrigger , CustomEase , SplitText ) ; let lenis = …" at bounding box center [696, 362] width 744 height 478
click at [328, 416] on div "gsap . registerPlugin ( ScrollTrigger , CustomEase , SplitText ) ; let lenis = …" at bounding box center [696, 362] width 744 height 478
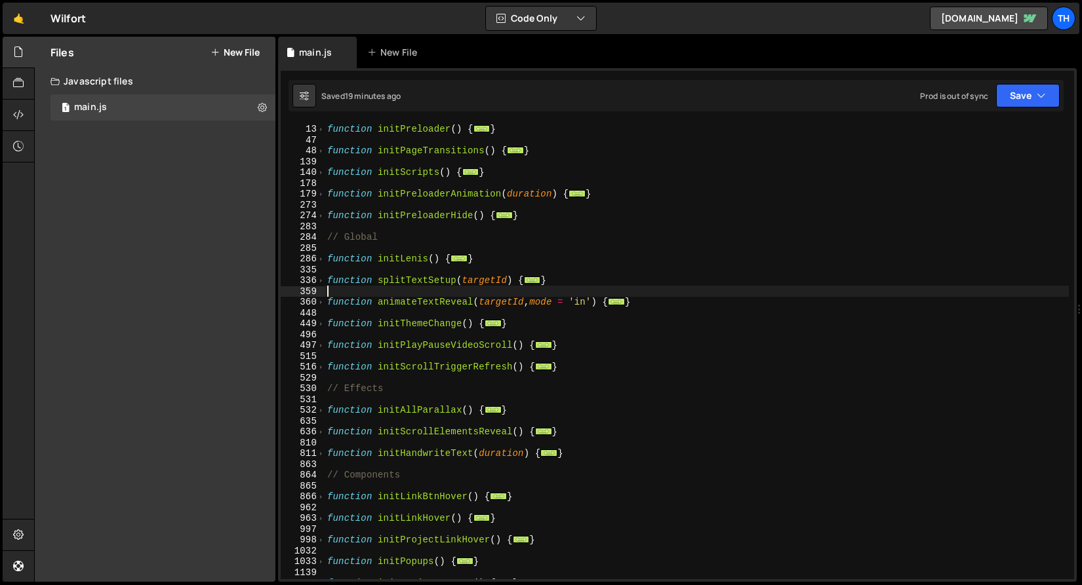
scroll to position [129, 0]
click at [325, 405] on div "function initPreloader ( ) { ... } function initPageTransitions ( ) { ... } fun…" at bounding box center [696, 352] width 744 height 478
click at [324, 410] on span at bounding box center [320, 410] width 7 height 11
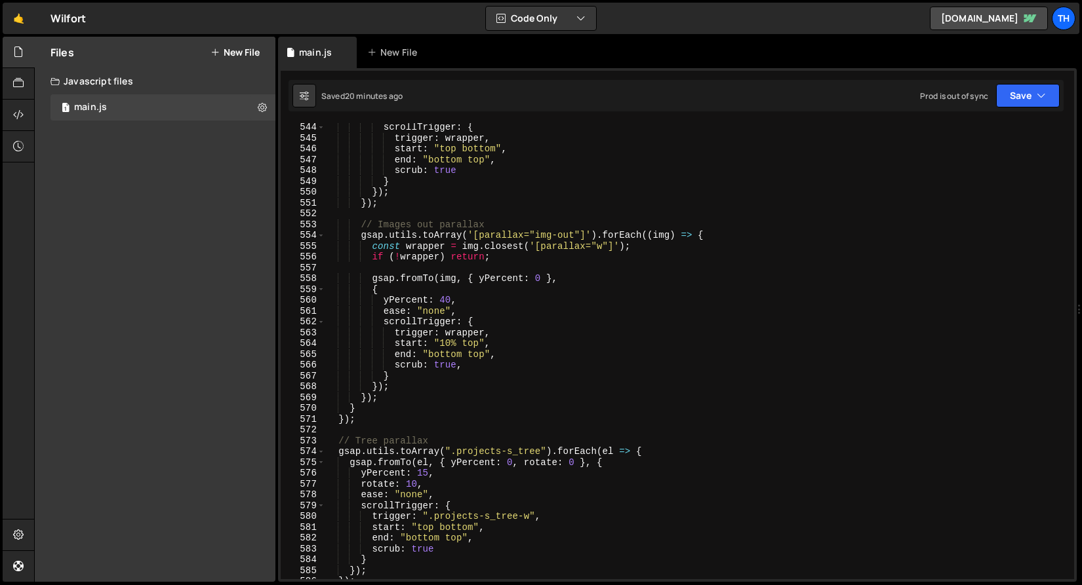
scroll to position [542, 0]
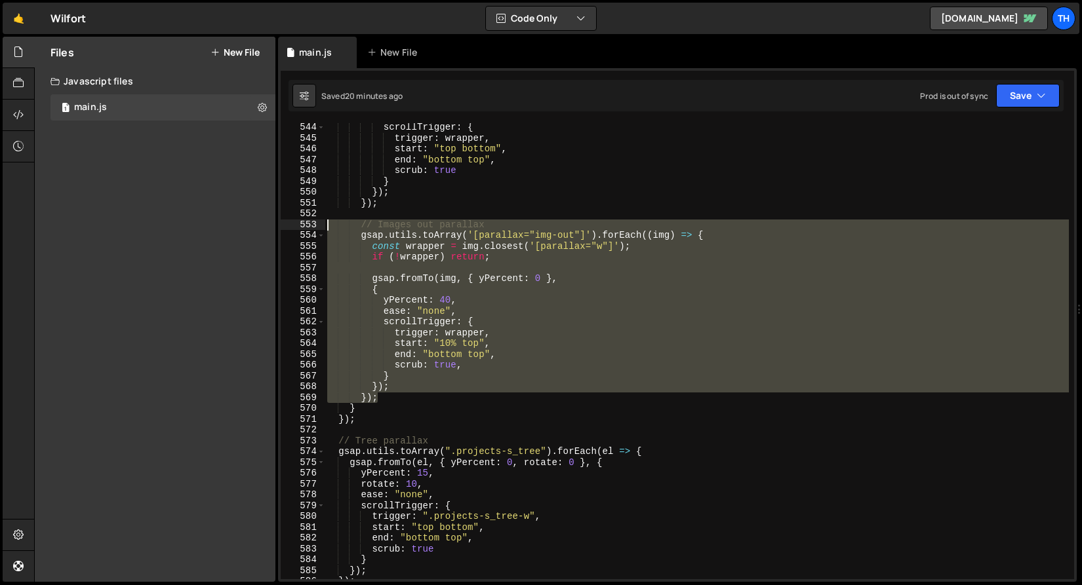
drag, startPoint x: 385, startPoint y: 397, endPoint x: 214, endPoint y: 224, distance: 243.4
click at [214, 224] on div "Files New File Javascript files 1 main.js 0 CSS files Copy share link Edit File…" at bounding box center [558, 310] width 1048 height 546
type textarea "// Images out parallax gsap.utils.toArray('[parallax="img-out"]').forEach((img)…"
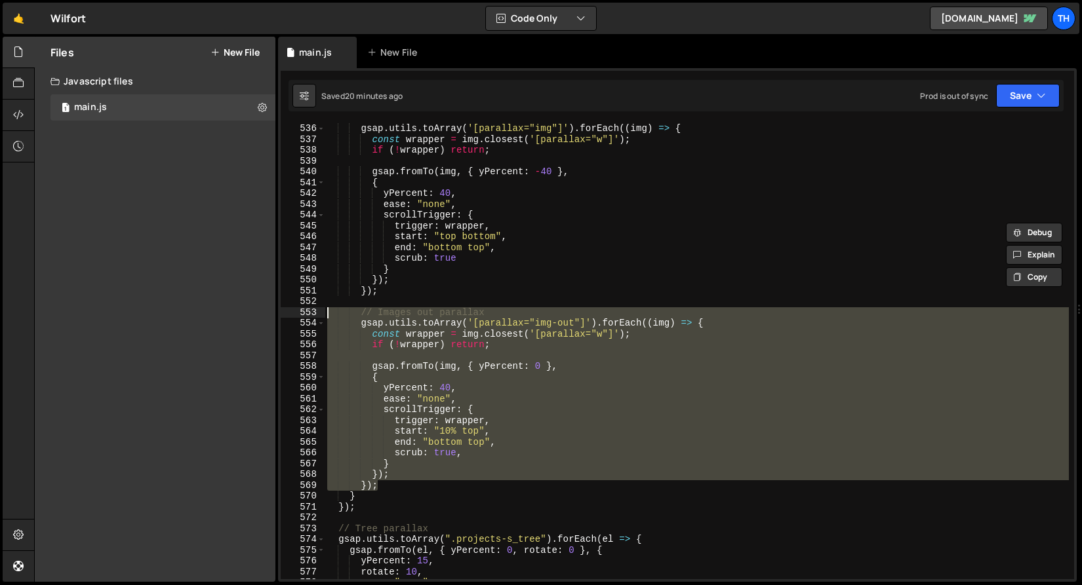
scroll to position [454, 0]
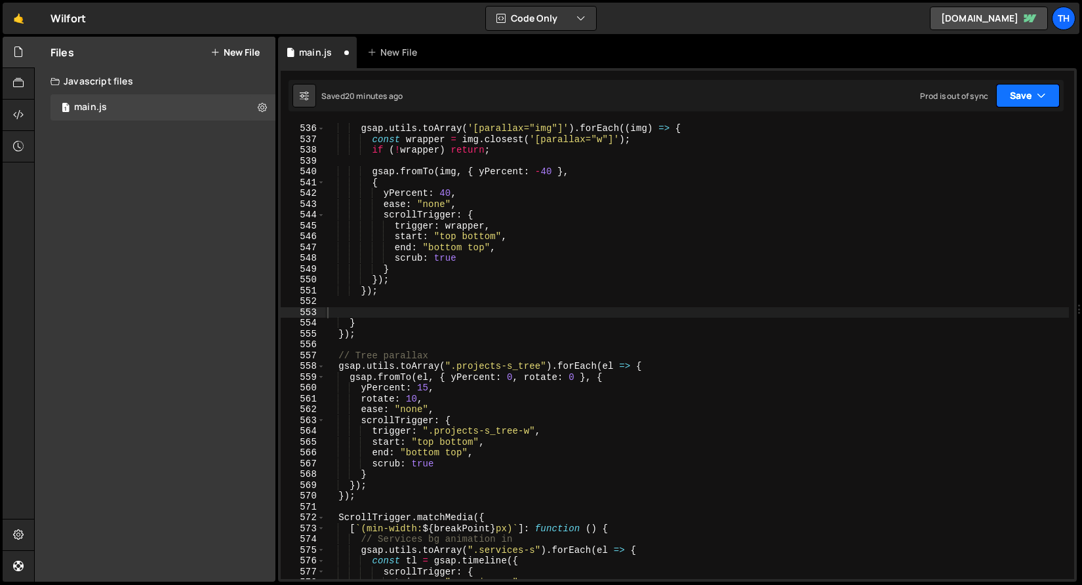
click at [1015, 85] on button "Save" at bounding box center [1028, 96] width 64 height 24
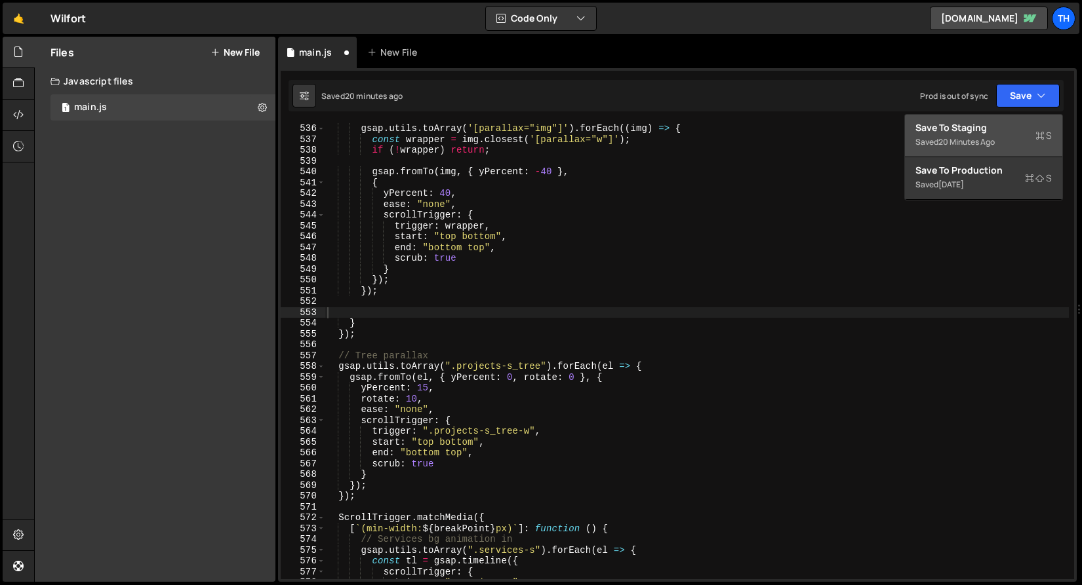
click at [988, 125] on div "Save to Staging S" at bounding box center [983, 127] width 136 height 13
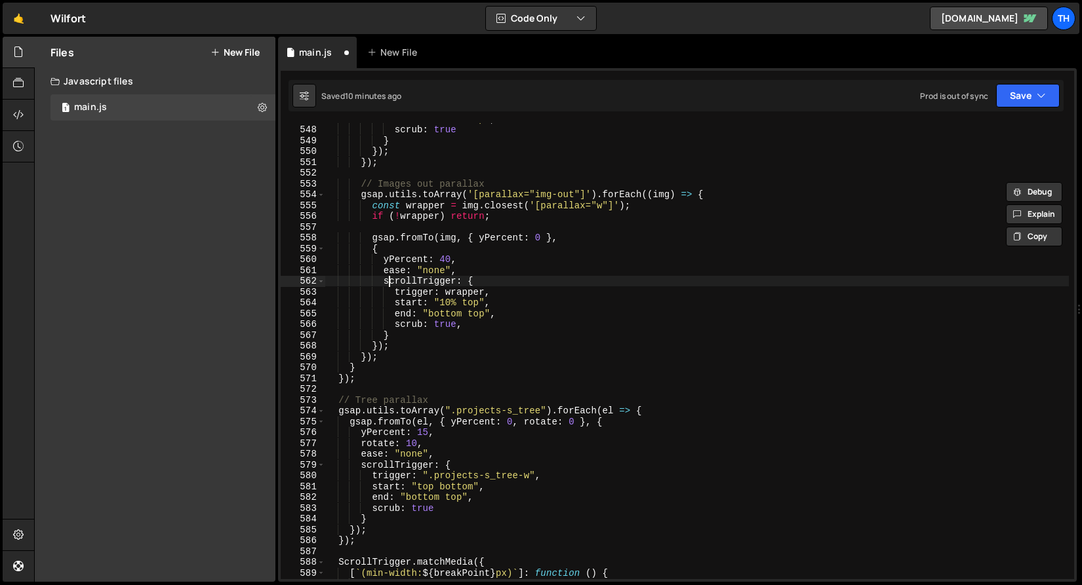
scroll to position [573, 0]
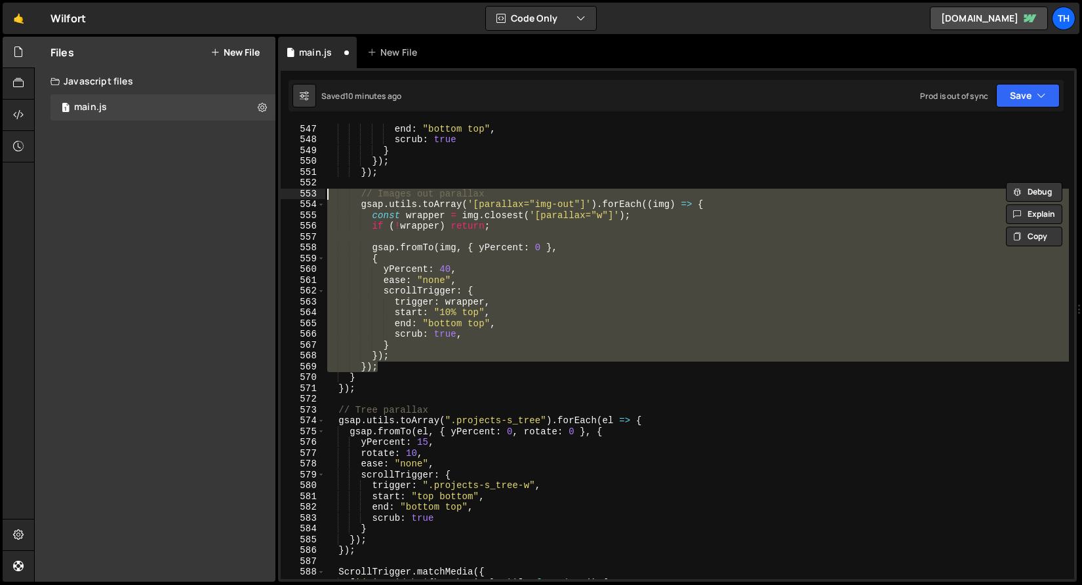
drag, startPoint x: 387, startPoint y: 368, endPoint x: 193, endPoint y: 193, distance: 260.4
click at [193, 193] on div "Files New File Javascript files 1 main.js 0 CSS files Copy share link Edit File…" at bounding box center [558, 310] width 1048 height 546
type textarea "// Images out parallax gsap.utils.toArray('[parallax="img-out"]').forEach((img)…"
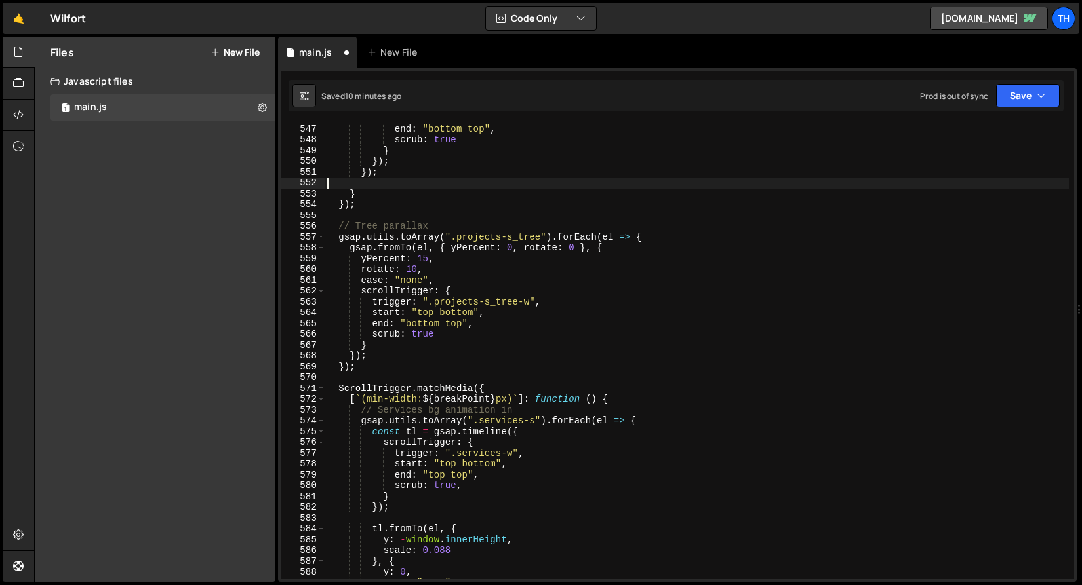
type textarea "});"
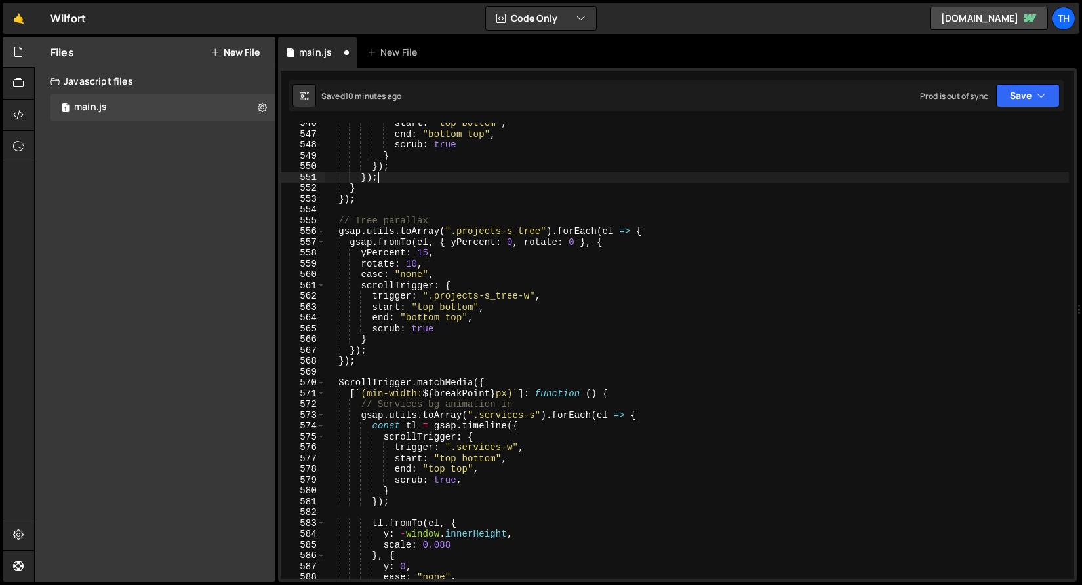
scroll to position [406, 0]
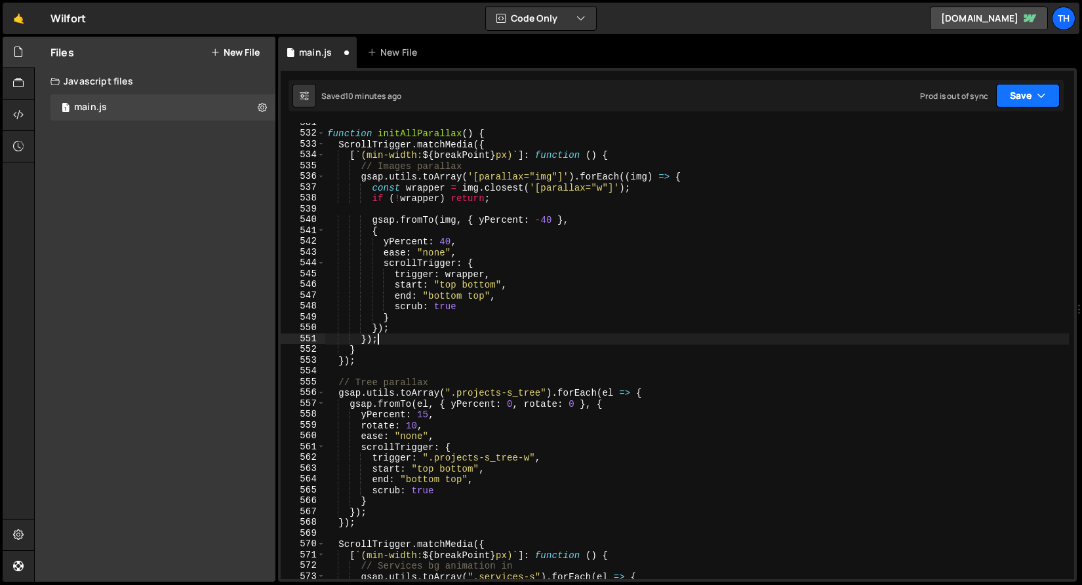
click at [1038, 103] on button "Save" at bounding box center [1028, 96] width 64 height 24
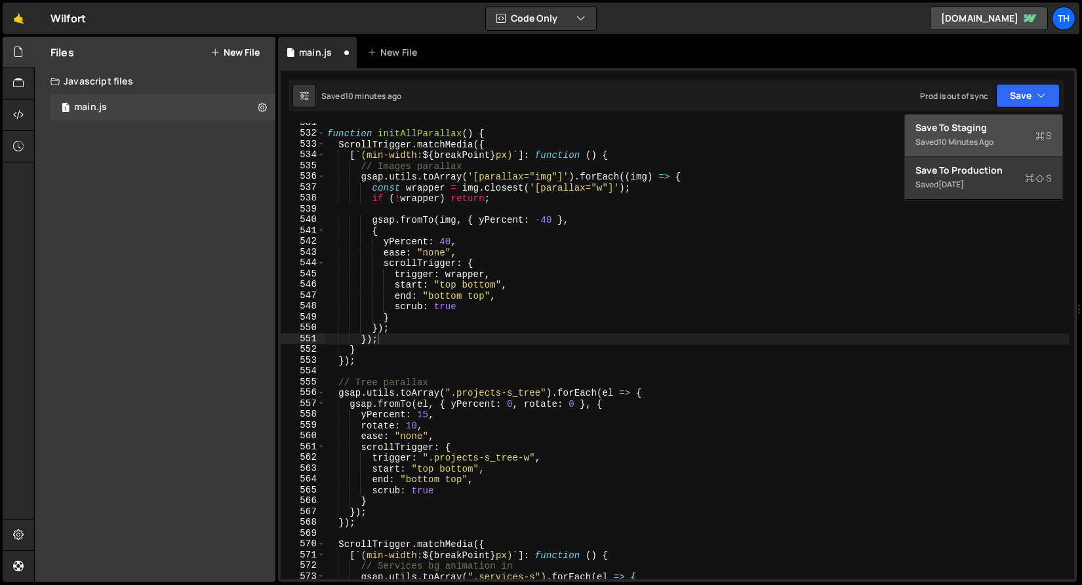
click at [982, 136] on div "10 minutes ago" at bounding box center [965, 141] width 55 height 11
